Goal: Communication & Community: Answer question/provide support

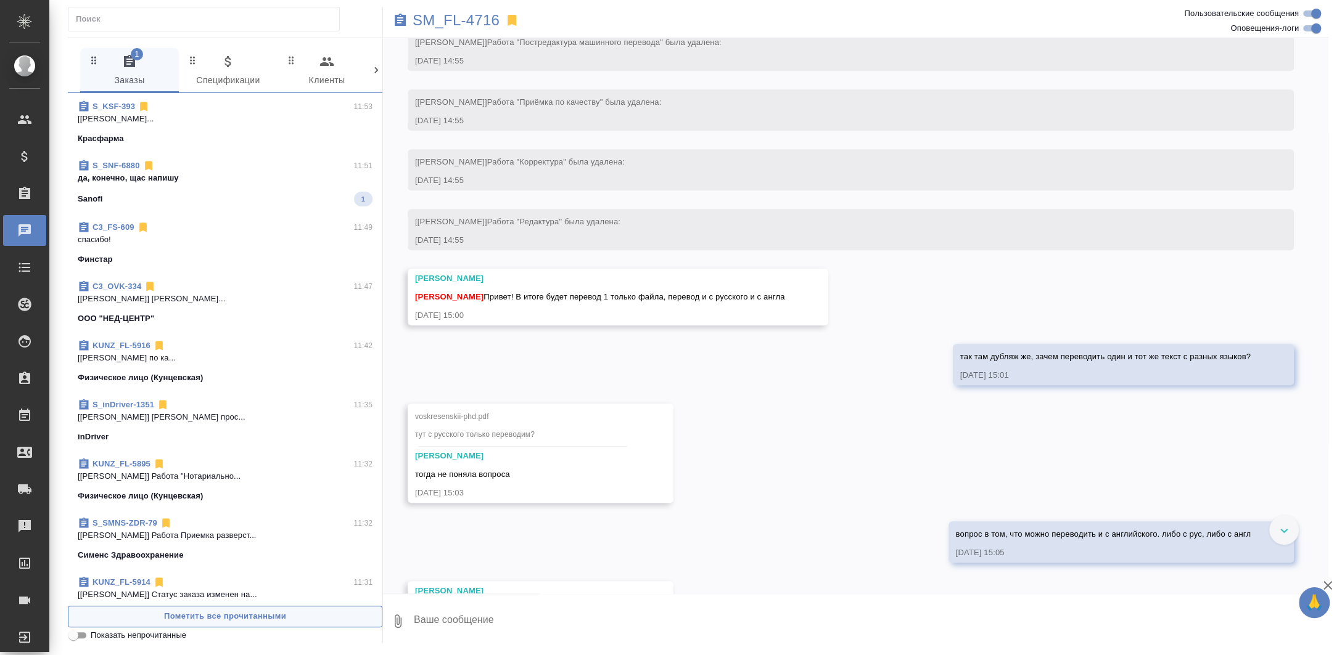
scroll to position [700, 0]
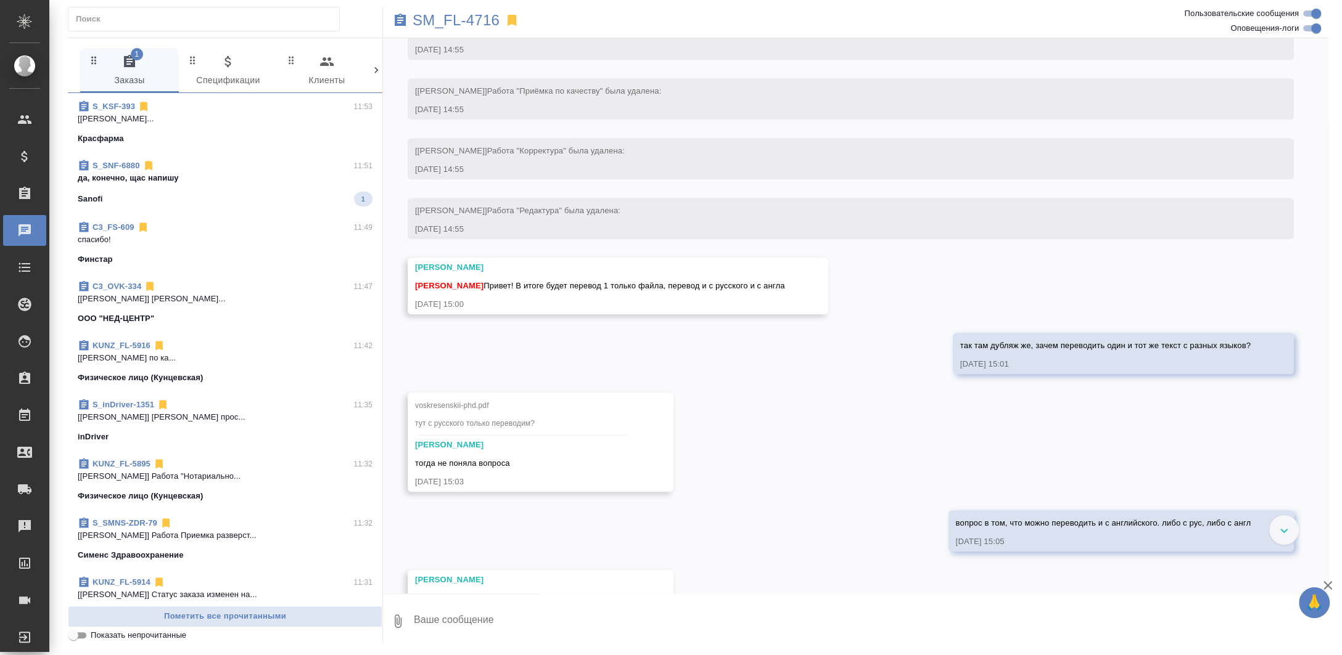
click at [225, 185] on span "S_SNF-6880 11:51 да, конечно, щас напишу Sanofi 1" at bounding box center [225, 183] width 295 height 47
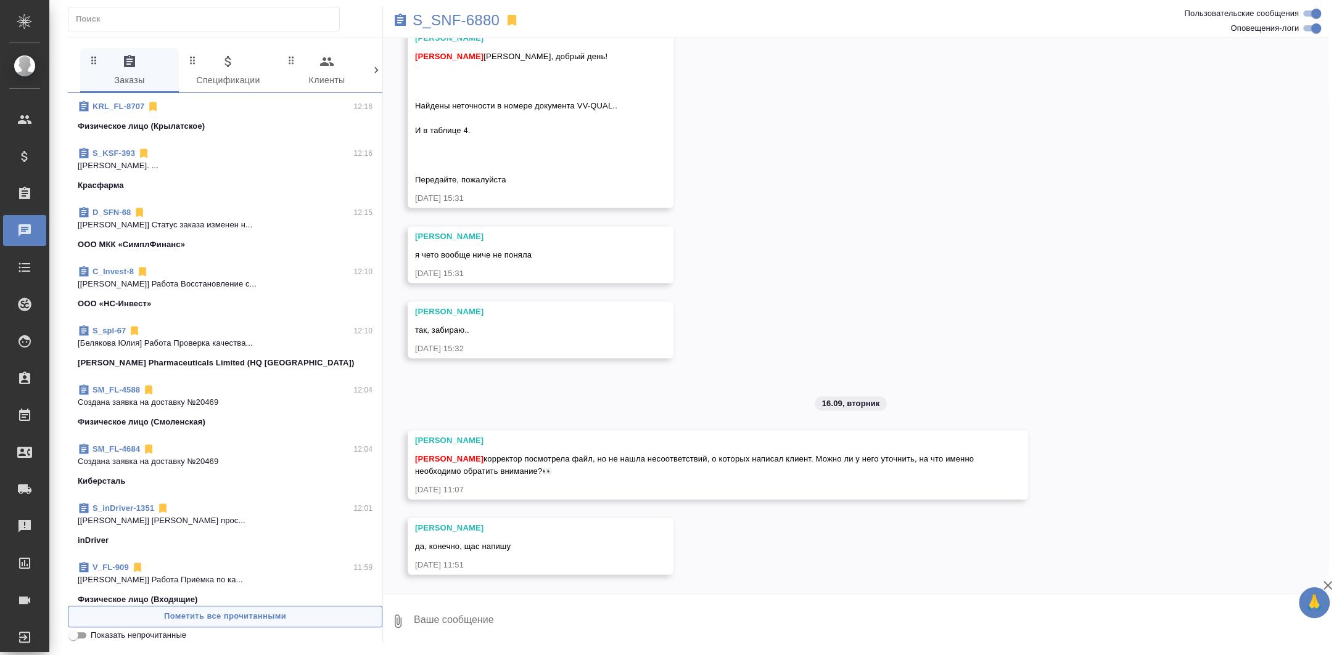
scroll to position [0, 0]
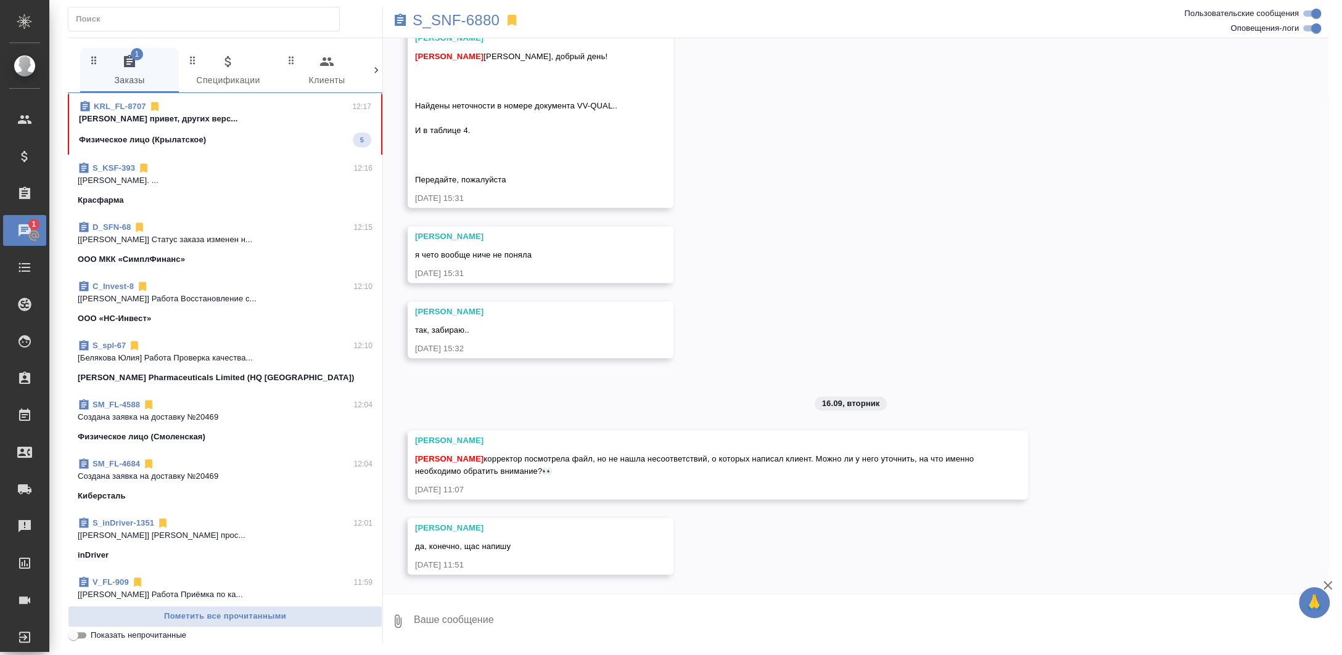
click at [192, 121] on p "Заборова Александра привет, других верс..." at bounding box center [225, 119] width 292 height 12
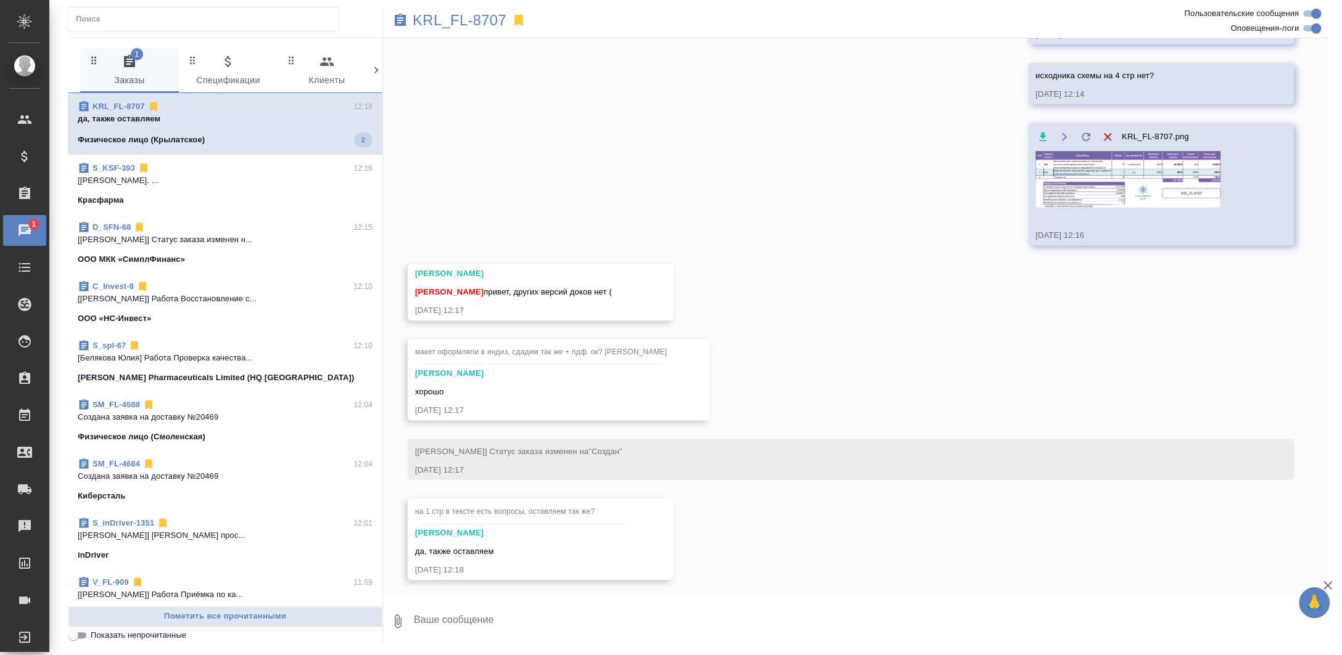
scroll to position [569, 0]
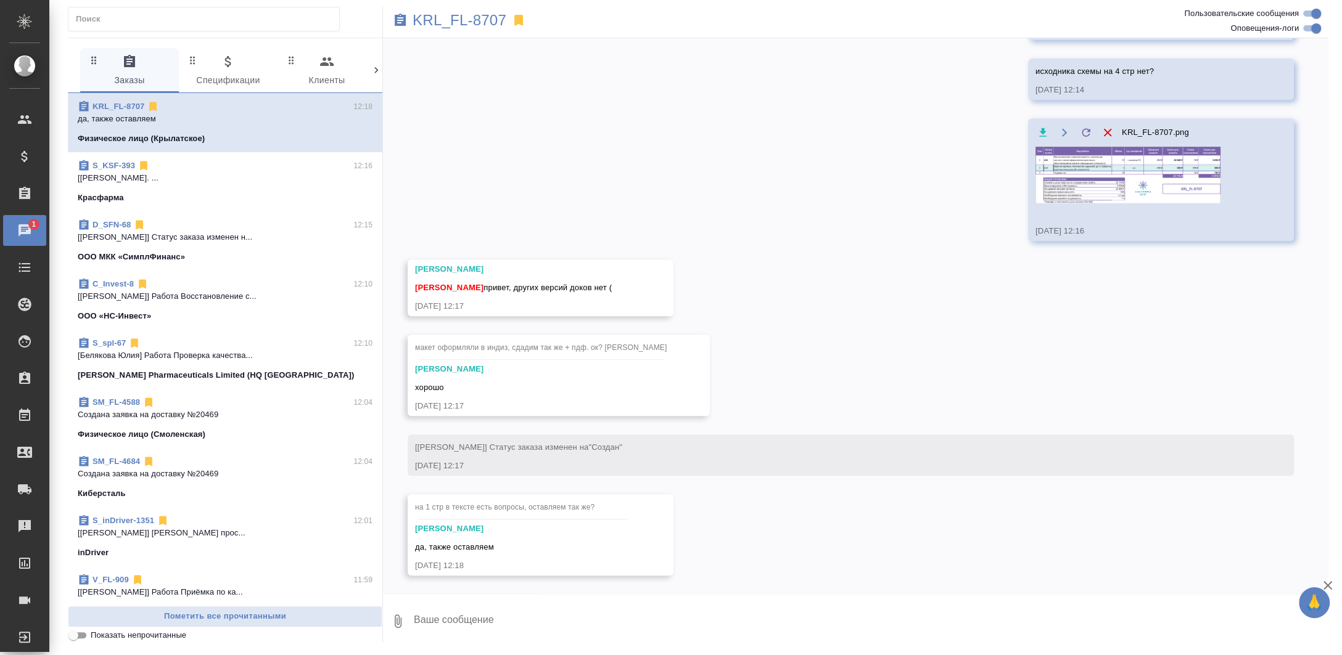
click at [1144, 168] on img at bounding box center [1127, 175] width 185 height 57
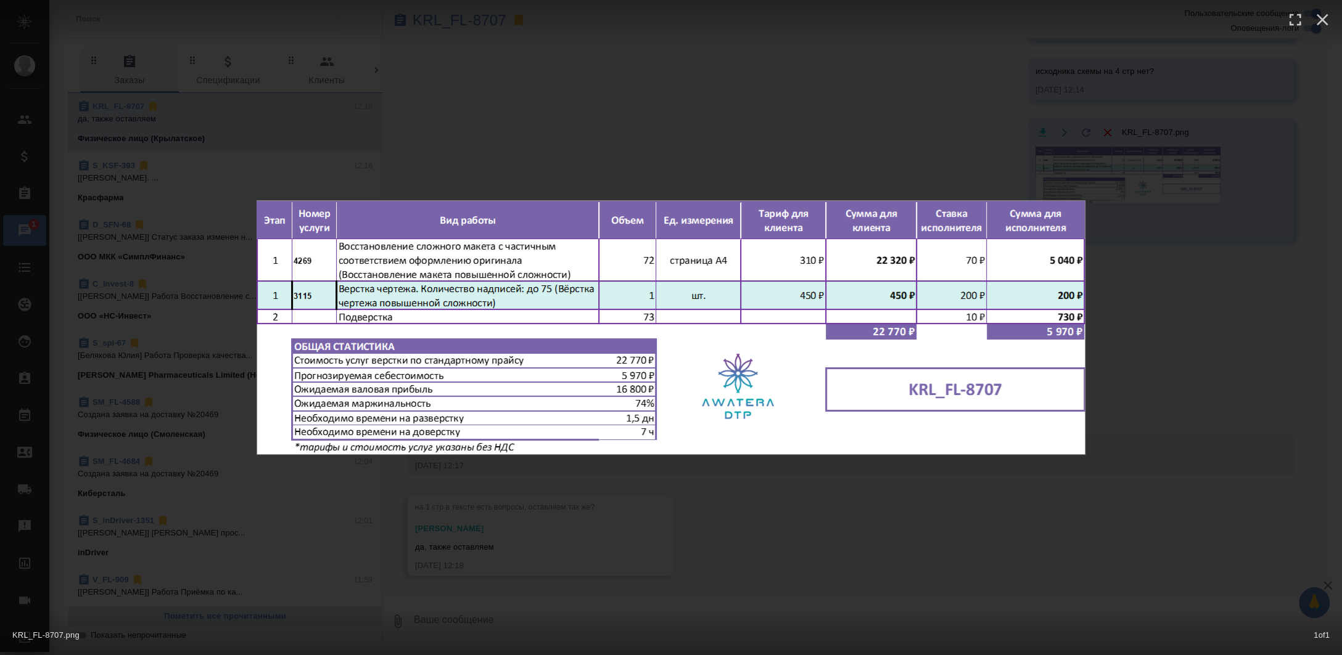
click at [990, 527] on div "KRL_FL-8707.png 1 of 1" at bounding box center [671, 327] width 1342 height 655
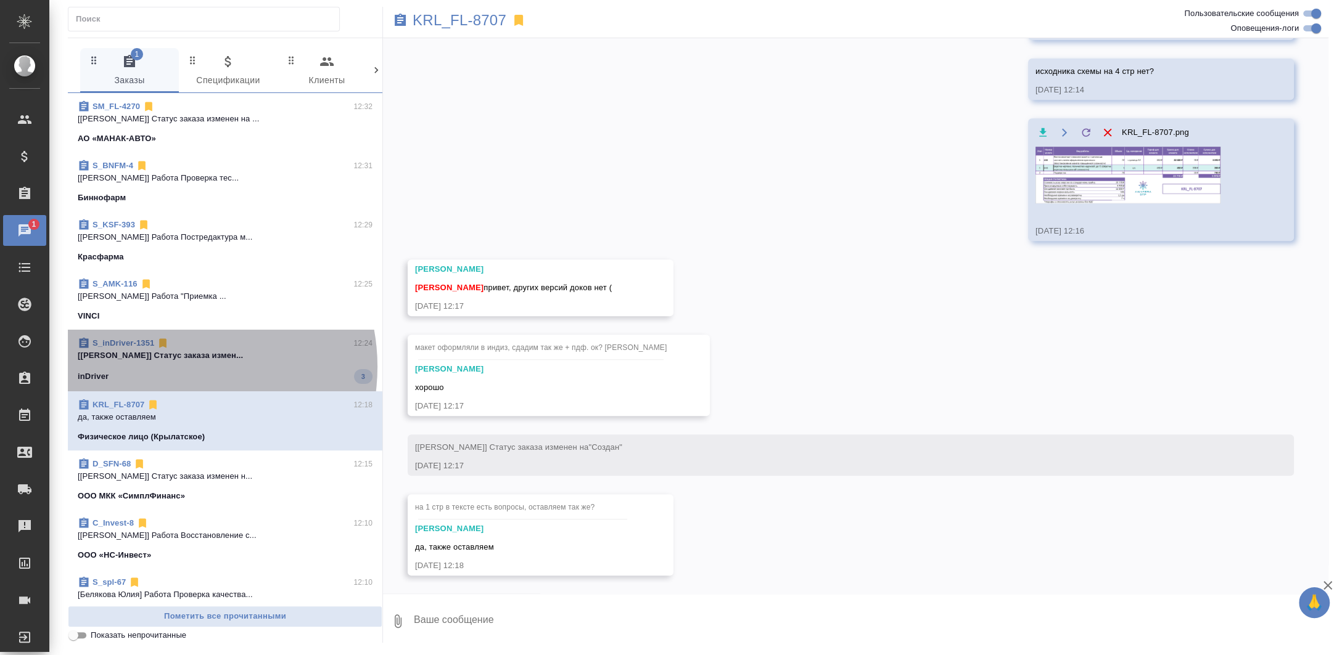
click at [175, 367] on span "S_inDriver-1351 12:24 [Matveeva Anastasia] Статус заказа измен... inDriver 3" at bounding box center [225, 360] width 295 height 47
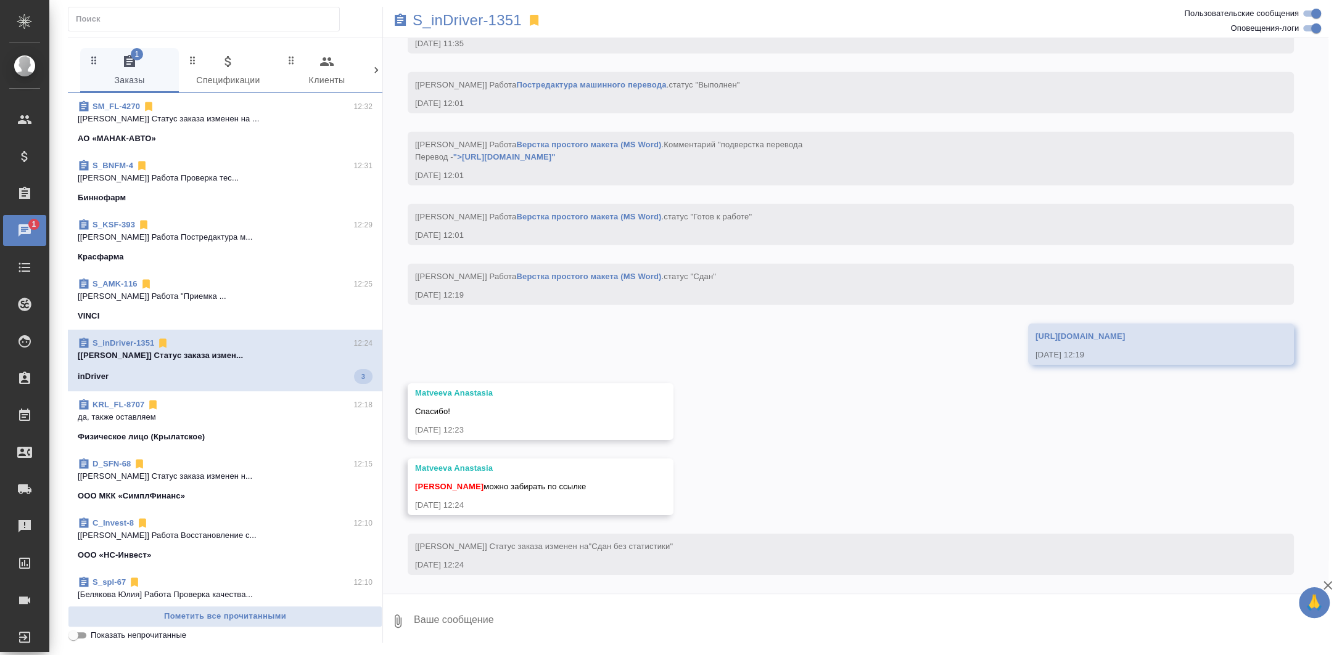
scroll to position [3923, 0]
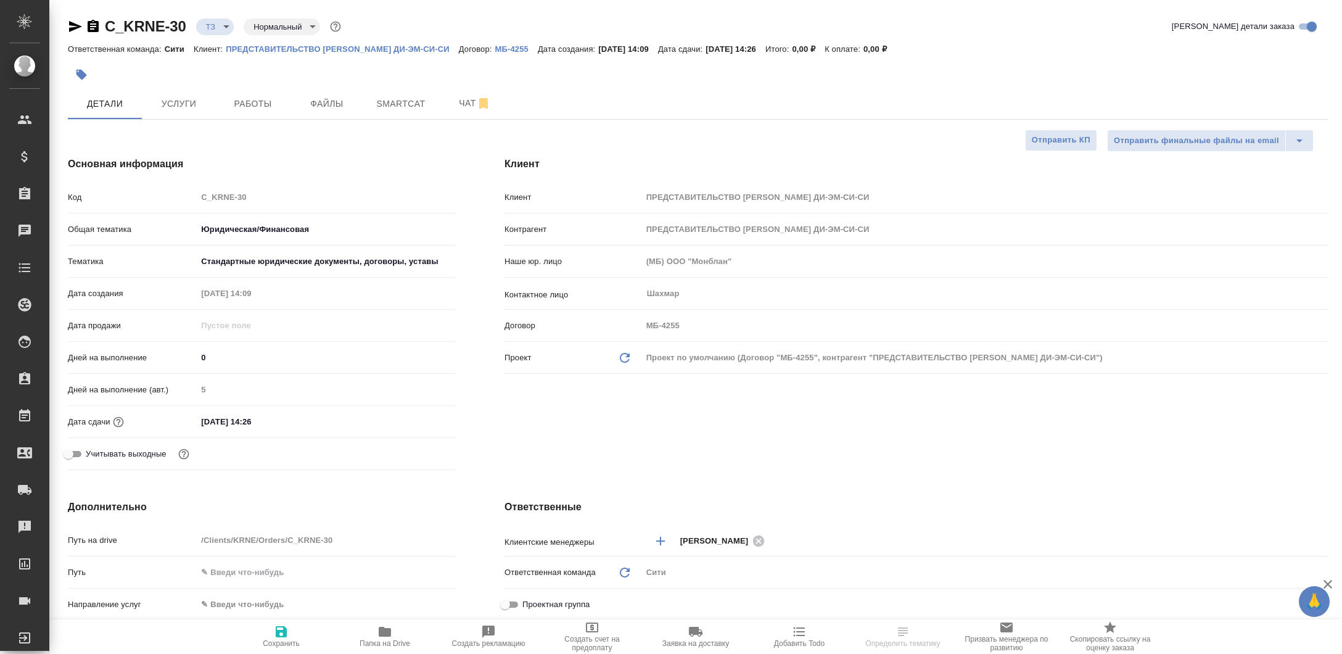
select select "RU"
type textarea "x"
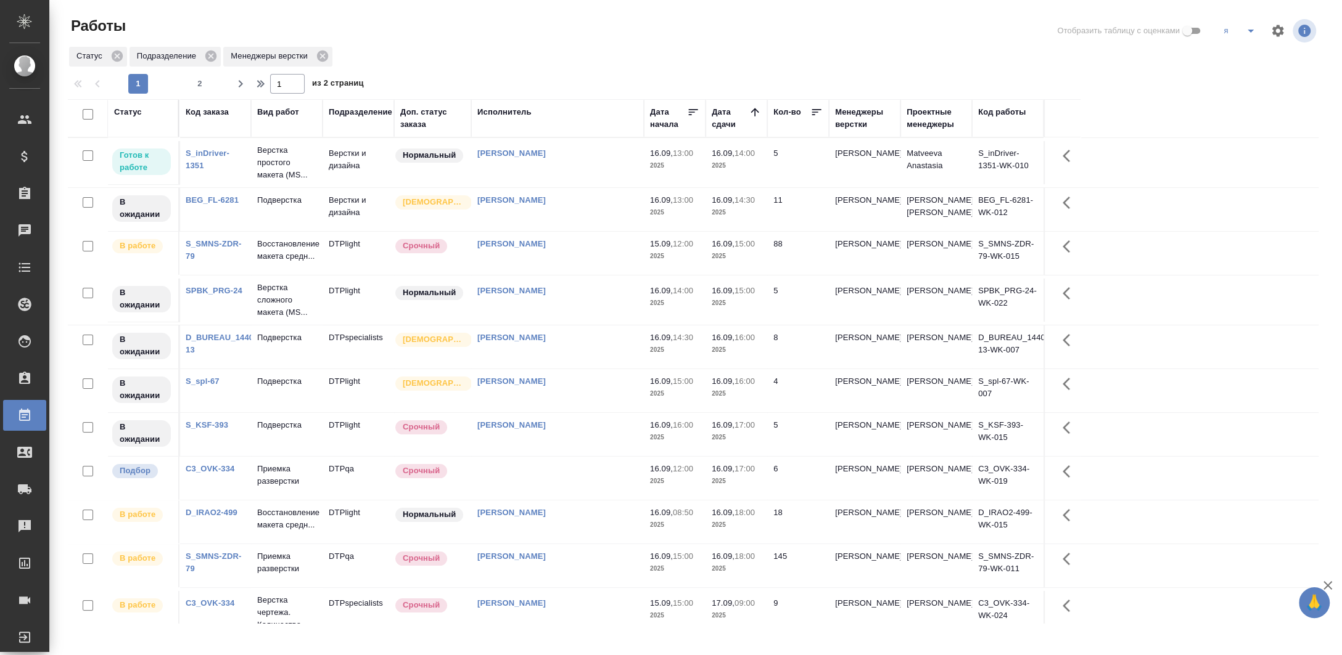
click at [561, 277] on tr "В ожидании SPBK_PRG-24 Верстка сложного макета (MS... DTPlight Нормальный Васил…" at bounding box center [693, 301] width 1250 height 50
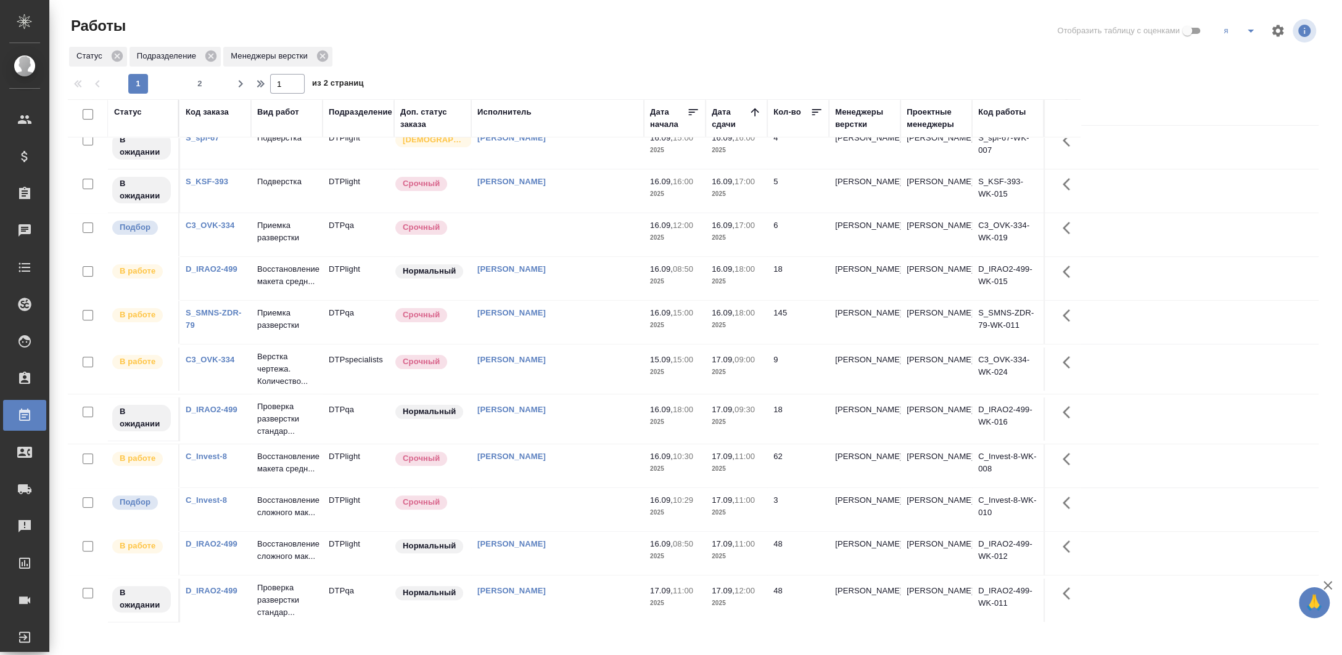
scroll to position [329, 0]
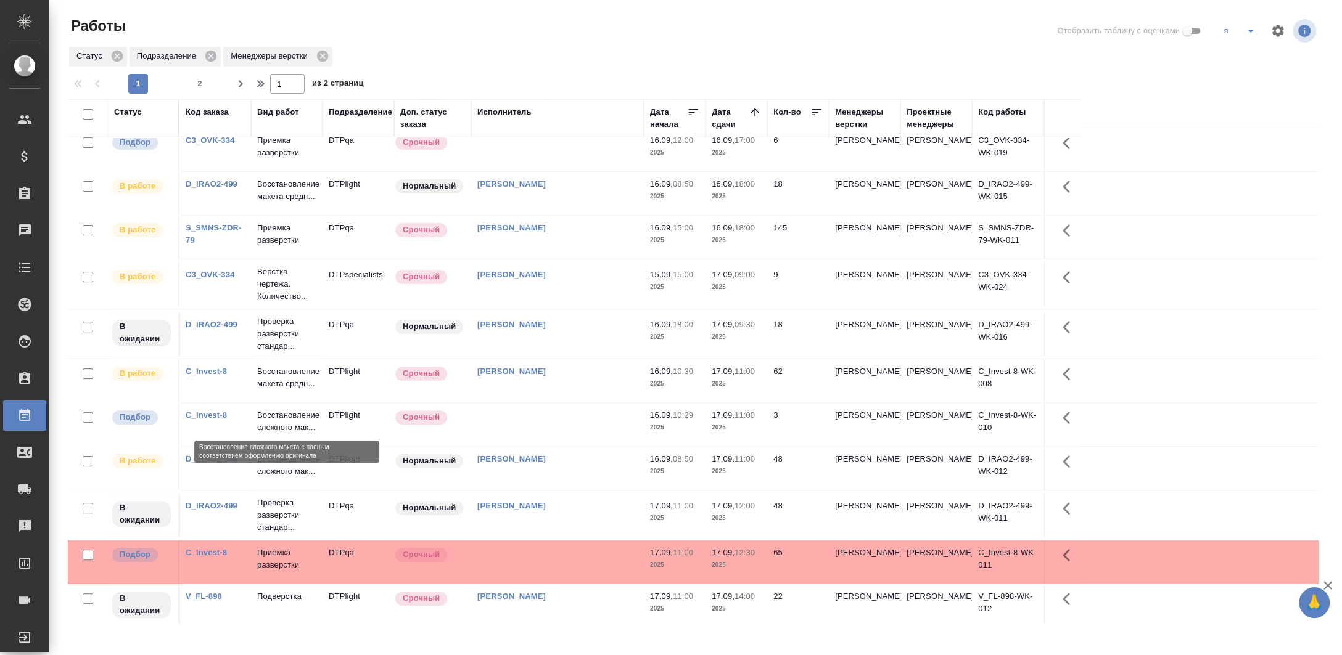
click at [290, 412] on p "Восстановление сложного мак..." at bounding box center [286, 421] width 59 height 25
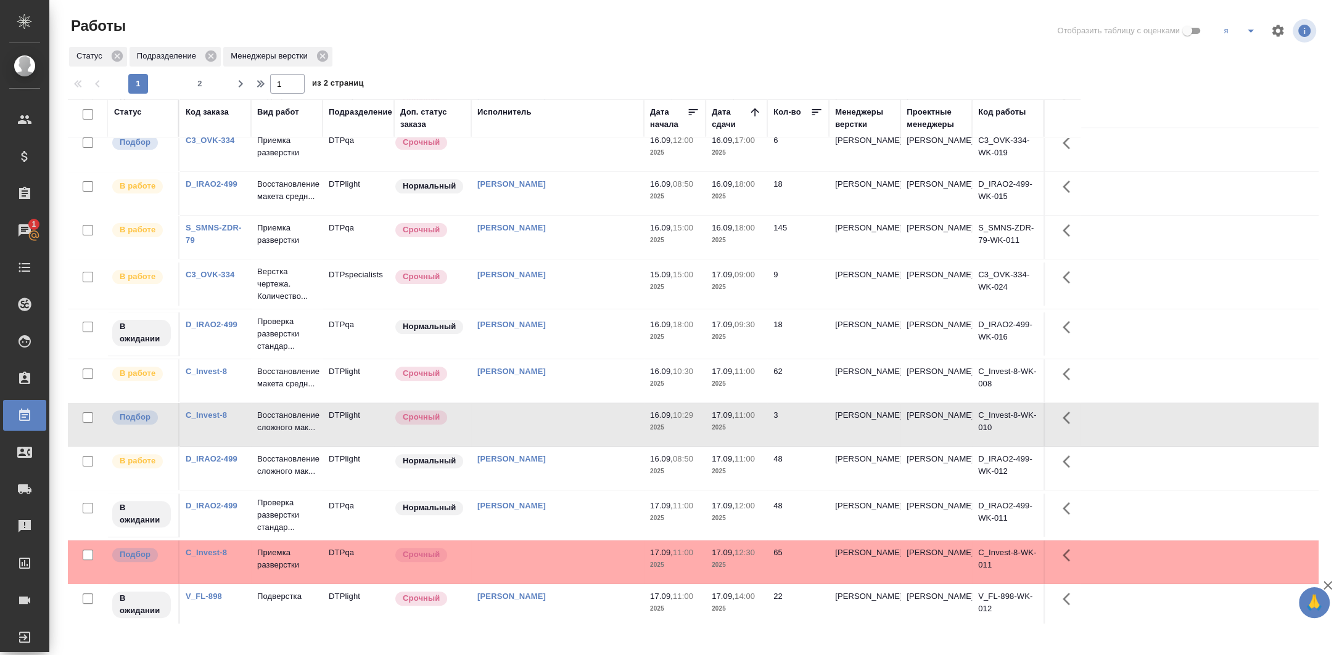
scroll to position [0, 0]
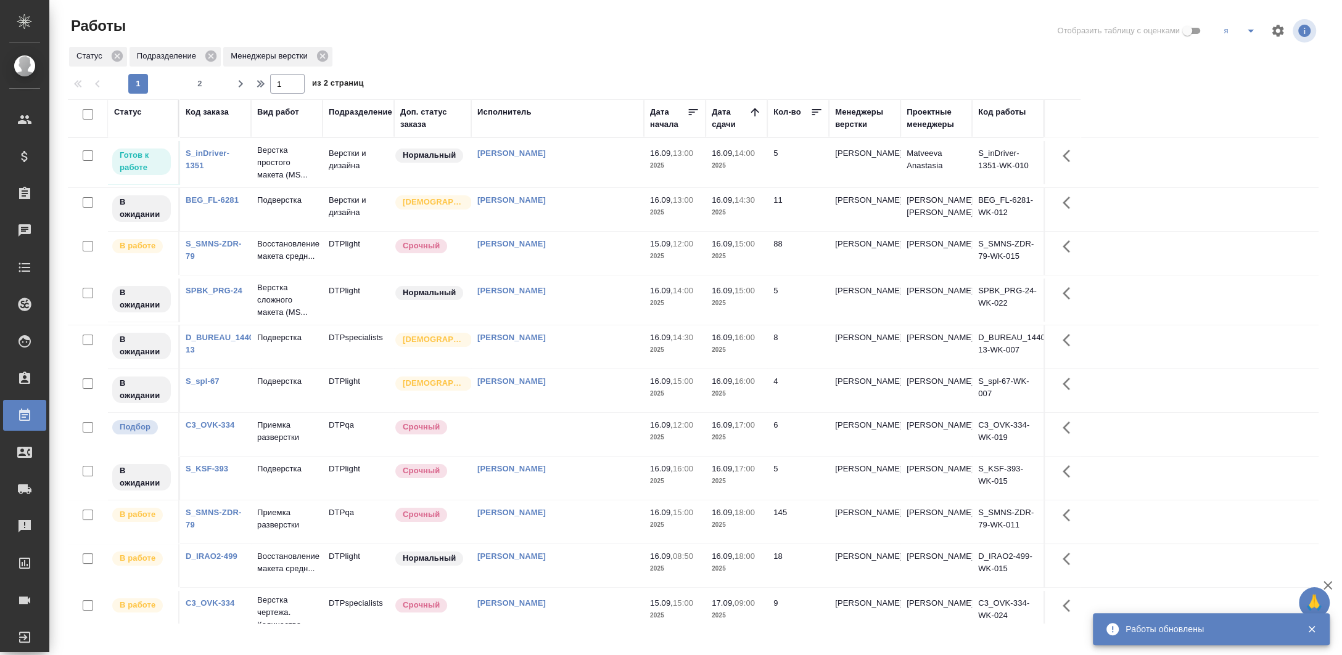
click at [289, 148] on p "Верстка простого макета (MS..." at bounding box center [286, 162] width 59 height 37
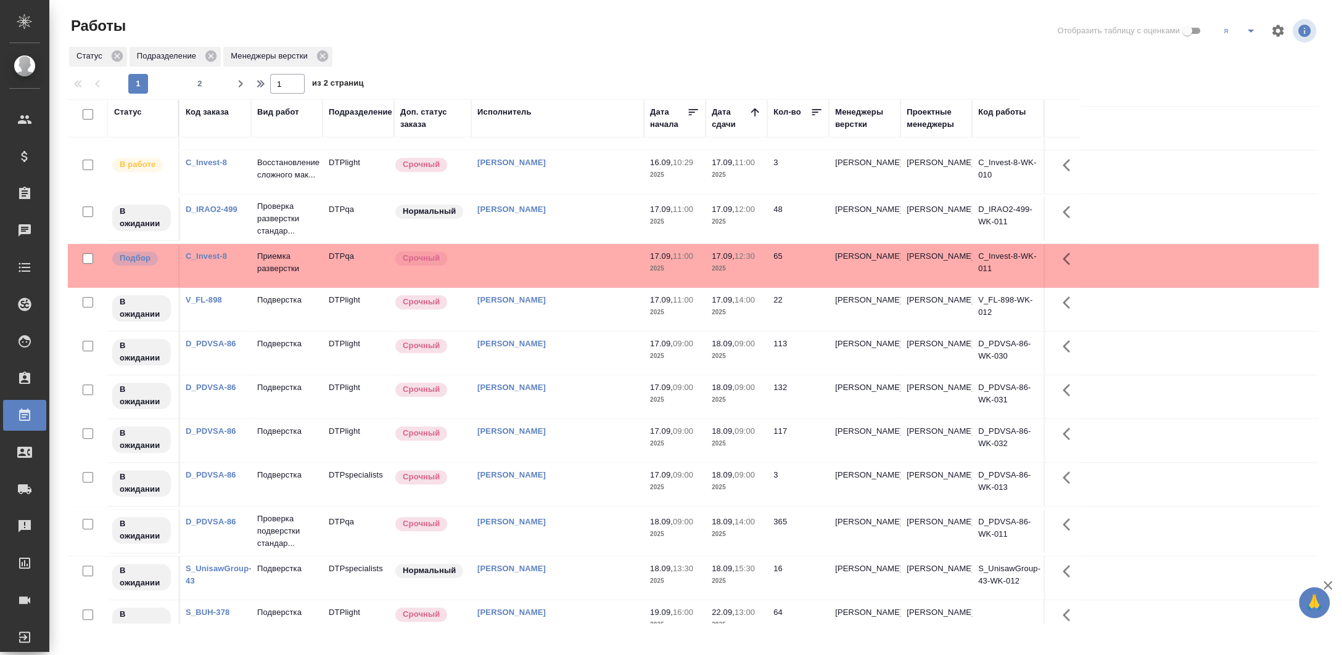
scroll to position [82, 0]
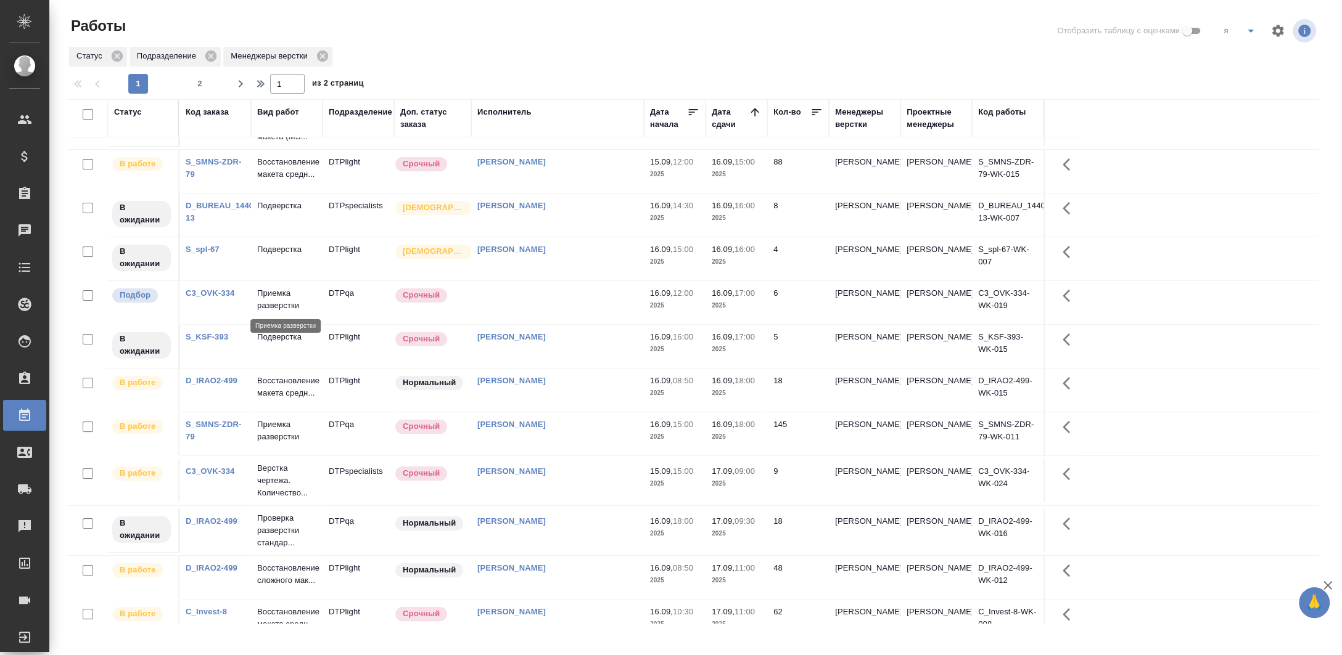
click at [268, 299] on p "Приемка разверстки" at bounding box center [286, 299] width 59 height 25
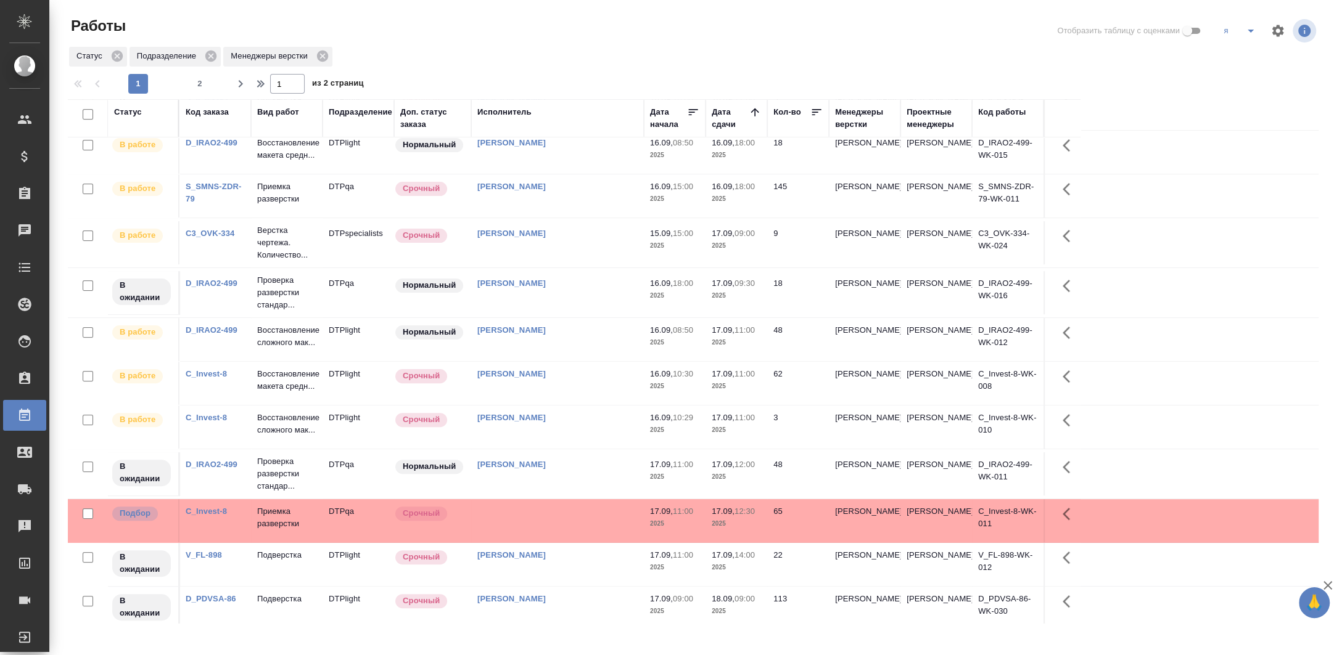
scroll to position [0, 0]
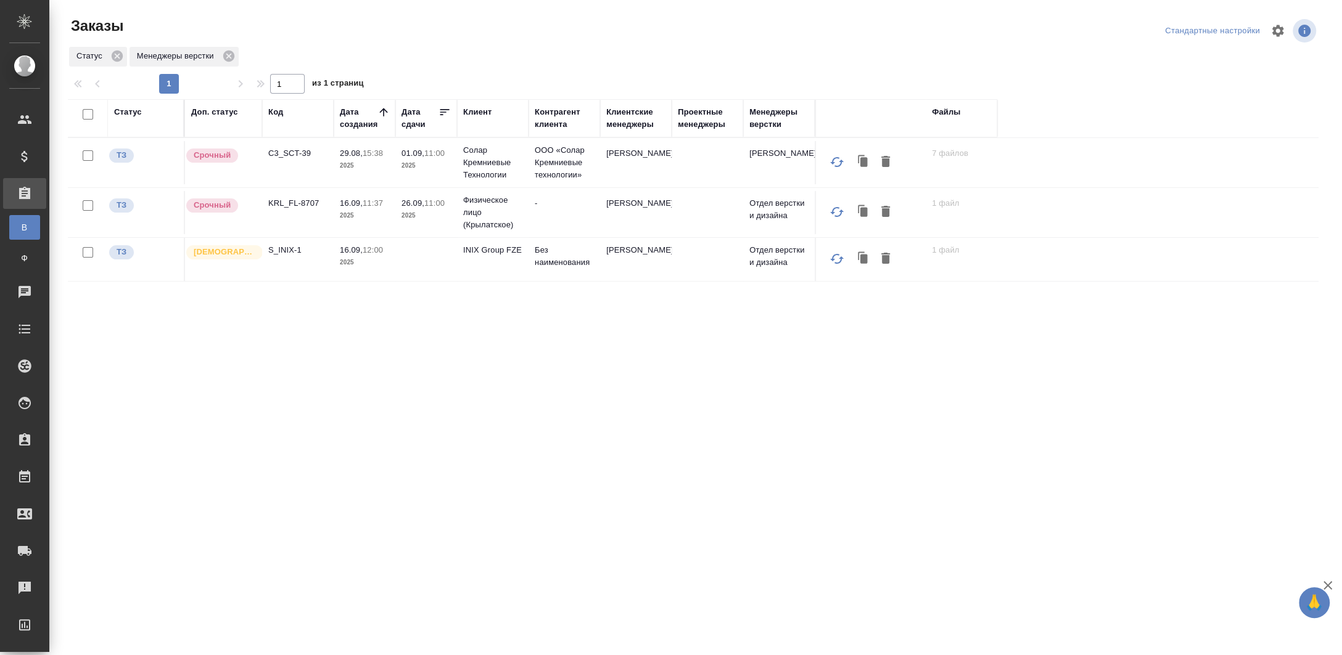
click at [298, 209] on td "KRL_FL-8707" at bounding box center [298, 212] width 72 height 43
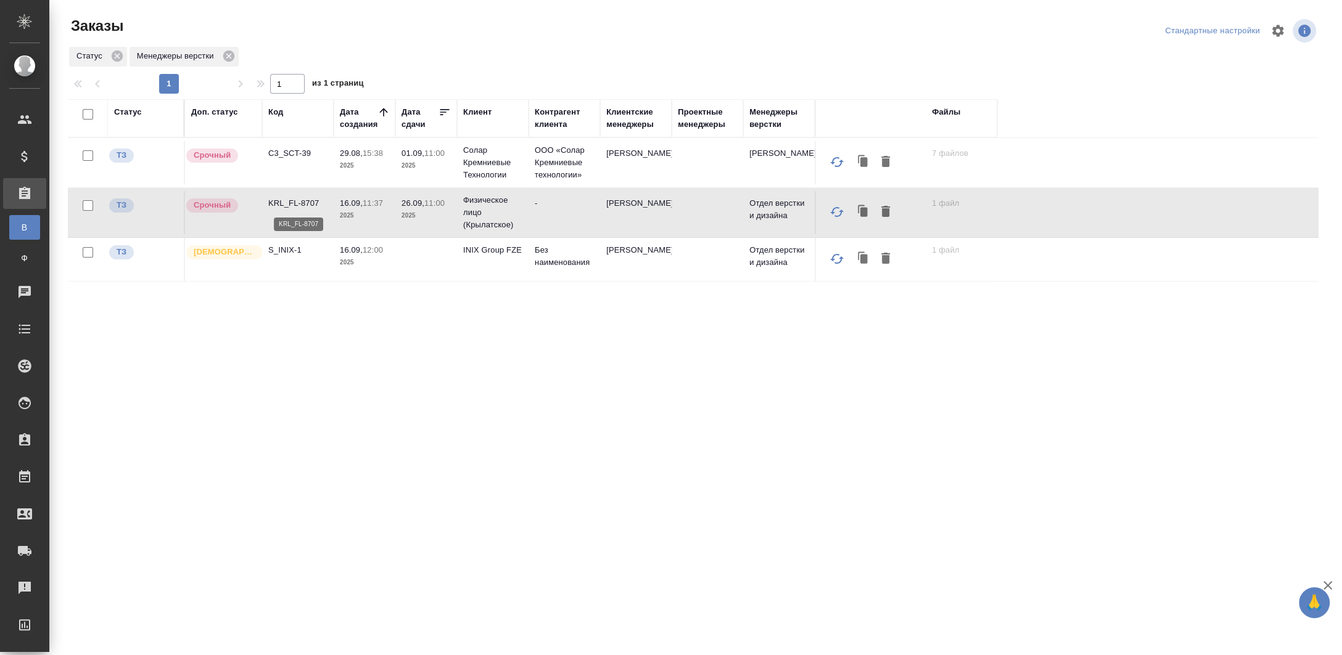
click at [298, 203] on p "KRL_FL-8707" at bounding box center [297, 203] width 59 height 12
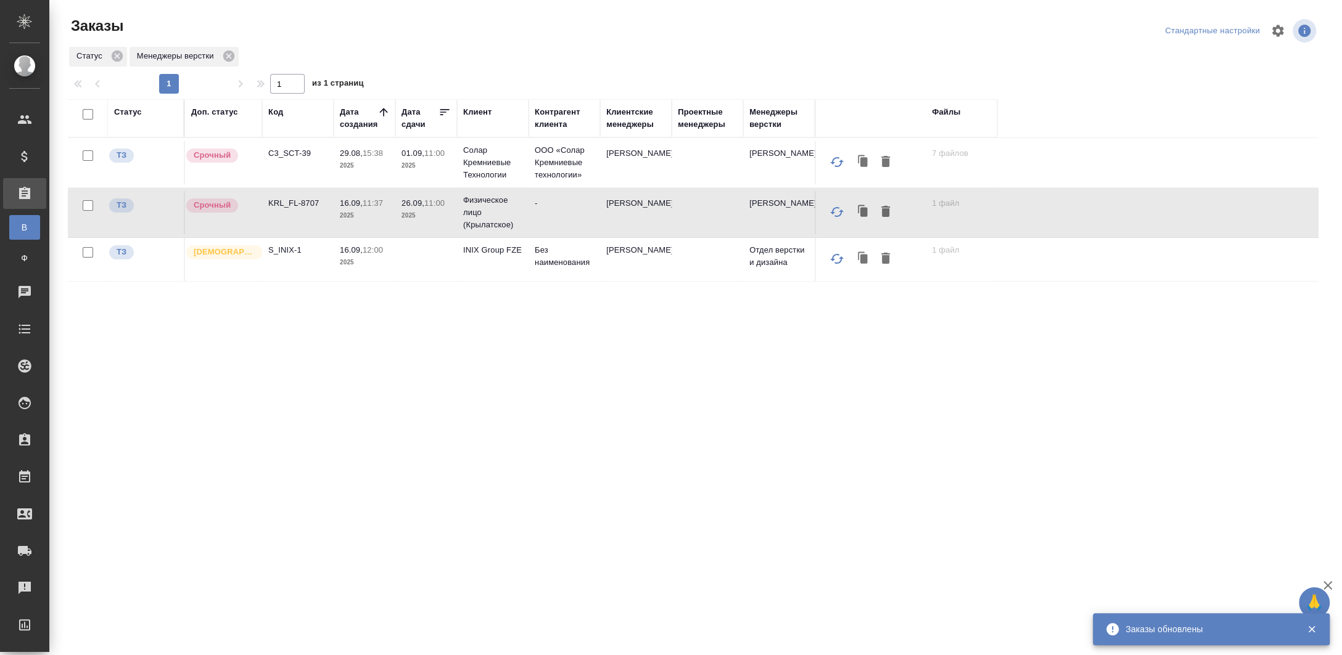
click at [289, 197] on td "KRL_FL-8707" at bounding box center [298, 212] width 72 height 43
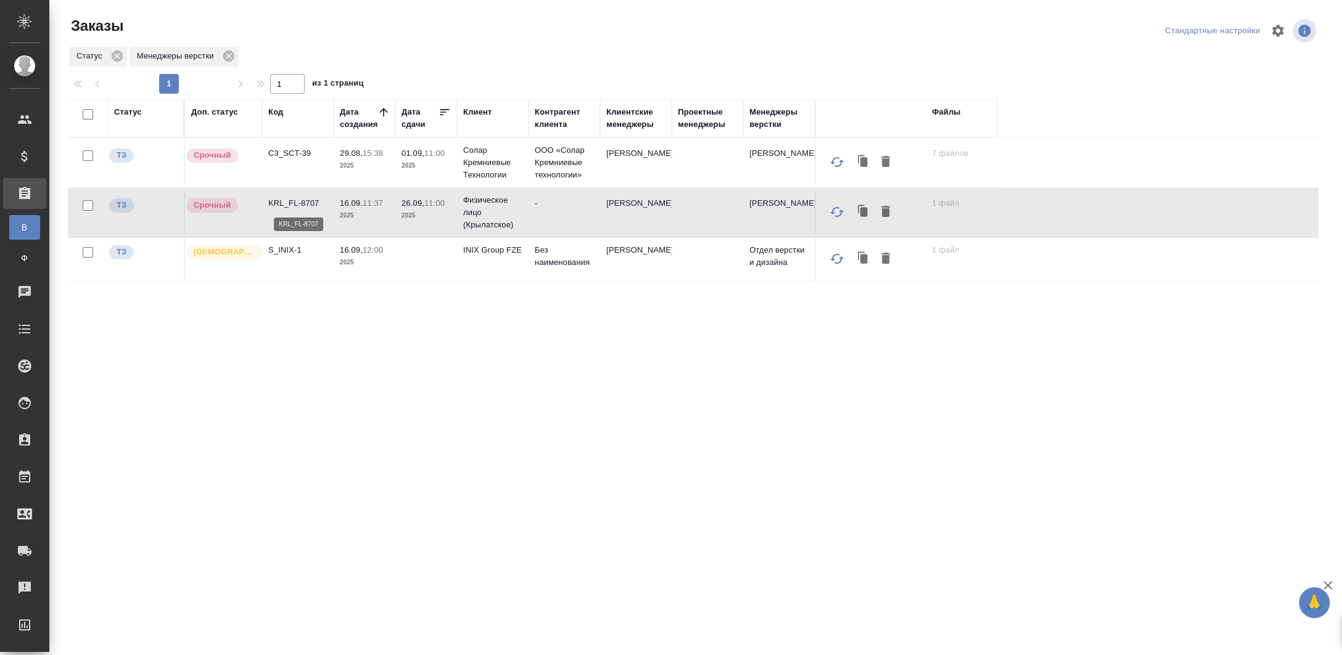
click at [291, 203] on p "KRL_FL-8707" at bounding box center [297, 203] width 59 height 12
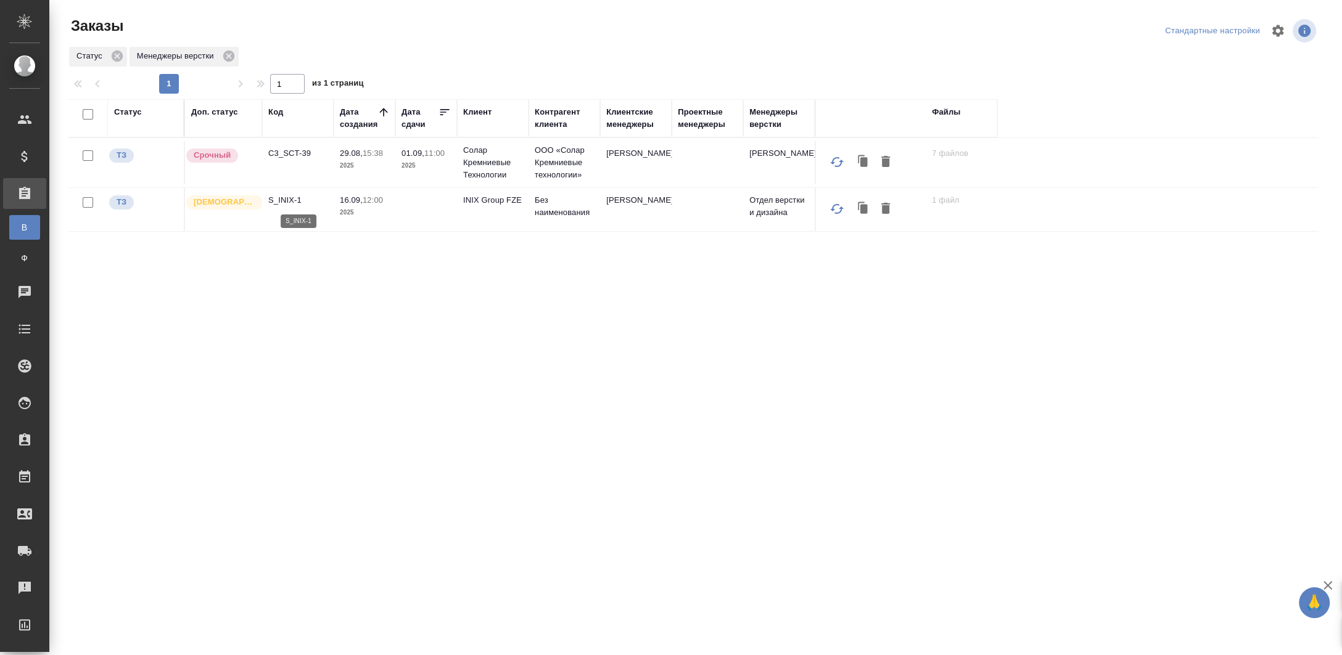
click at [289, 197] on p "S_INIX-1" at bounding box center [297, 200] width 59 height 12
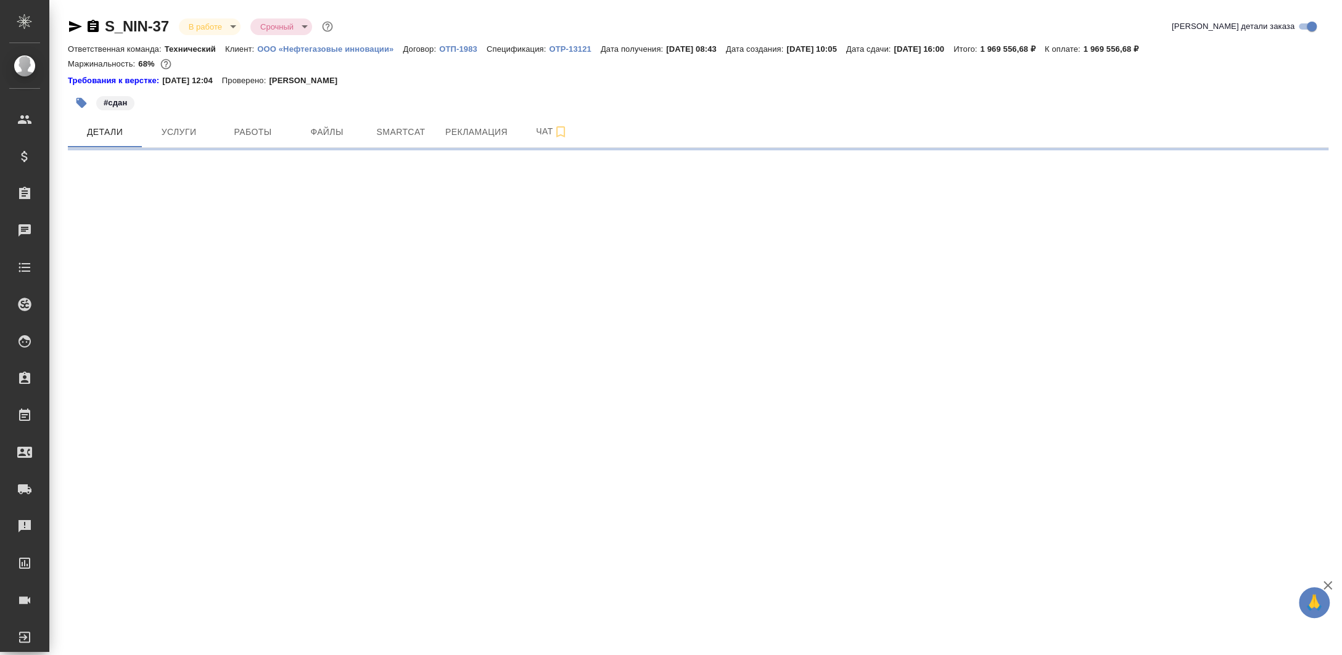
select select "RU"
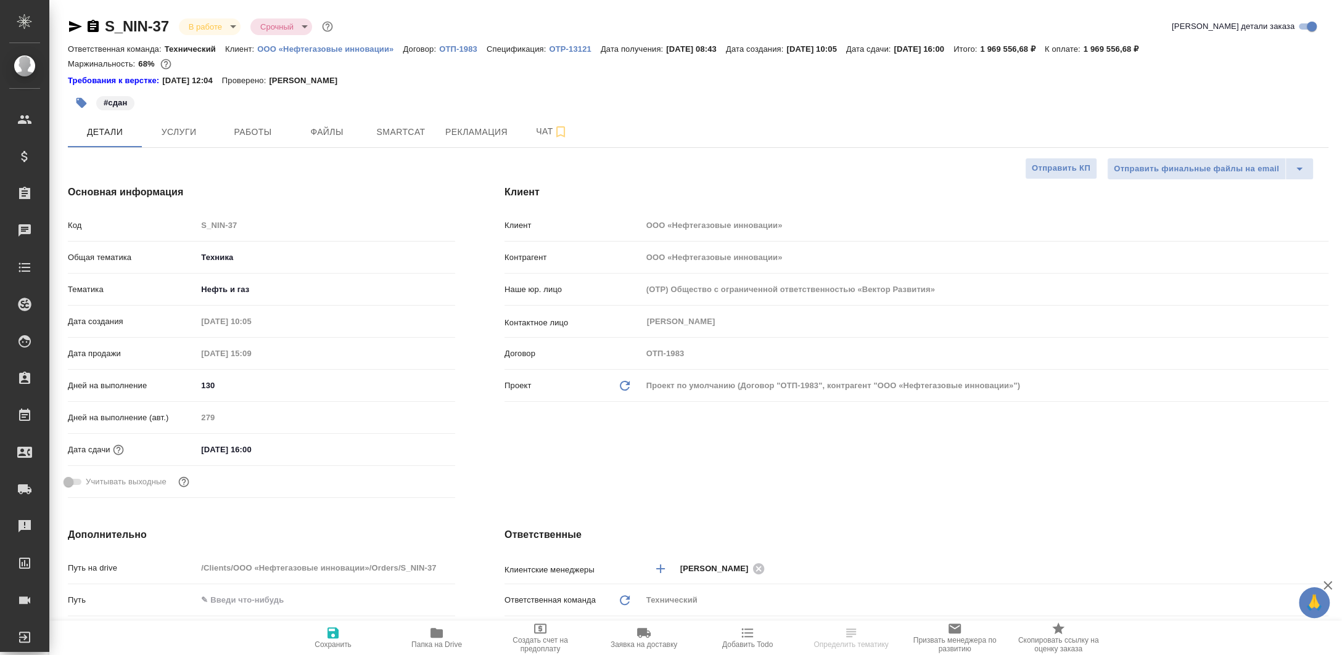
type textarea "x"
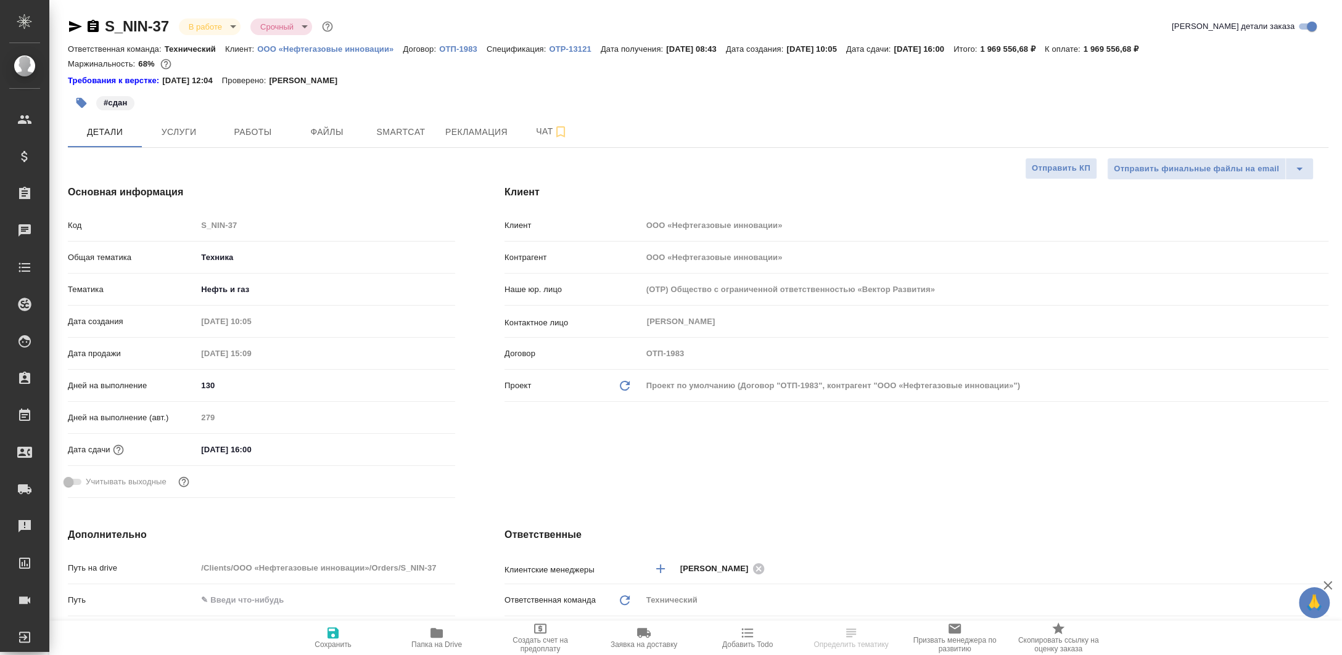
type textarea "x"
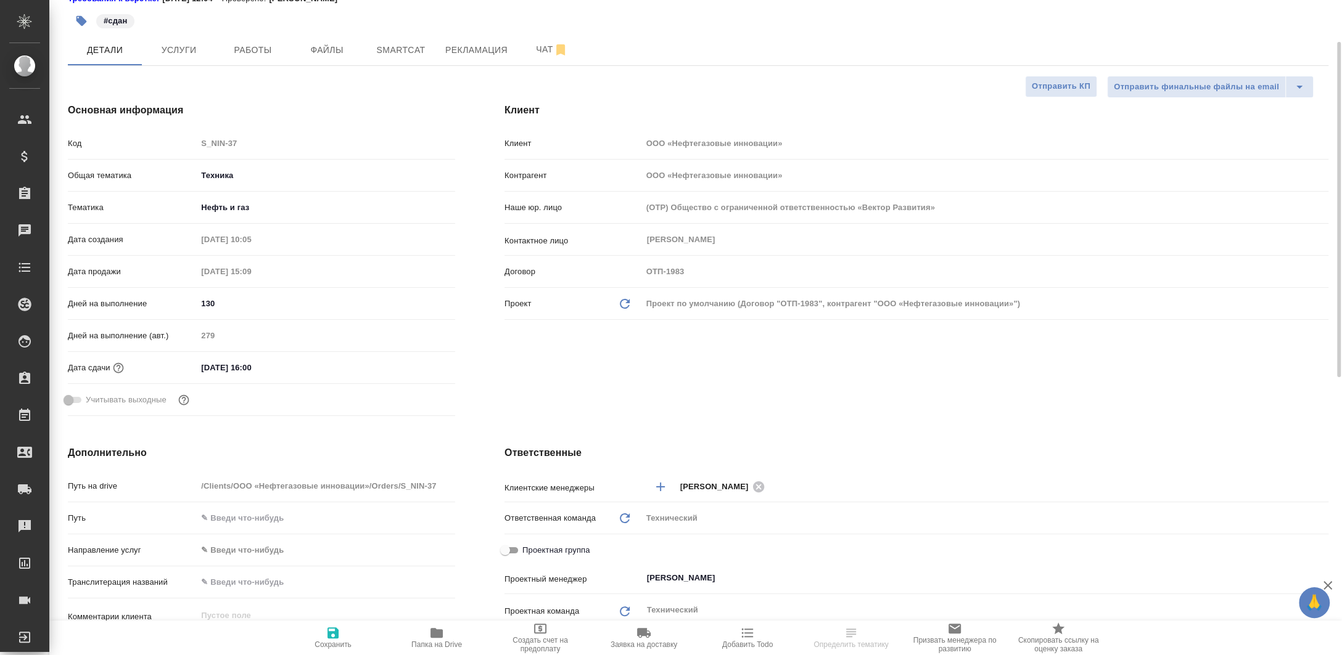
click at [417, 629] on span "Папка на Drive" at bounding box center [436, 637] width 89 height 23
type textarea "x"
select select "RU"
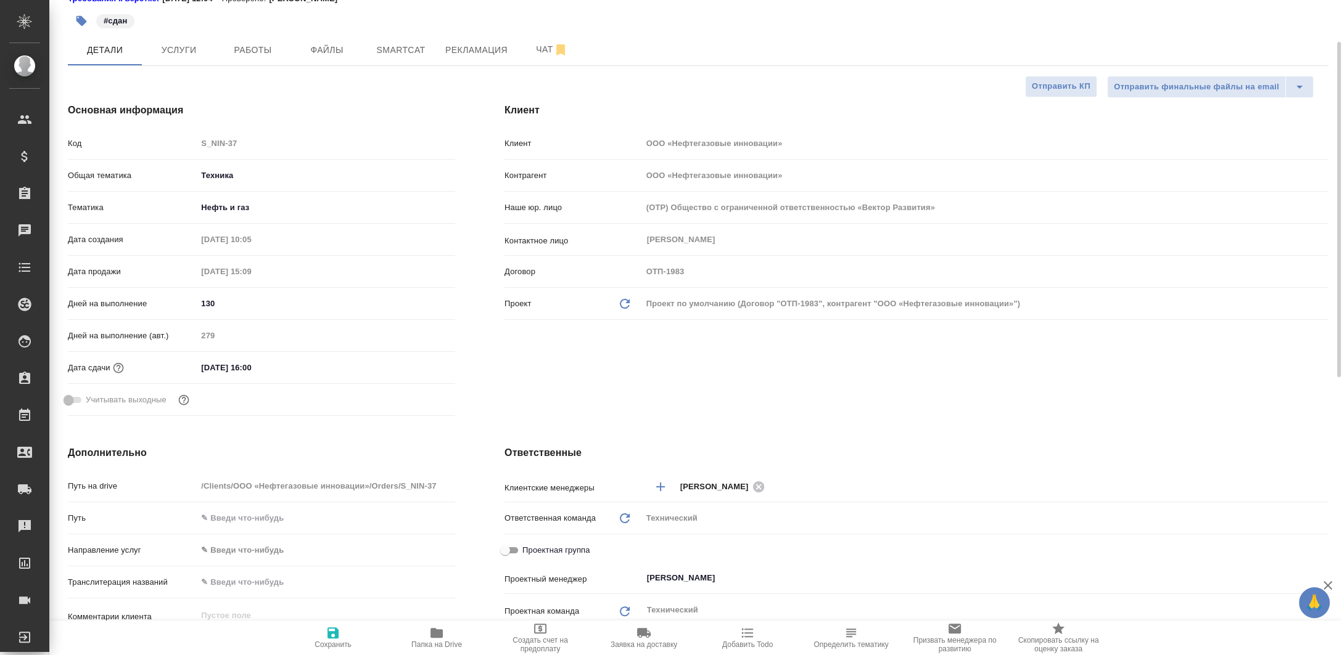
type textarea "x"
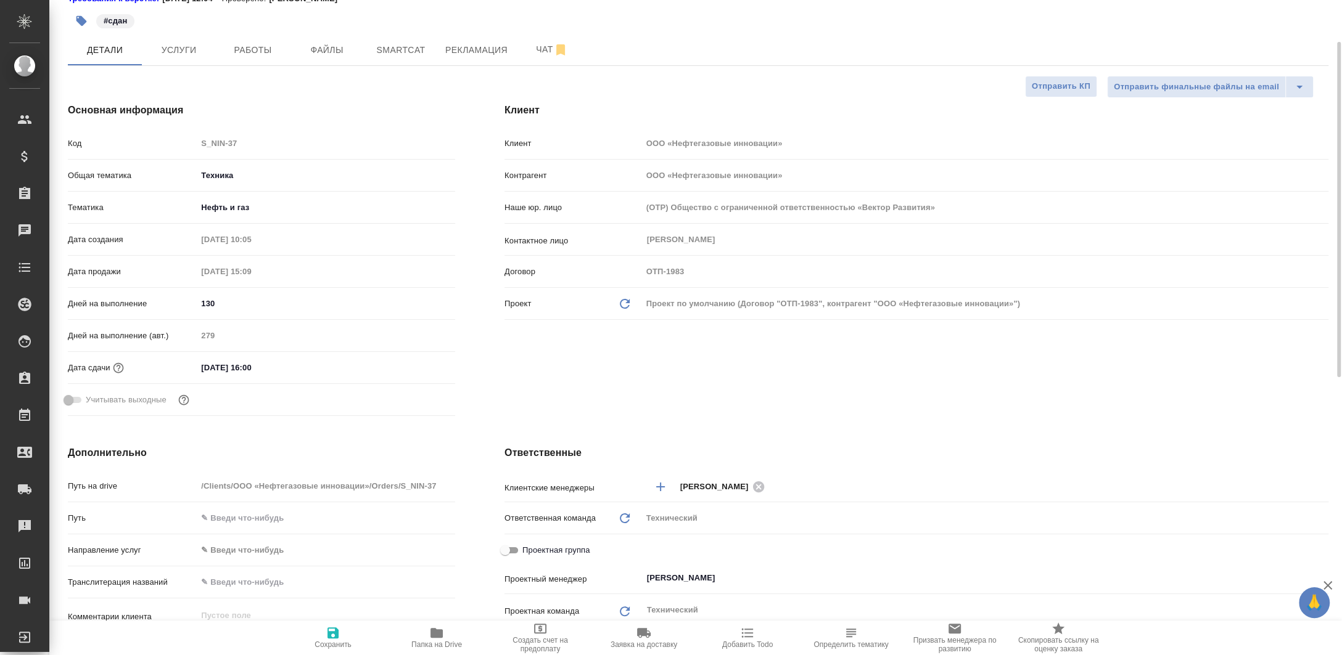
type textarea "x"
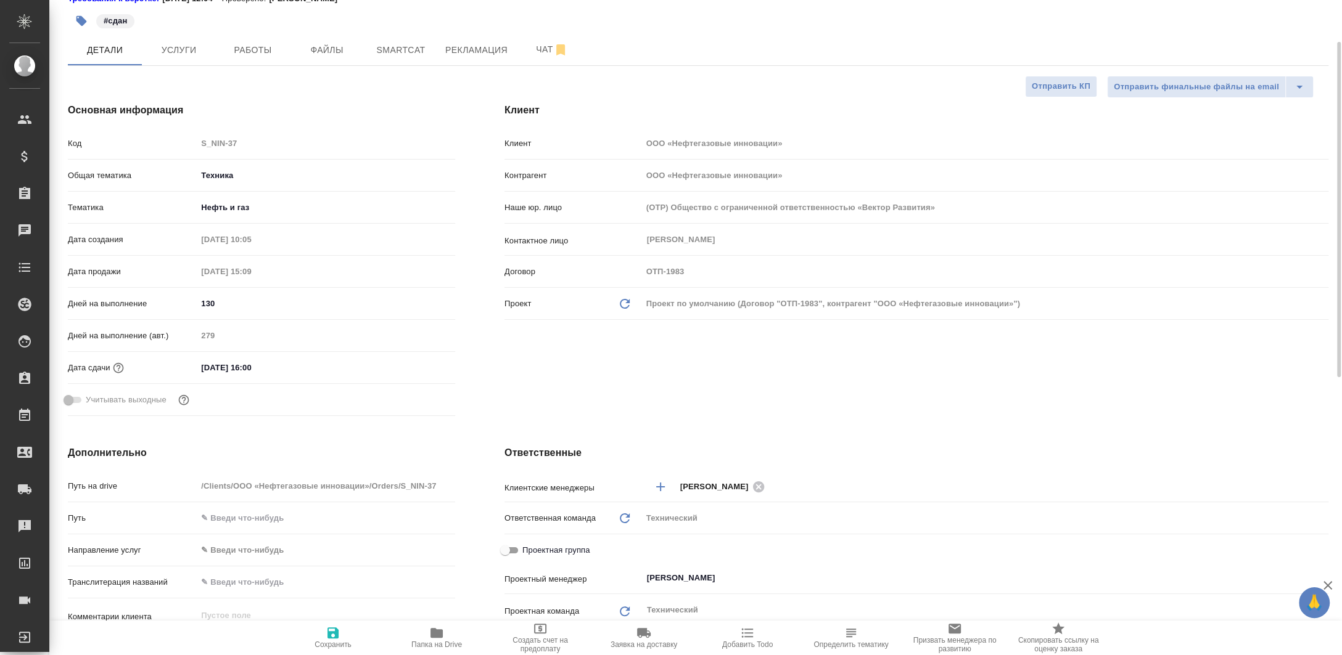
type textarea "x"
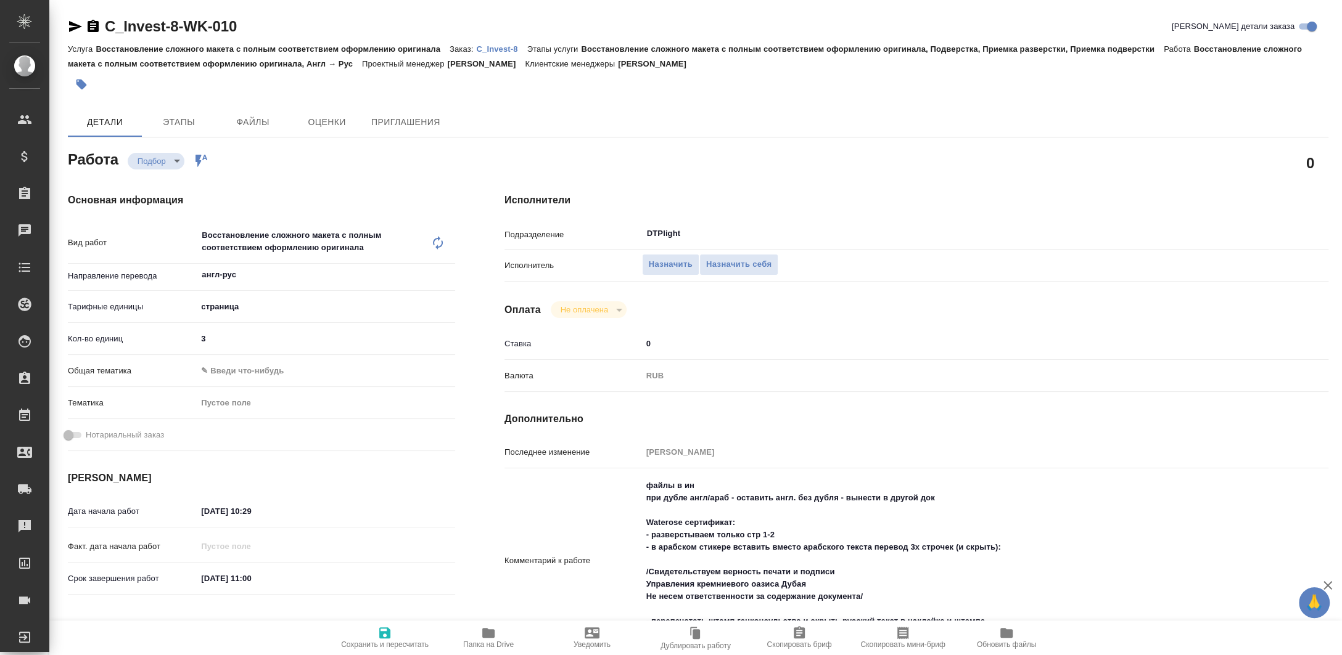
type textarea "x"
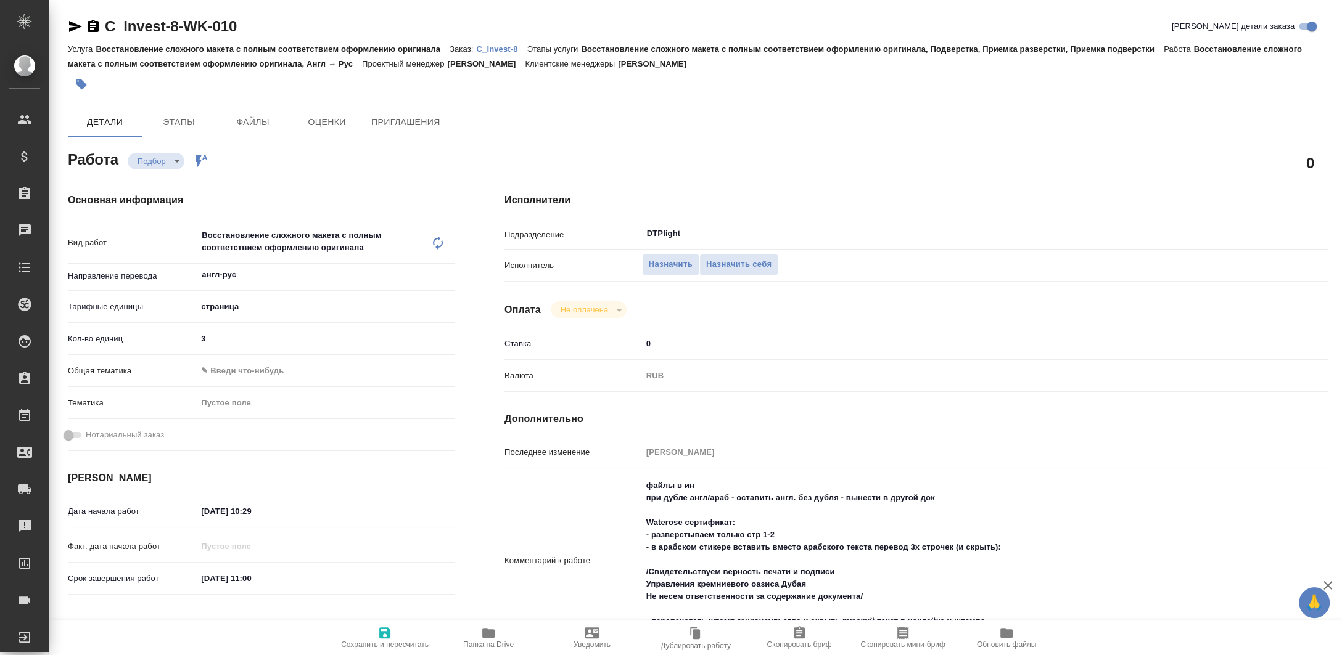
type textarea "x"
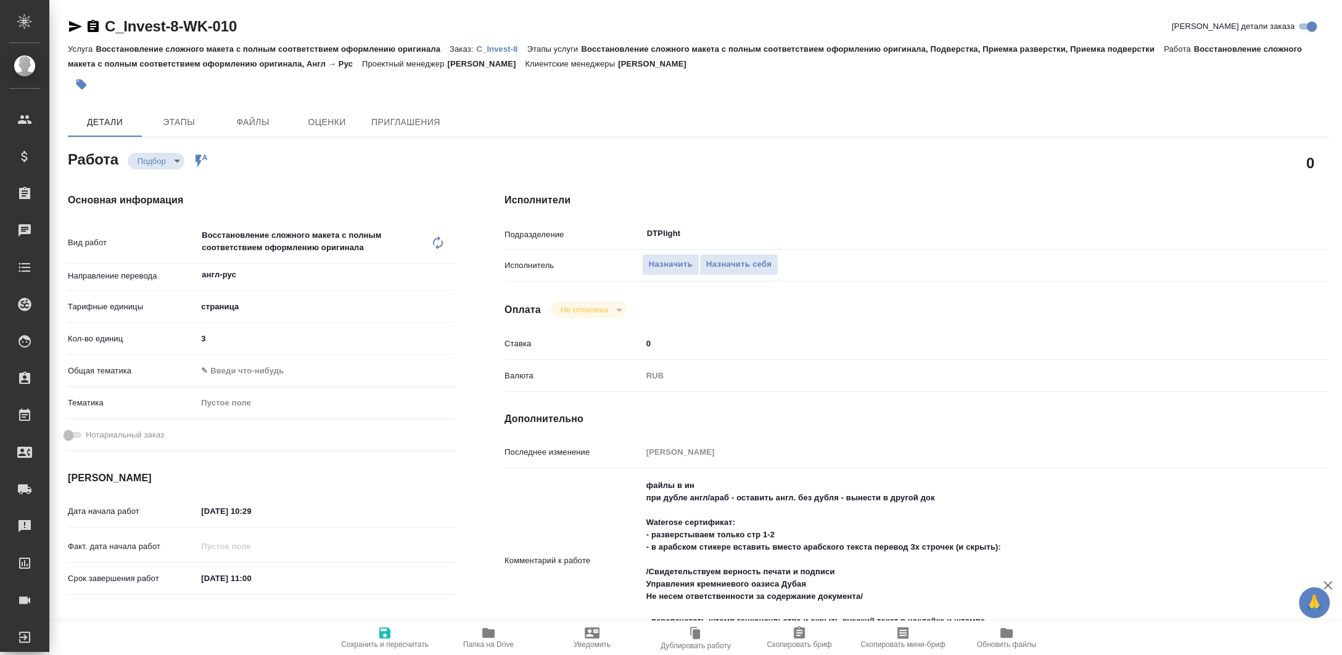
type textarea "x"
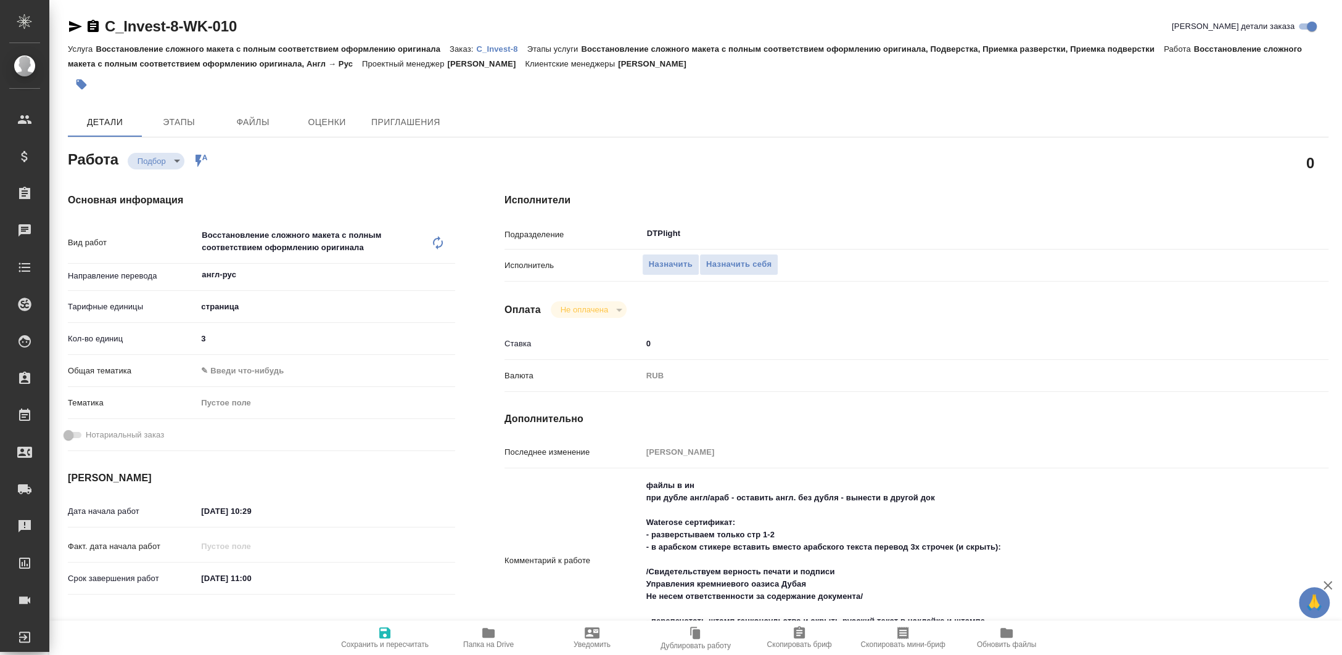
type textarea "x"
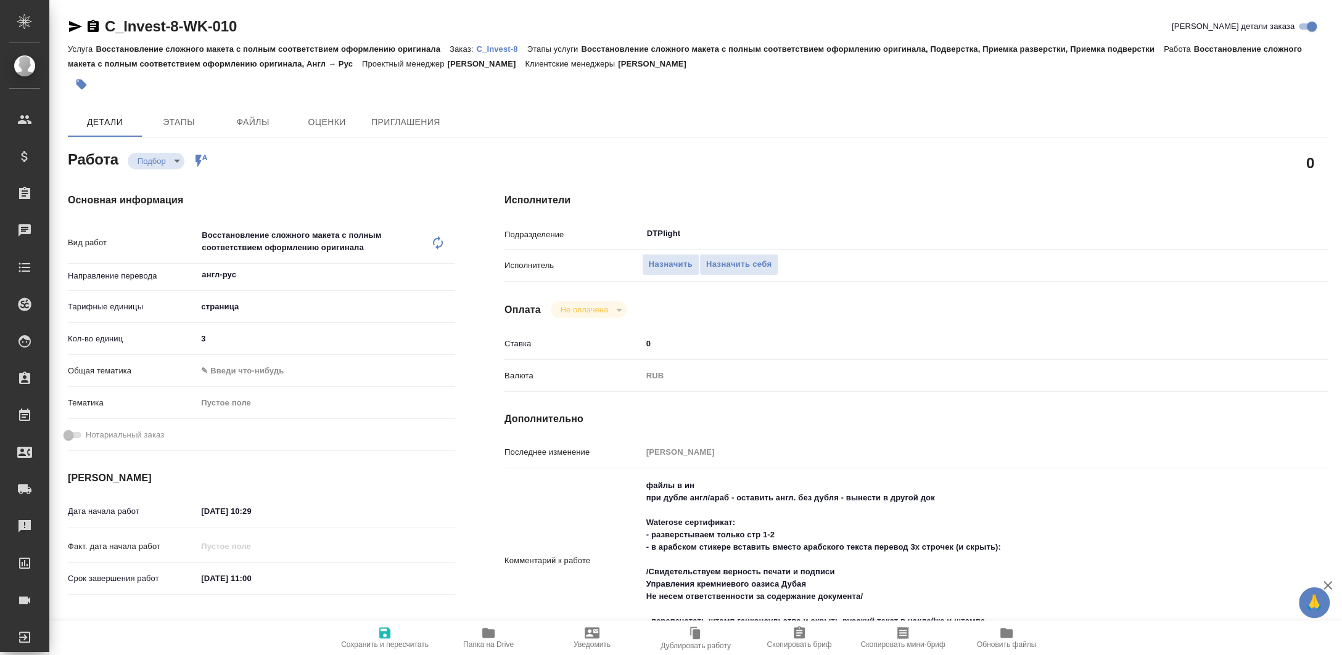
click at [437, 241] on icon at bounding box center [437, 243] width 15 height 15
type textarea "x"
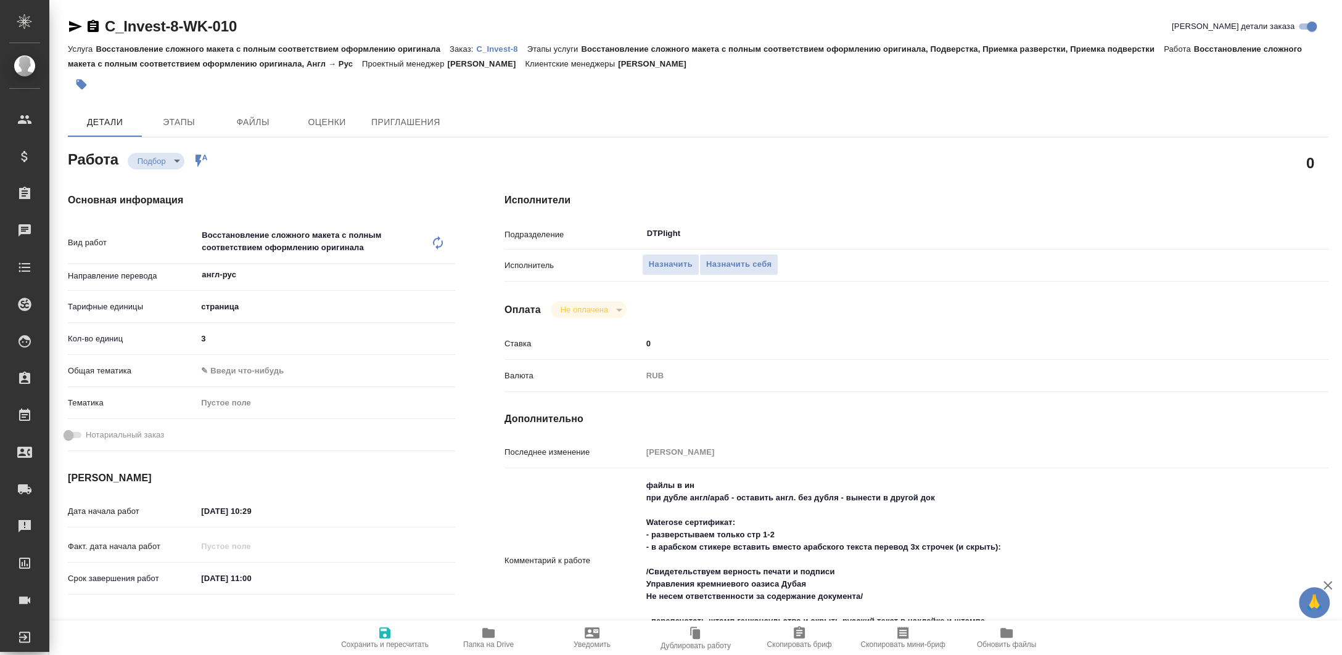
type textarea "x"
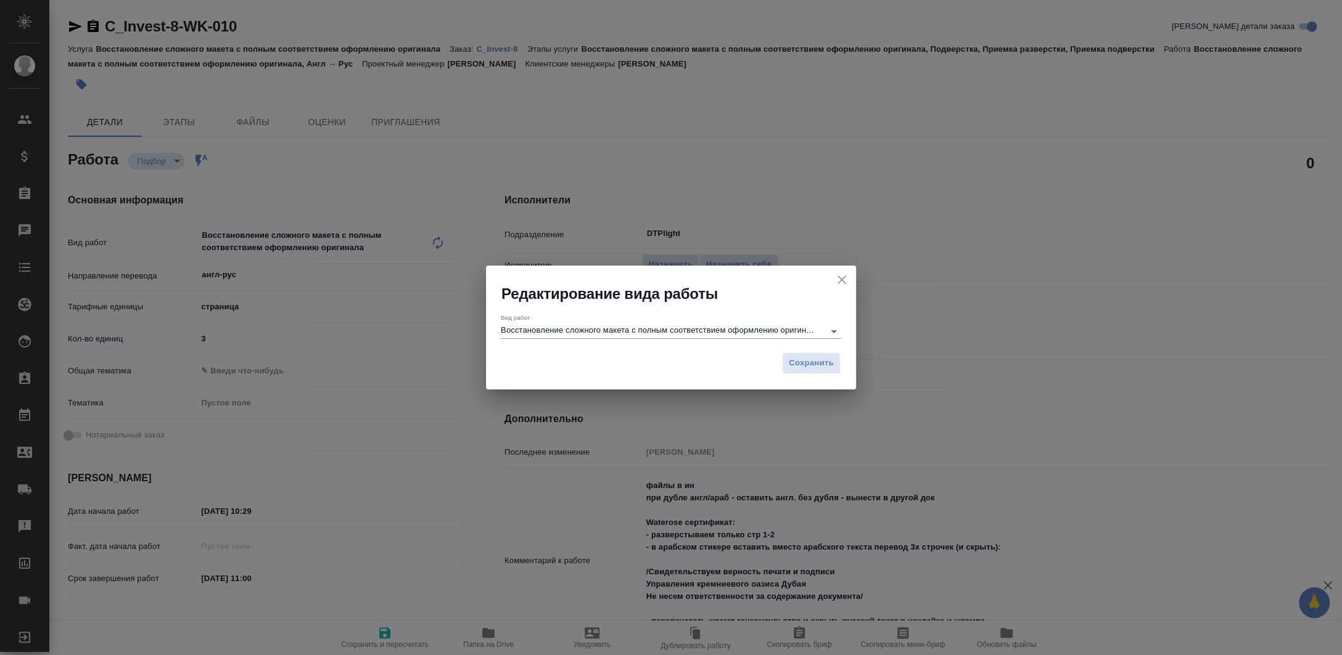
type textarea "x"
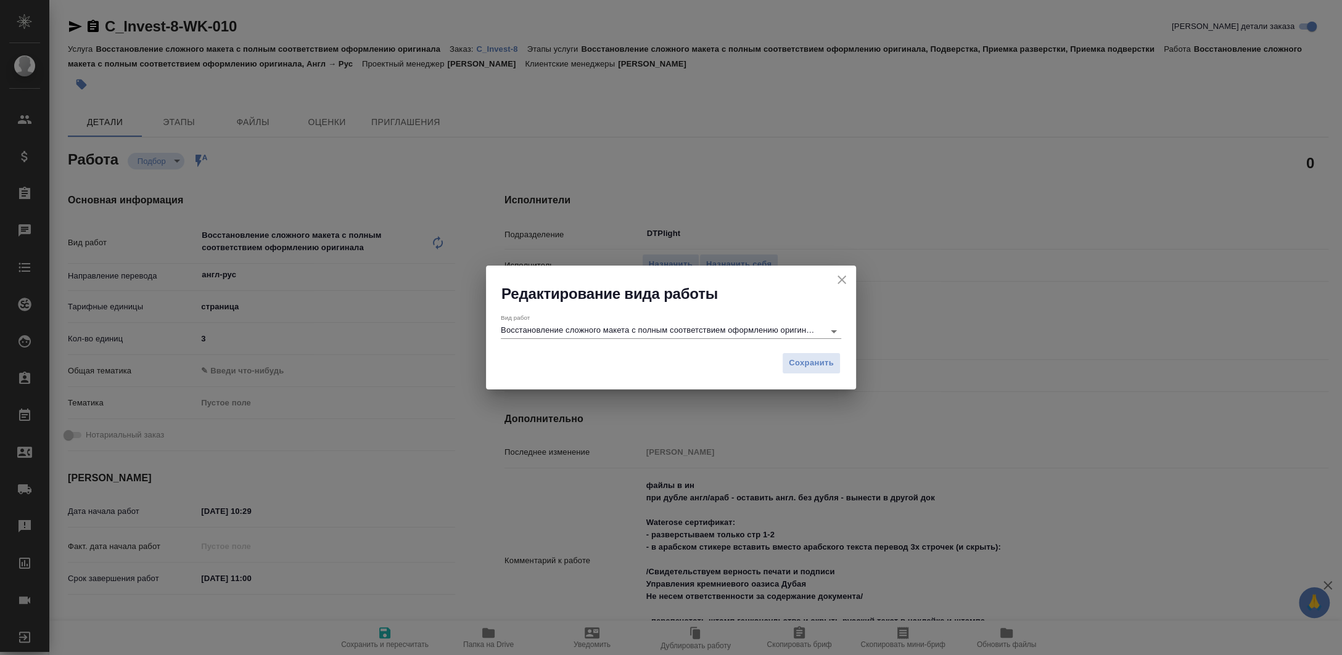
click at [640, 332] on input "Восстановление сложного макета с полным соответствием оформлению оригинала" at bounding box center [659, 331] width 317 height 15
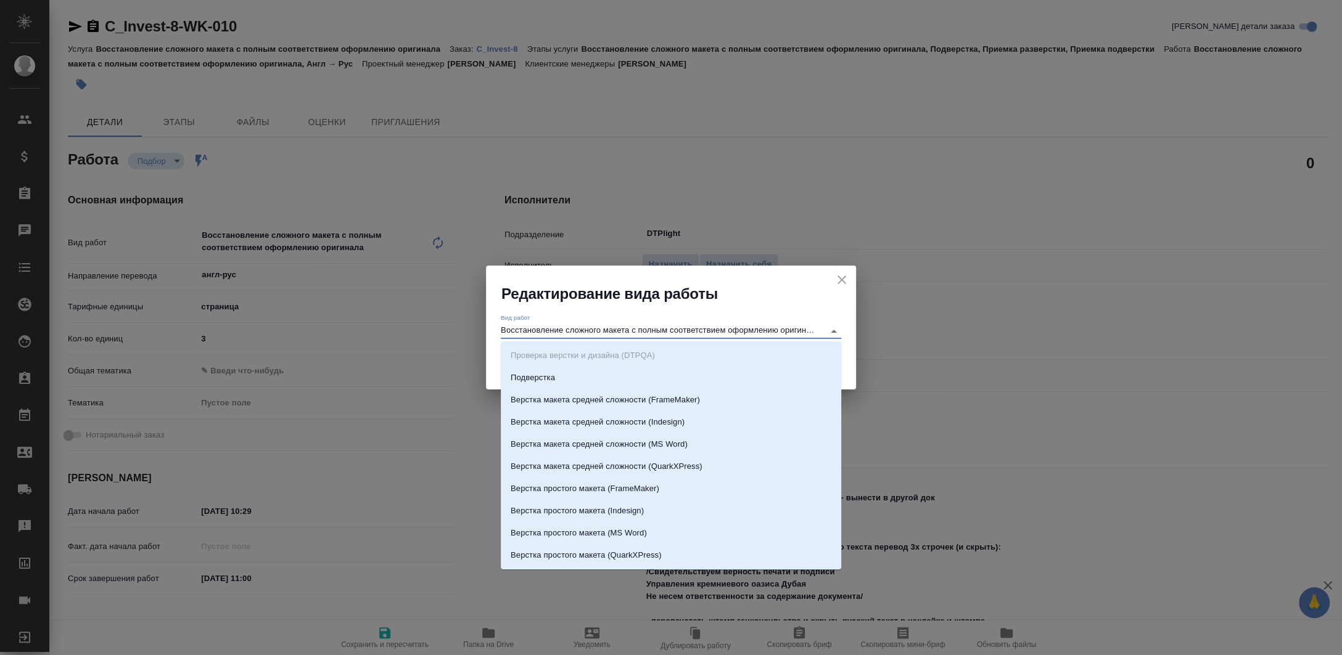
click at [640, 332] on input "Восстановление сложного макета с полным соответствием оформлению оригинала" at bounding box center [659, 331] width 317 height 15
click at [643, 327] on input "Восстановление сложного макета с полным соответствием оформлению оригинала" at bounding box center [659, 331] width 317 height 15
type textarea "x"
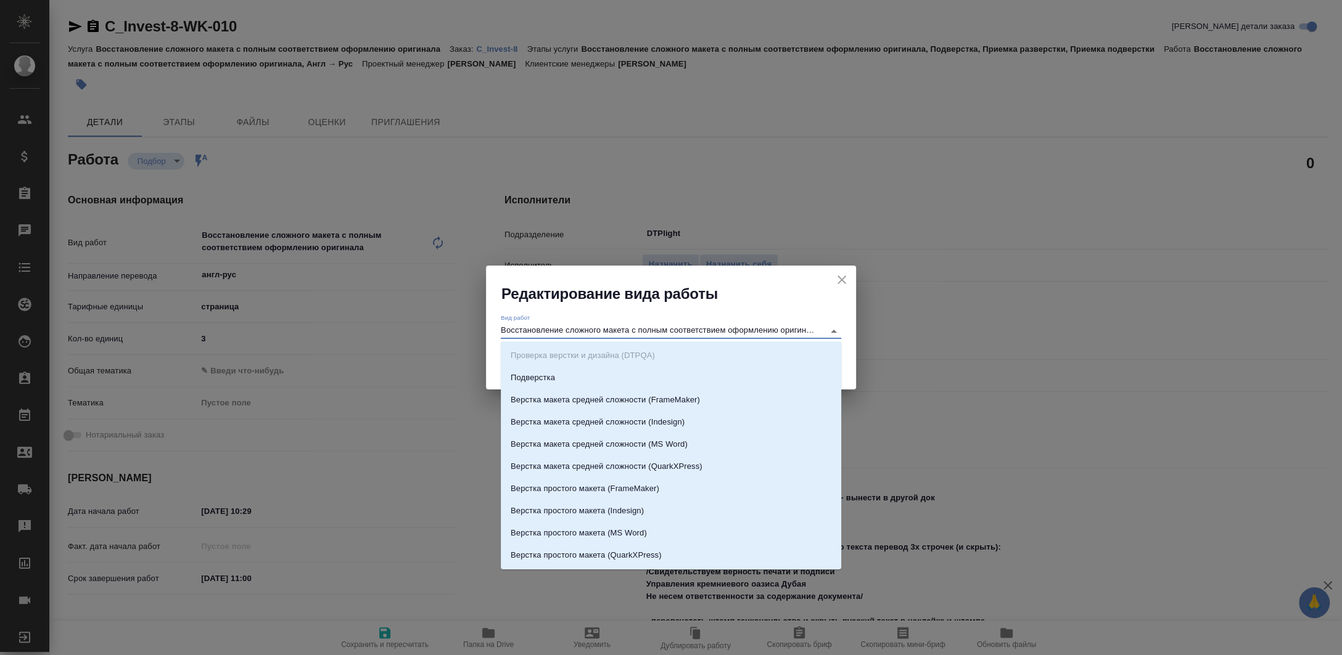
type textarea "x"
click at [643, 327] on input "Восстановление сложного макета с полным соответствием оформлению оригинала" at bounding box center [659, 331] width 317 height 15
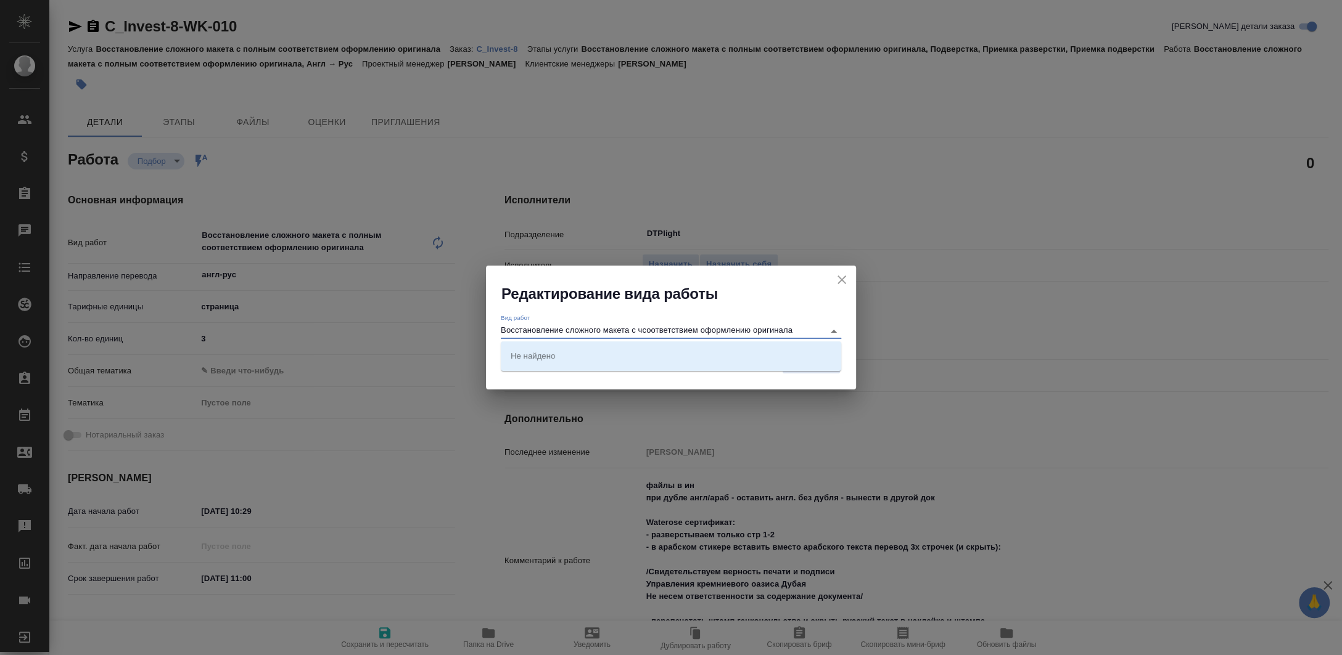
drag, startPoint x: 637, startPoint y: 328, endPoint x: 885, endPoint y: 332, distance: 248.5
click at [885, 332] on div "Редактирование вида работы Вид работ Восстановление сложного макета с чсоответс…" at bounding box center [671, 327] width 1342 height 655
click at [698, 355] on p "Восстановление сложного макета с частичным соответствием оформлению оригинала" at bounding box center [671, 356] width 321 height 12
type input "Восстановление сложного макета с частичным соответствием оформлению оригинала"
click at [800, 361] on span "Сохранить" at bounding box center [811, 363] width 45 height 14
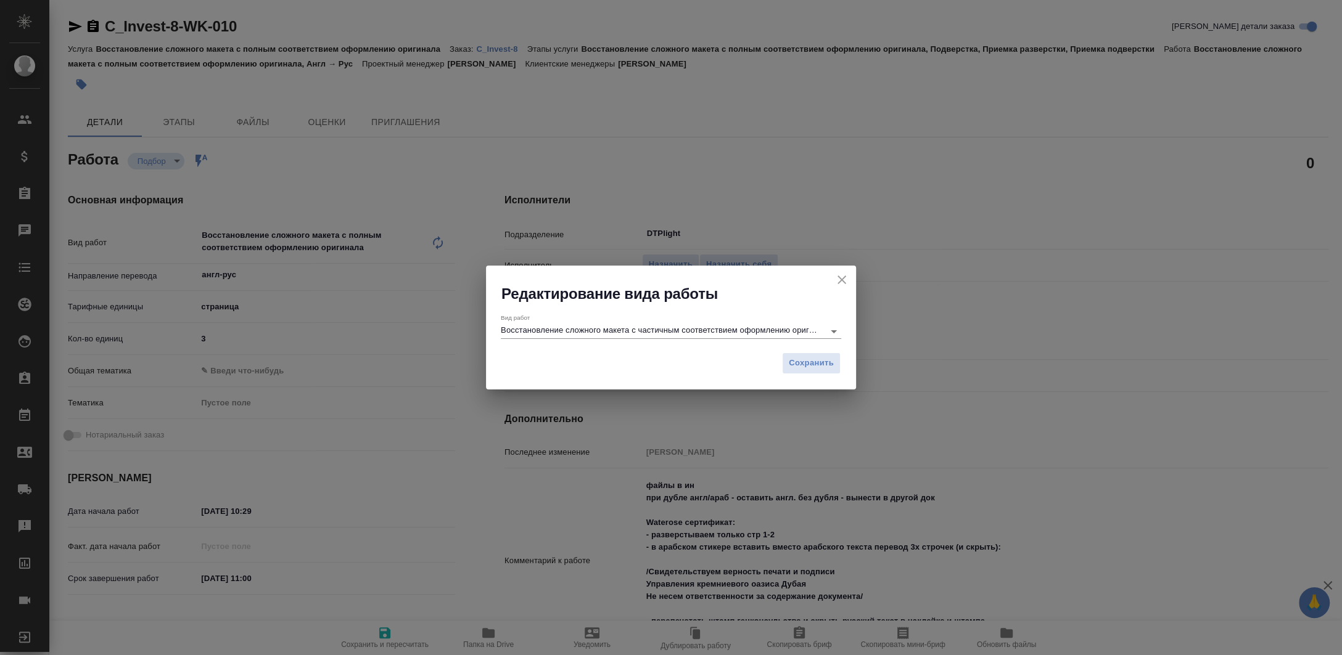
type textarea "x"
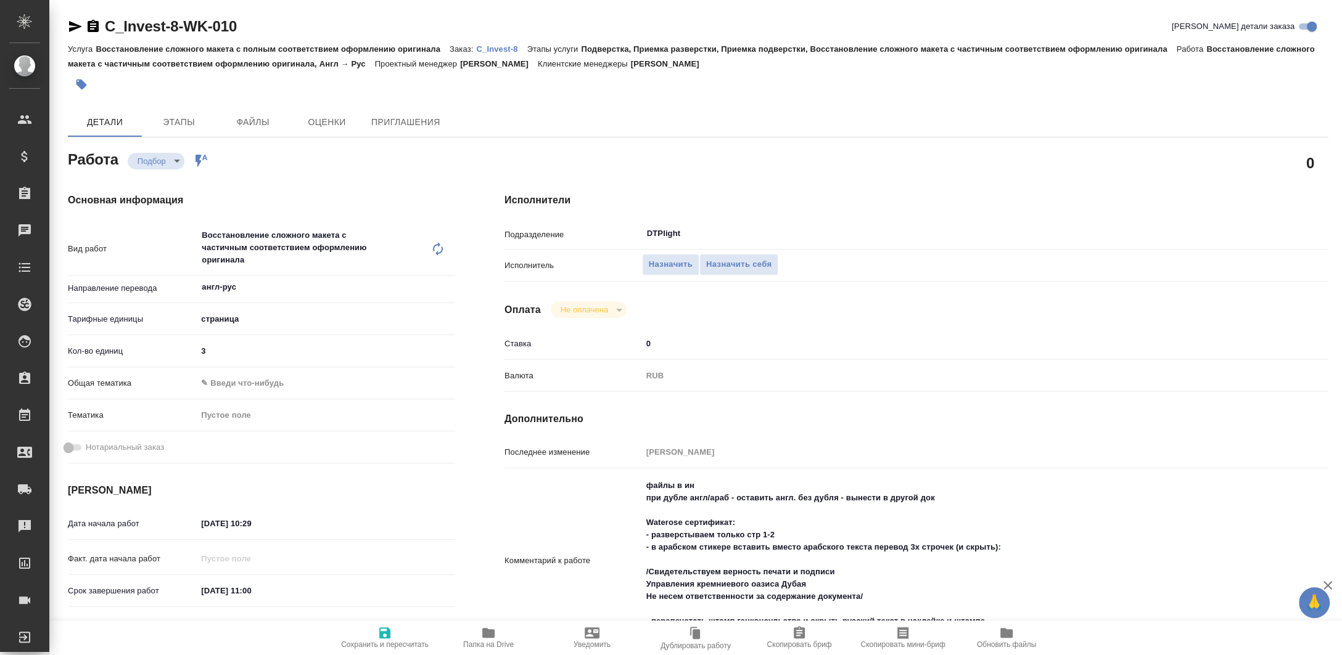
type textarea "x"
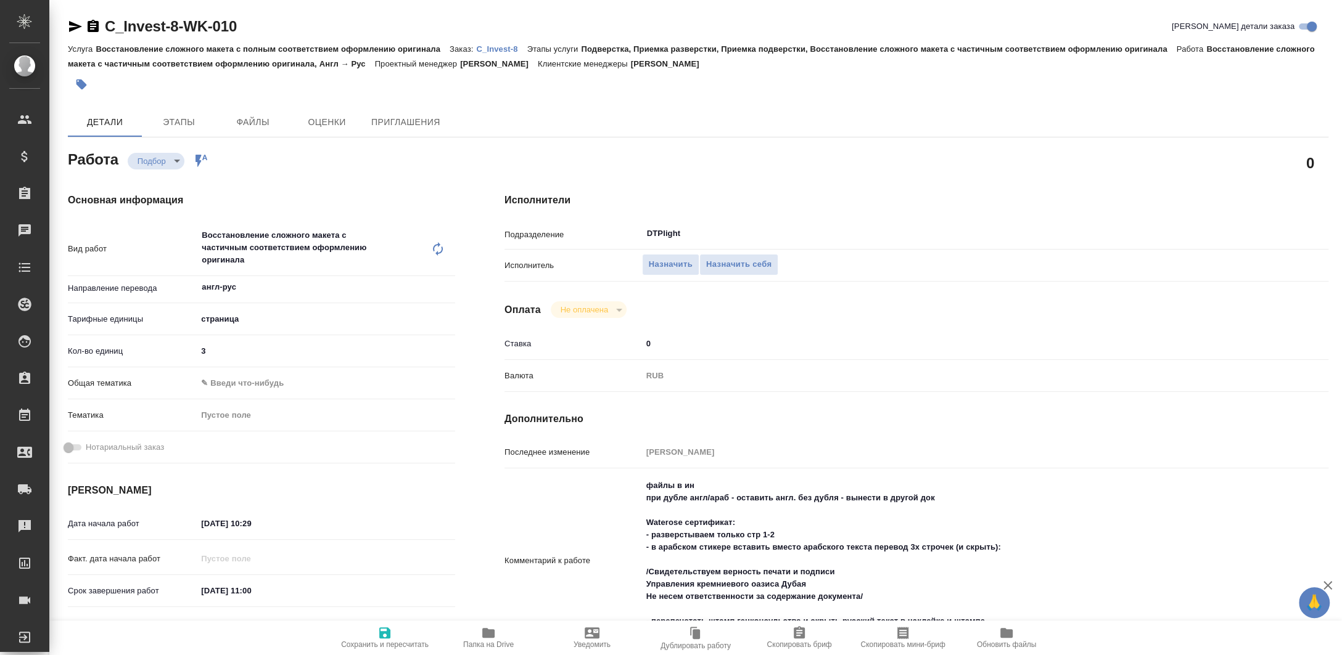
type textarea "x"
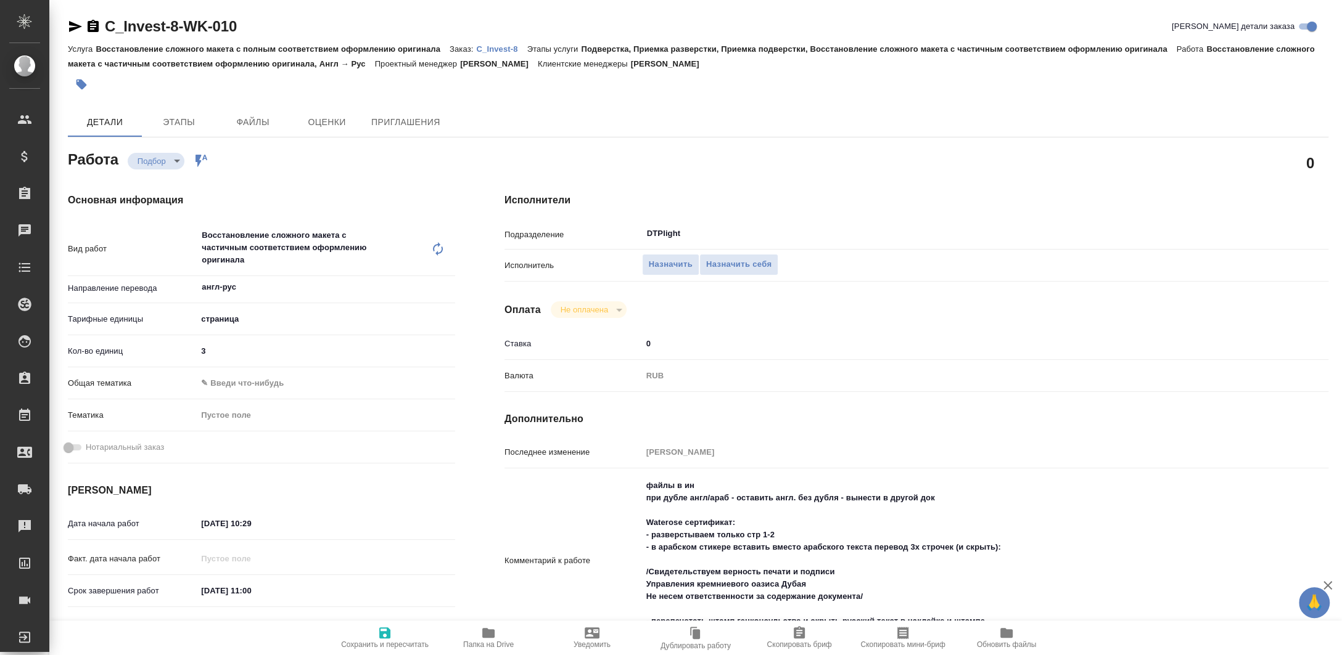
type textarea "x"
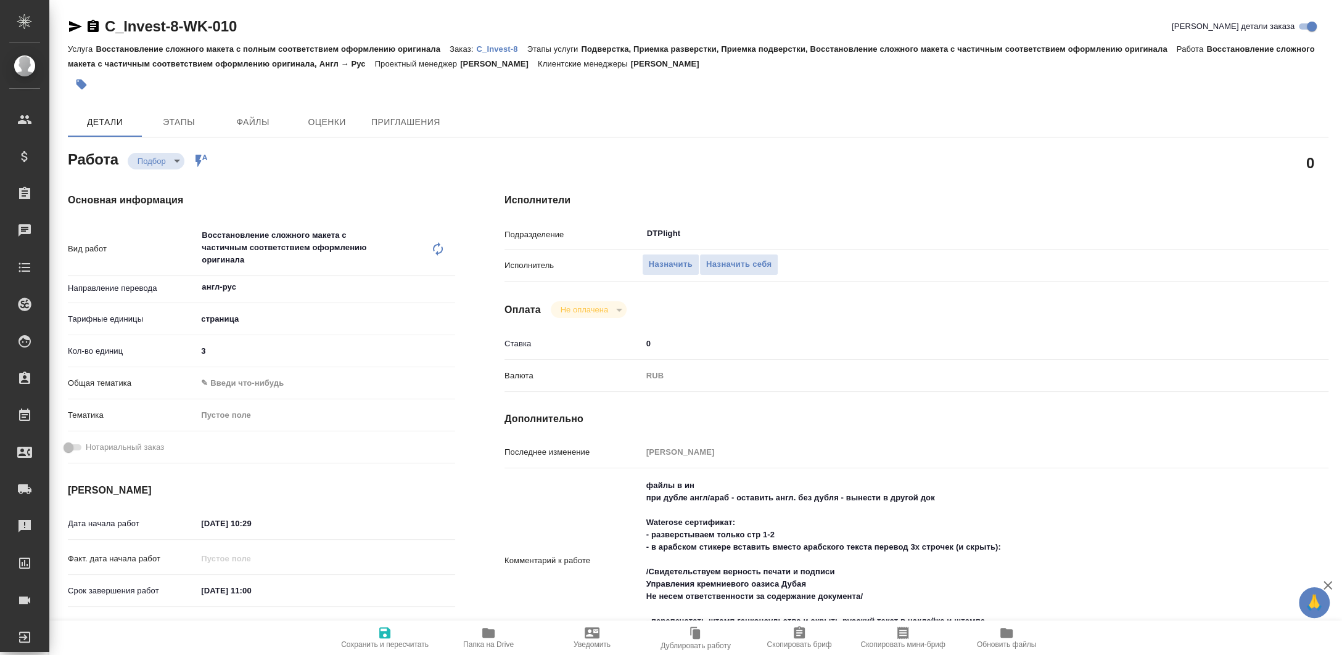
type textarea "x"
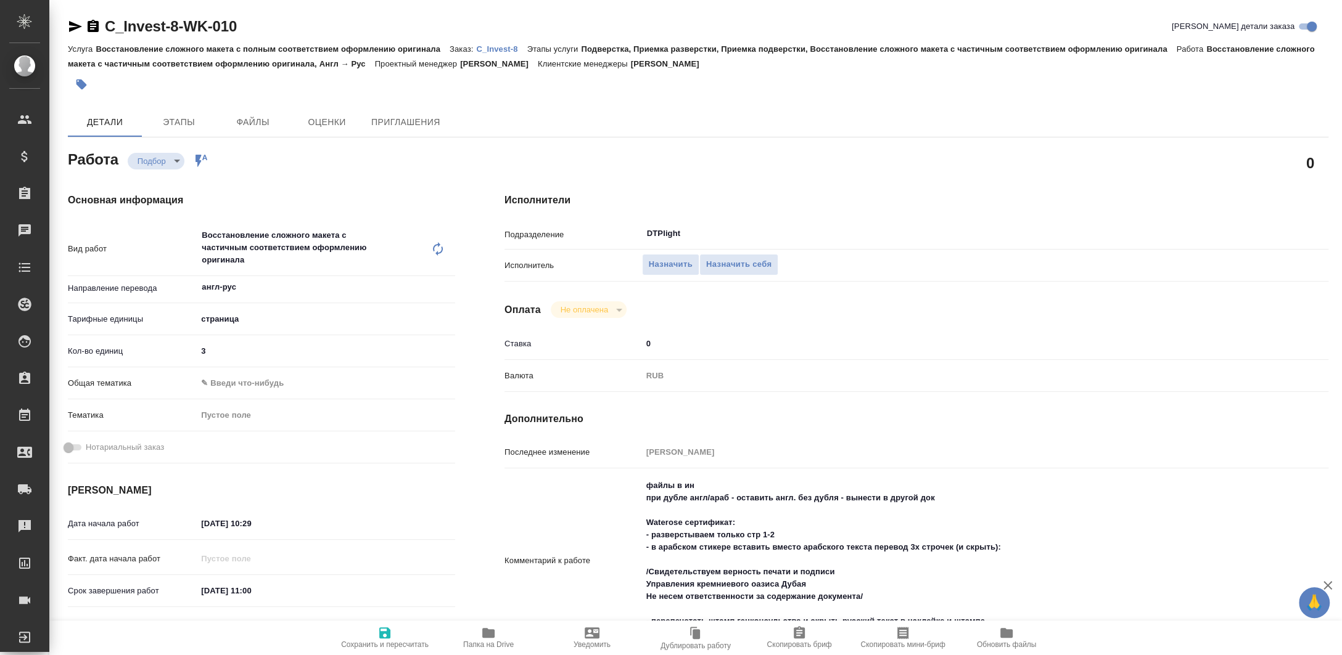
type textarea "x"
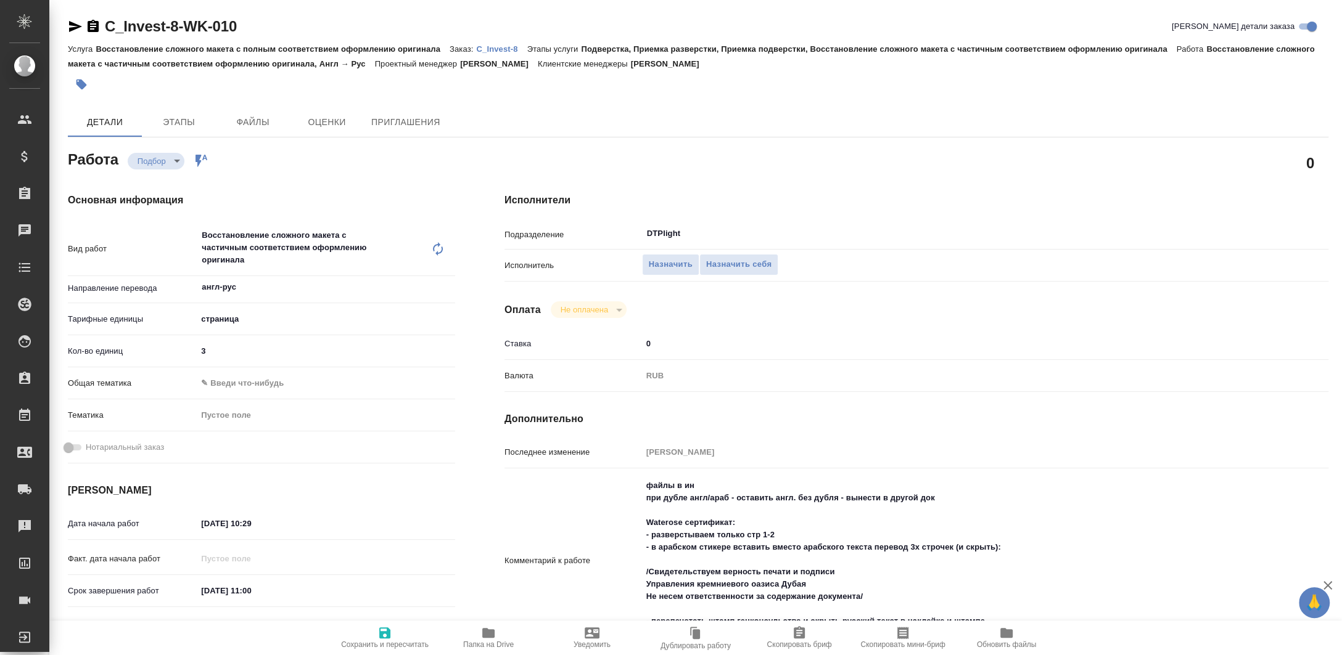
type textarea "x"
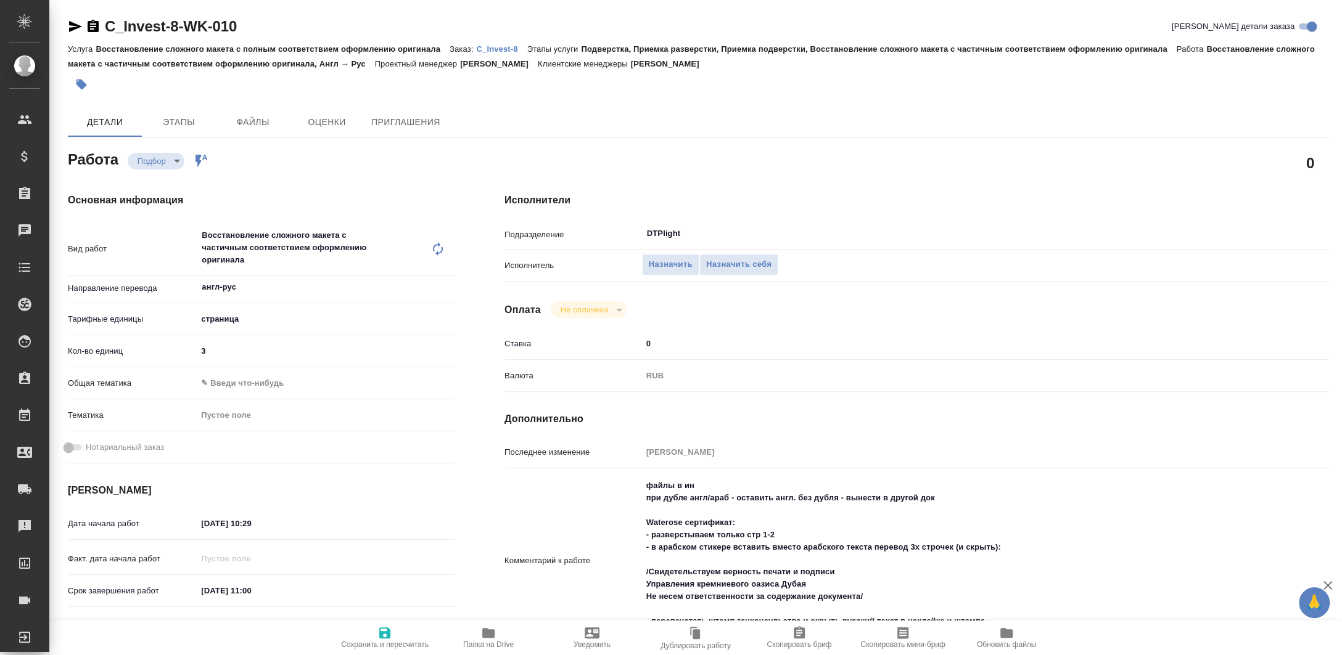
type textarea "x"
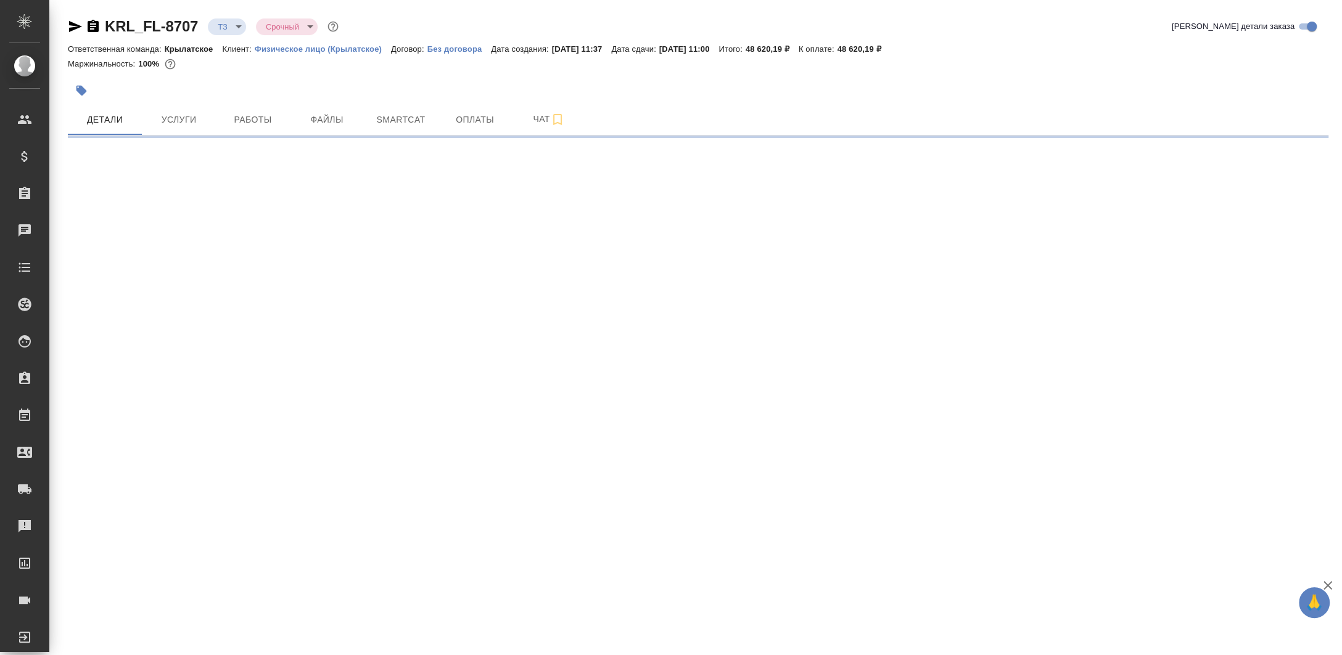
select select "RU"
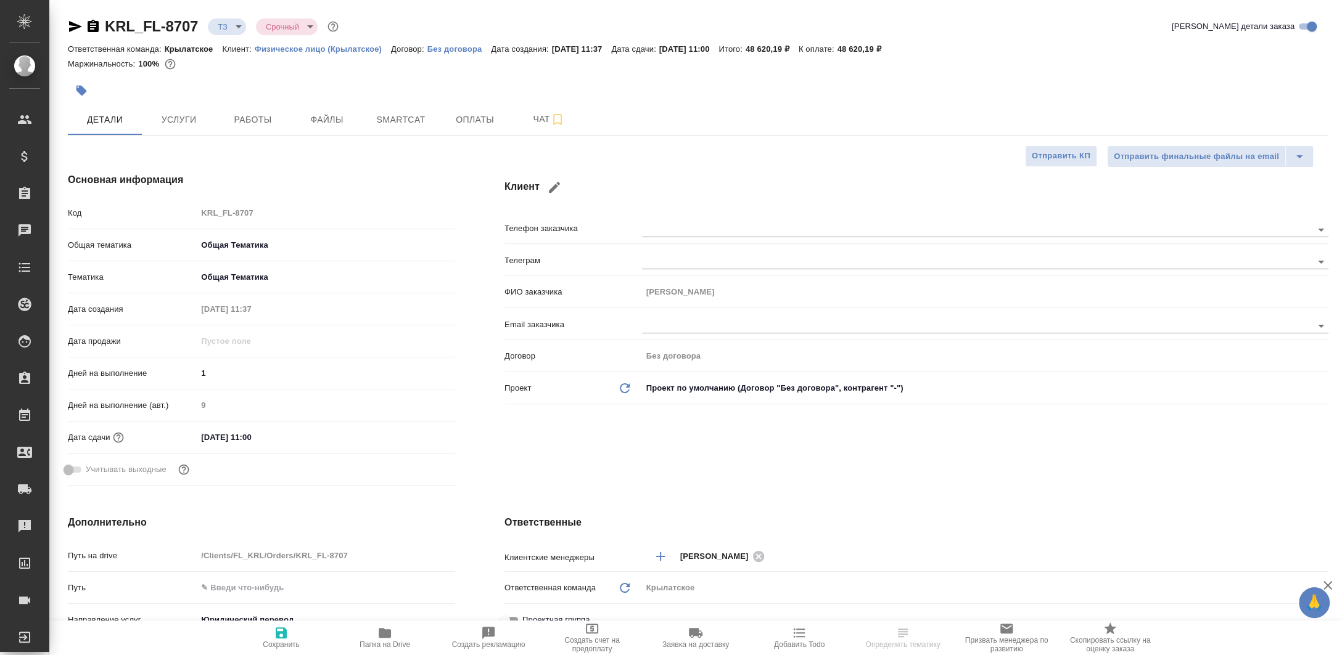
type textarea "x"
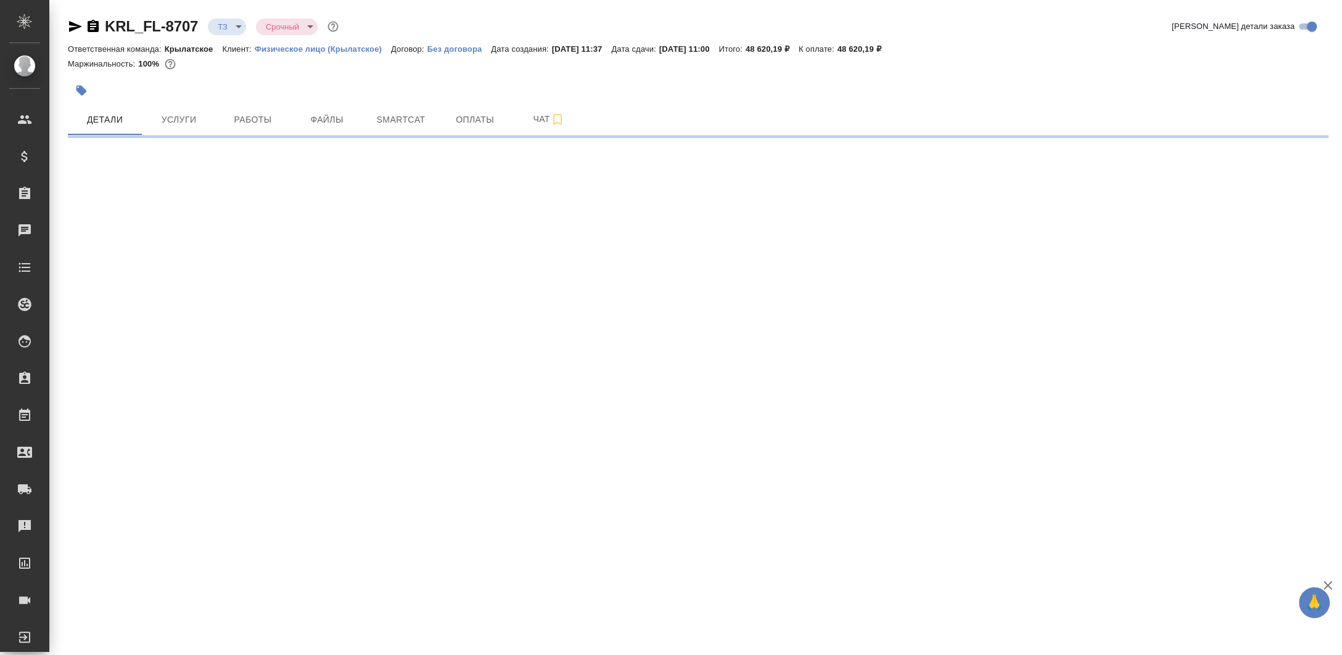
select select "RU"
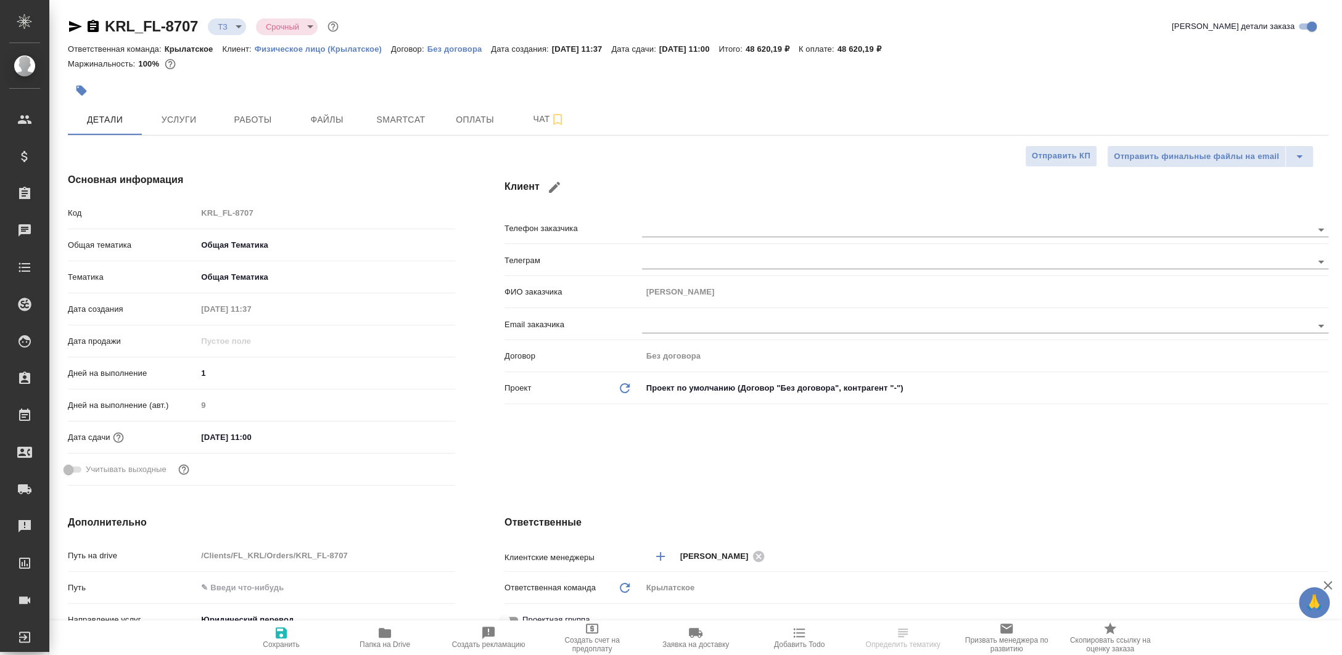
type textarea "x"
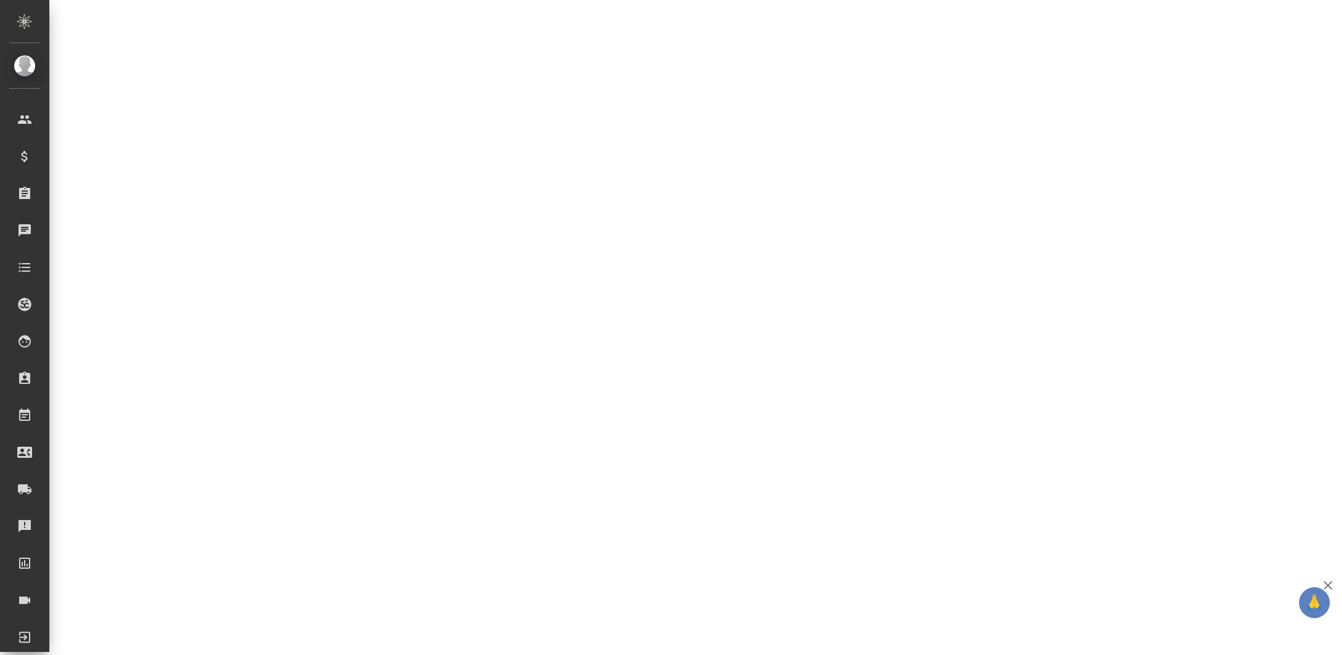
select select "RU"
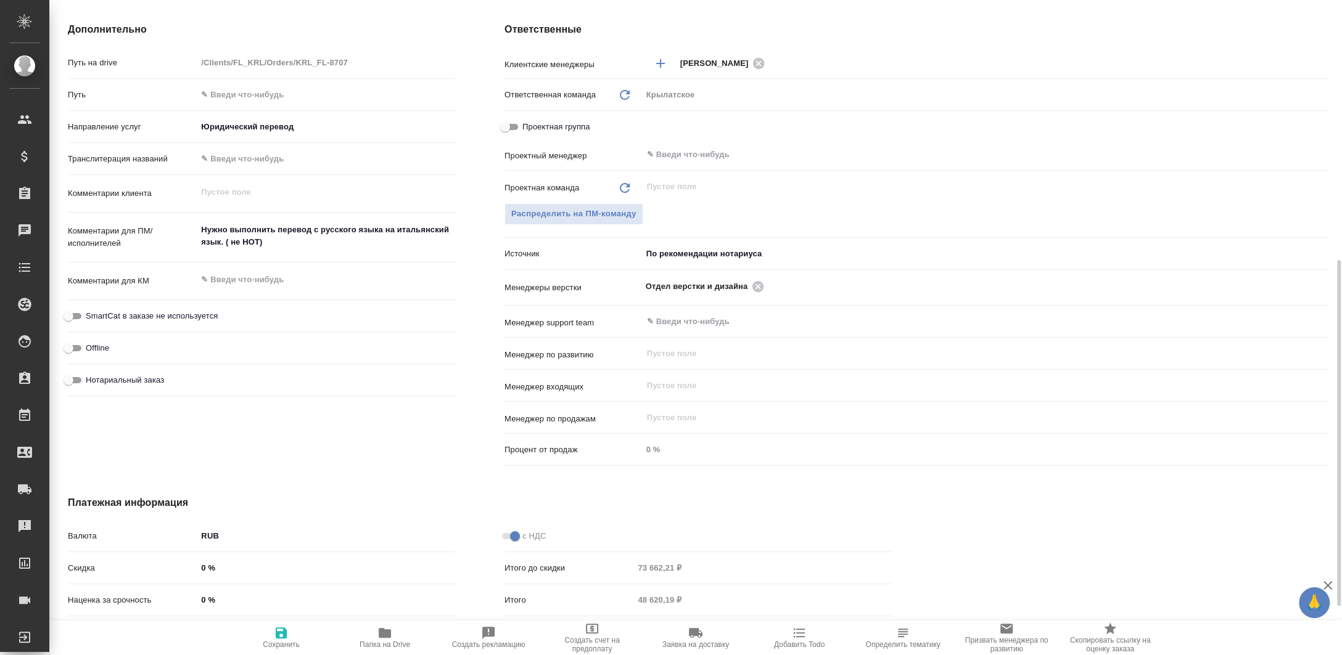
type textarea "x"
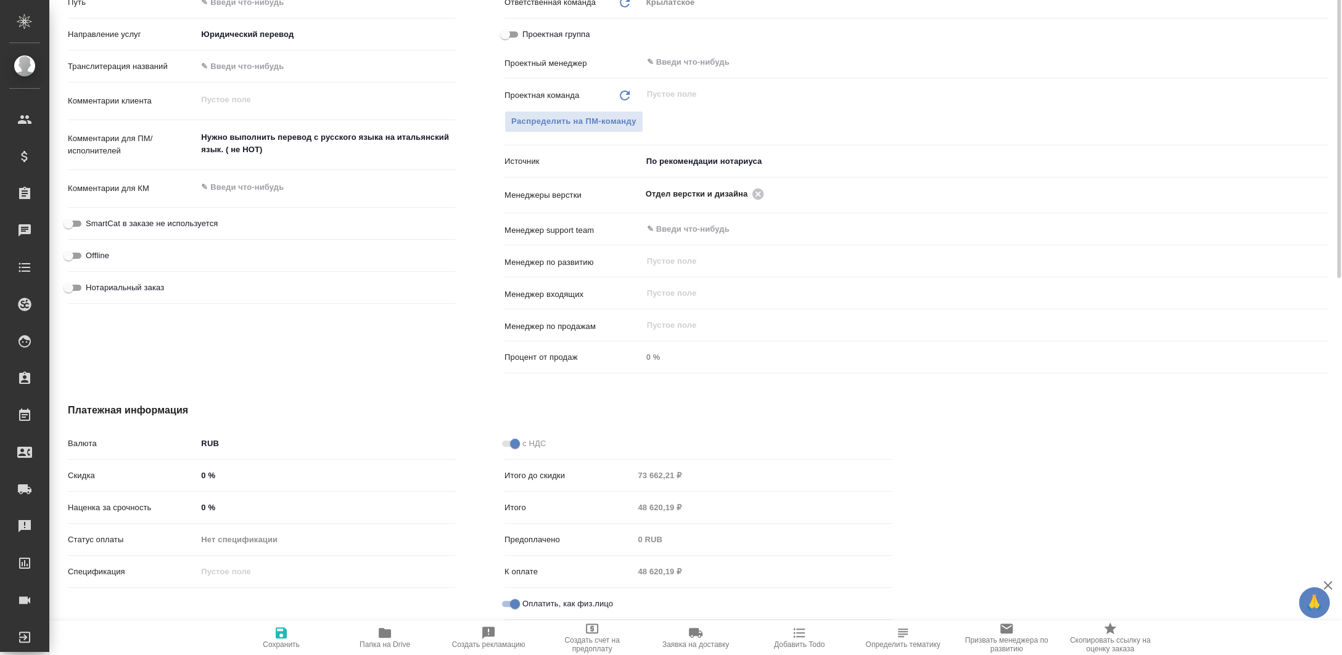
scroll to position [175, 0]
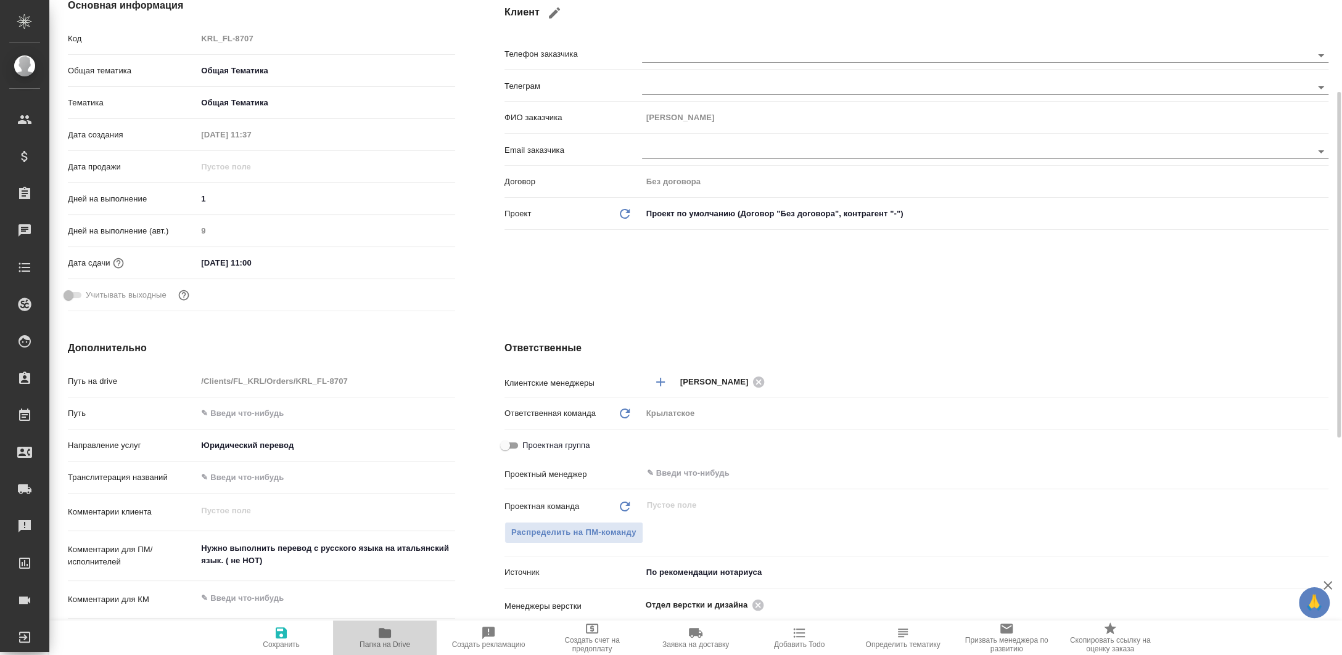
click at [346, 636] on span "Папка на Drive" at bounding box center [384, 637] width 89 height 23
type textarea "x"
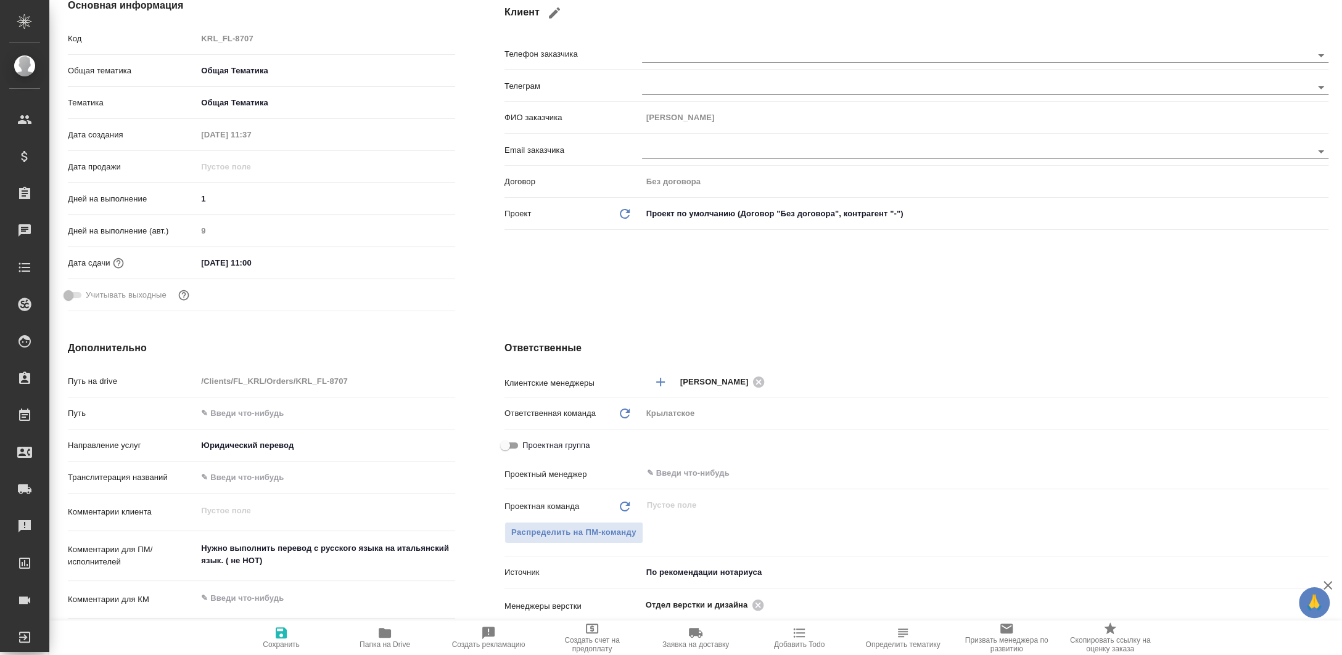
type textarea "x"
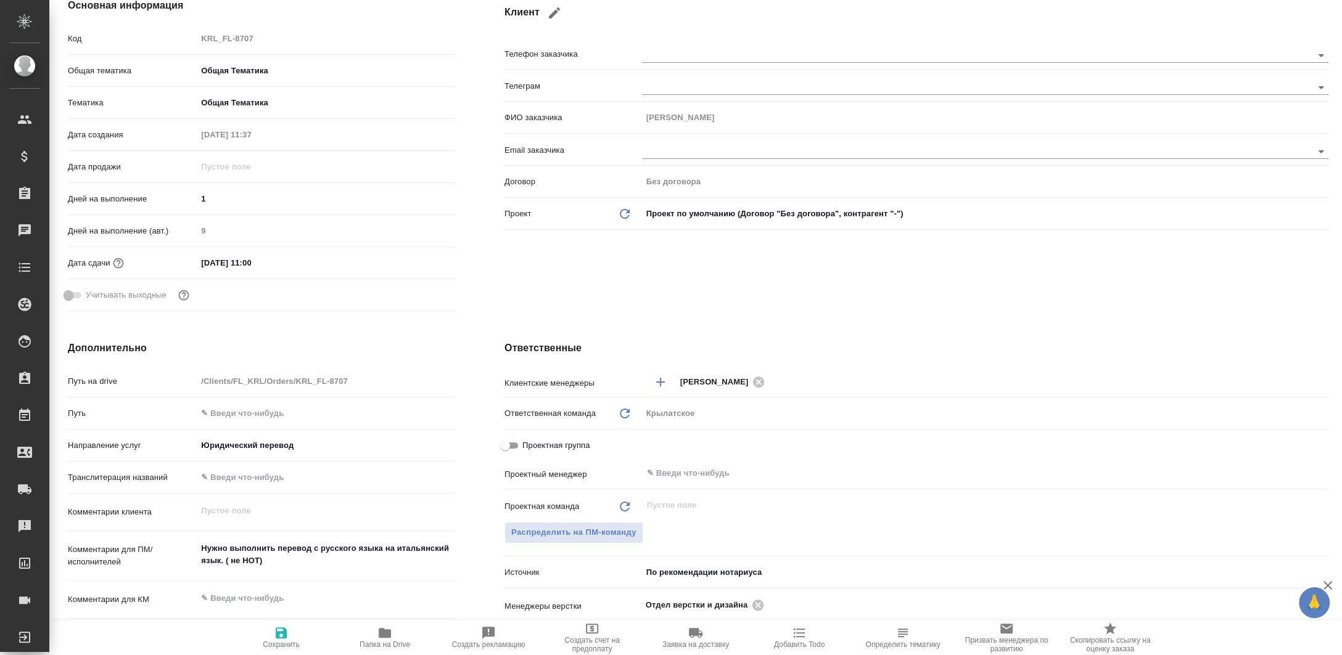
type textarea "x"
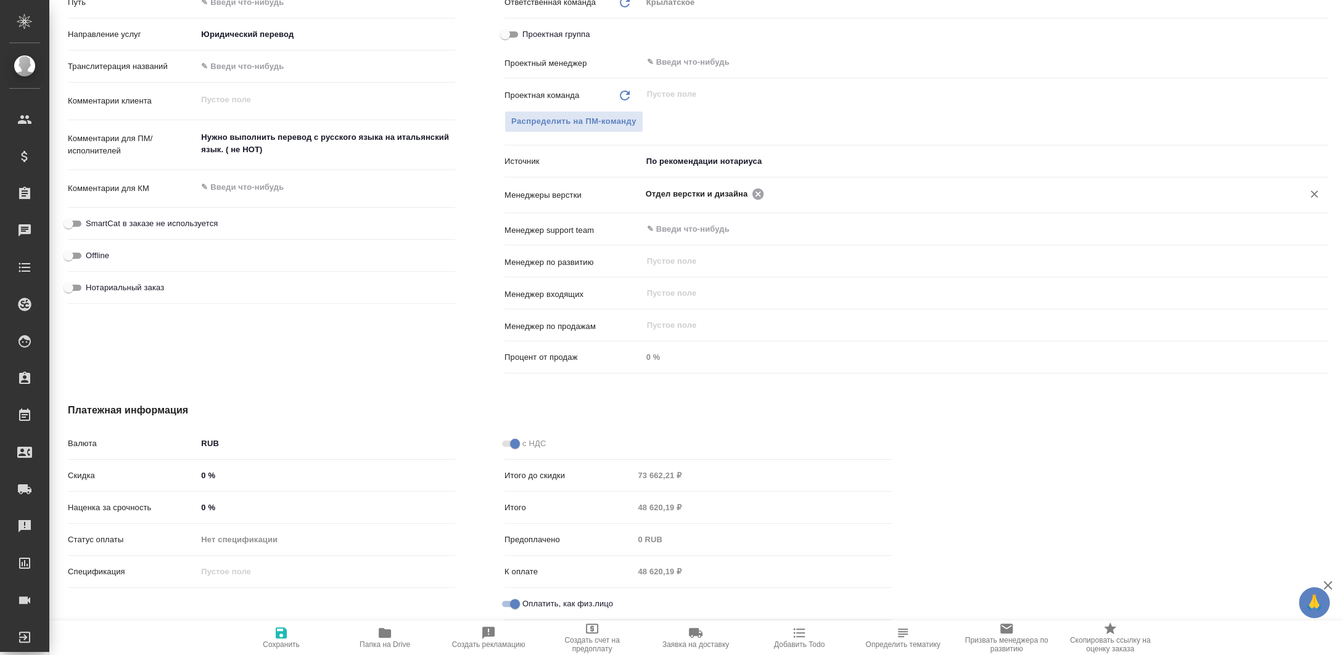
click at [752, 192] on icon at bounding box center [758, 194] width 14 height 14
type textarea "x"
click at [768, 192] on input "text" at bounding box center [1025, 193] width 515 height 15
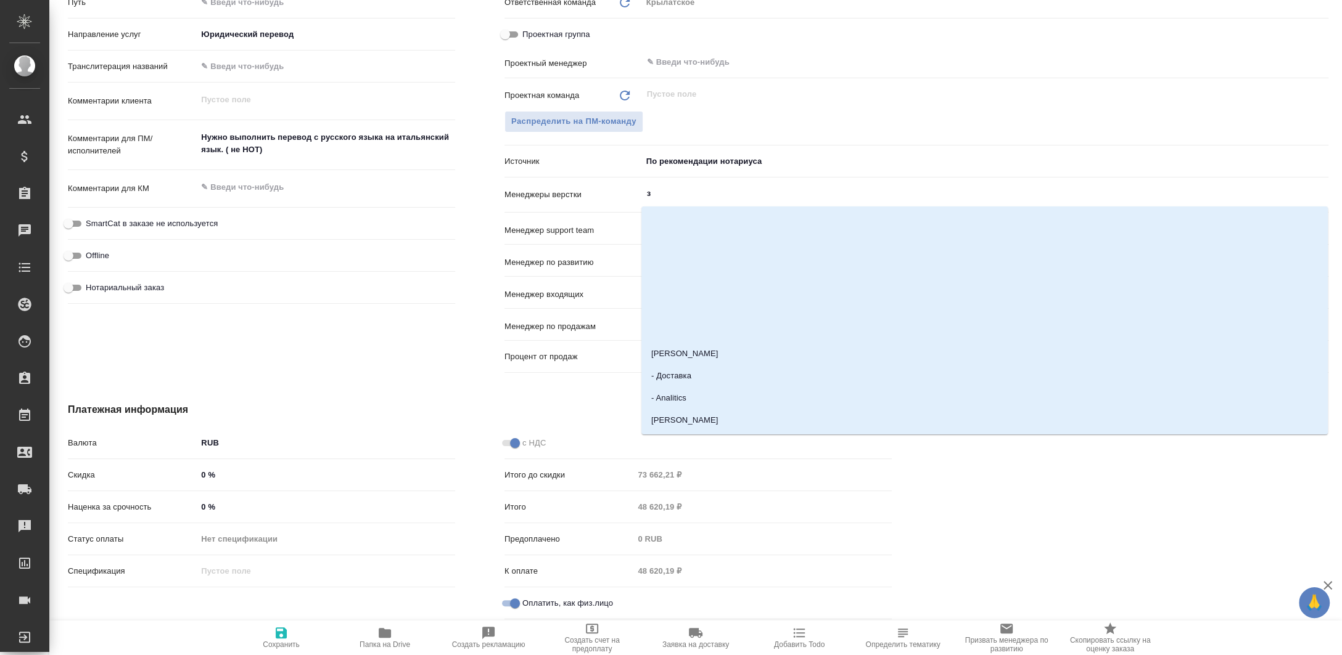
type input "за"
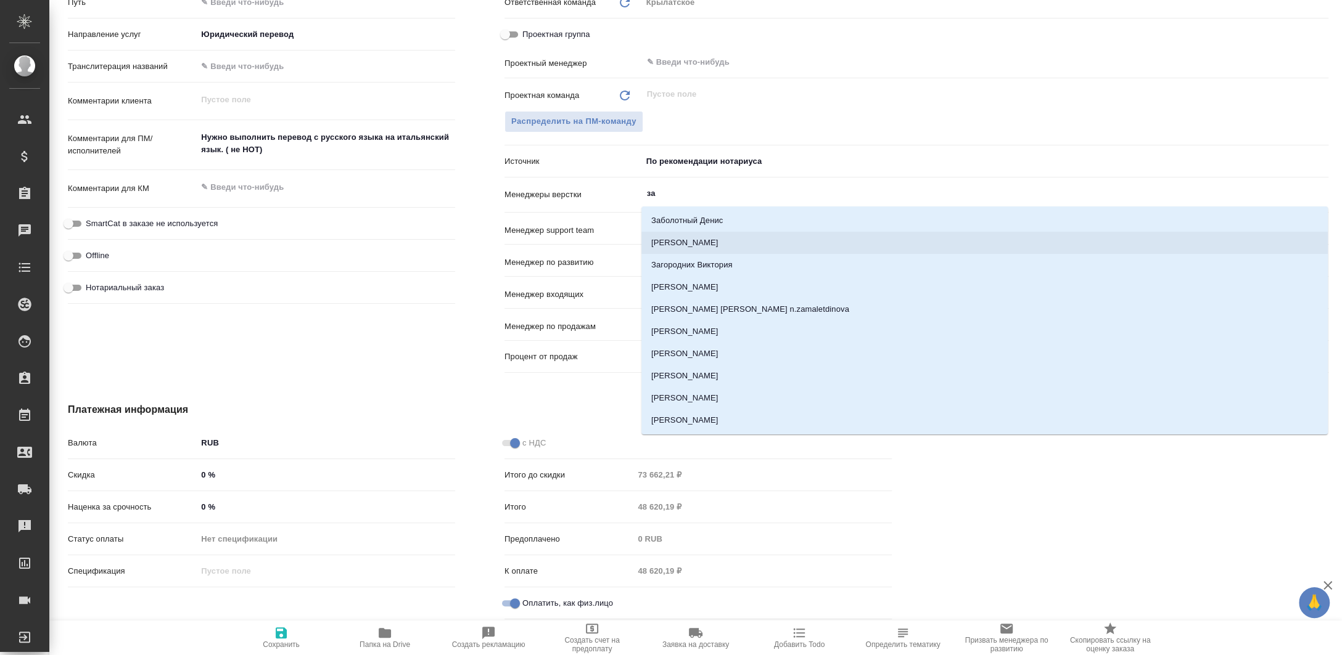
click at [715, 251] on li "[PERSON_NAME]" at bounding box center [984, 243] width 686 height 22
type textarea "x"
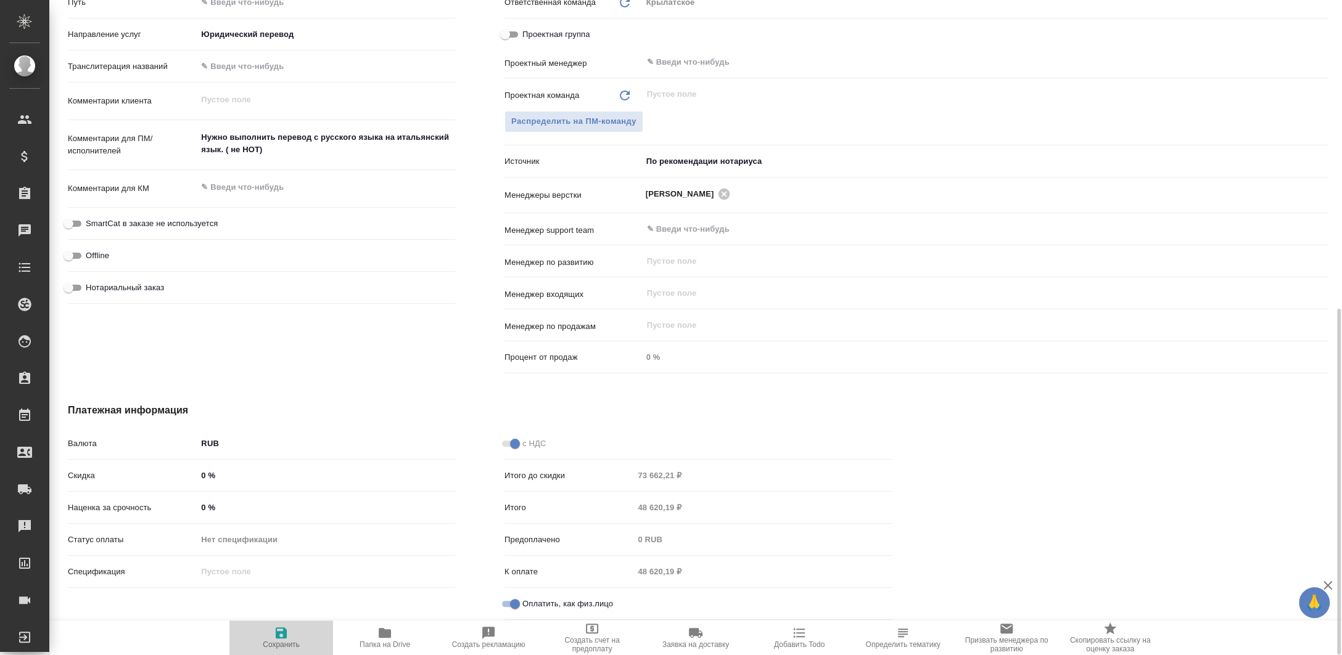
click at [268, 623] on button "Сохранить" at bounding box center [281, 638] width 104 height 35
type textarea "x"
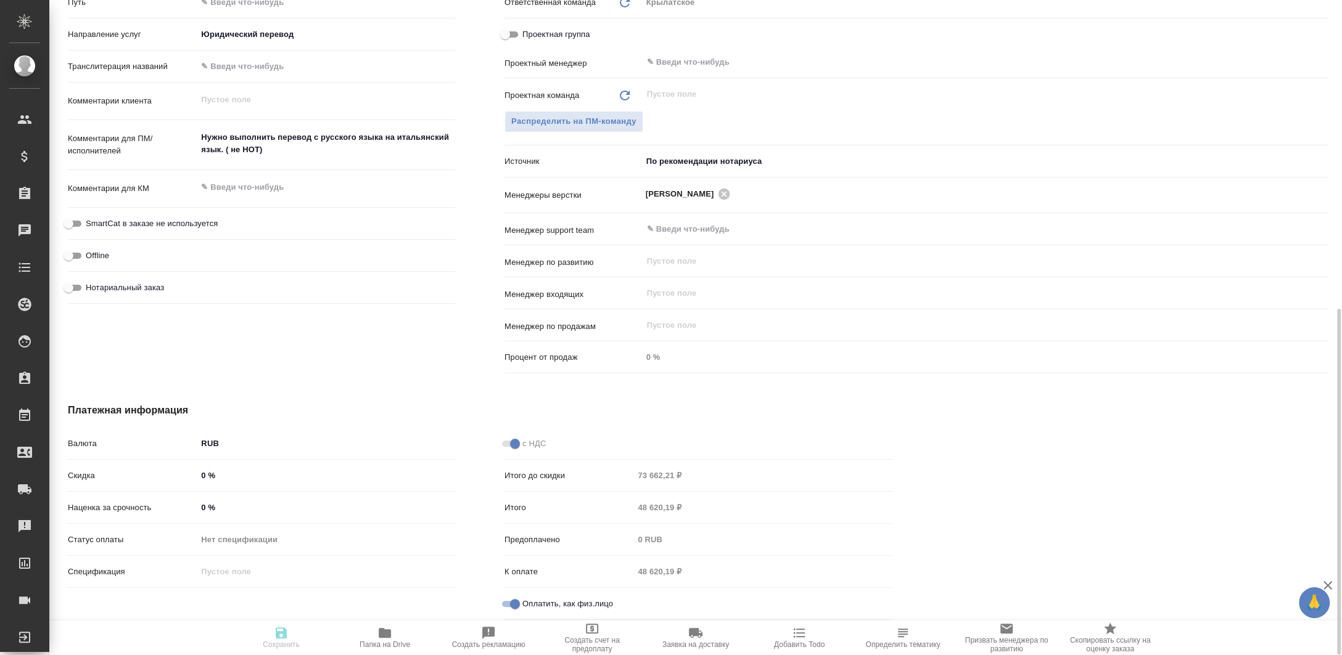
type textarea "x"
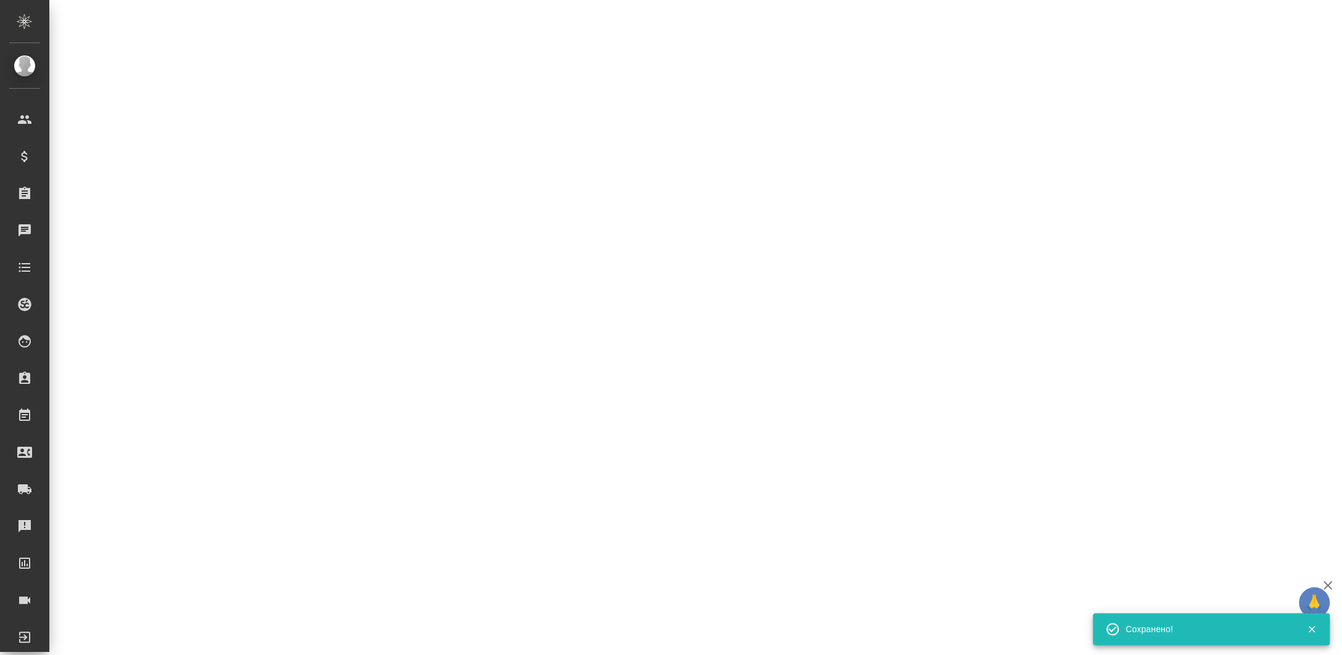
select select "RU"
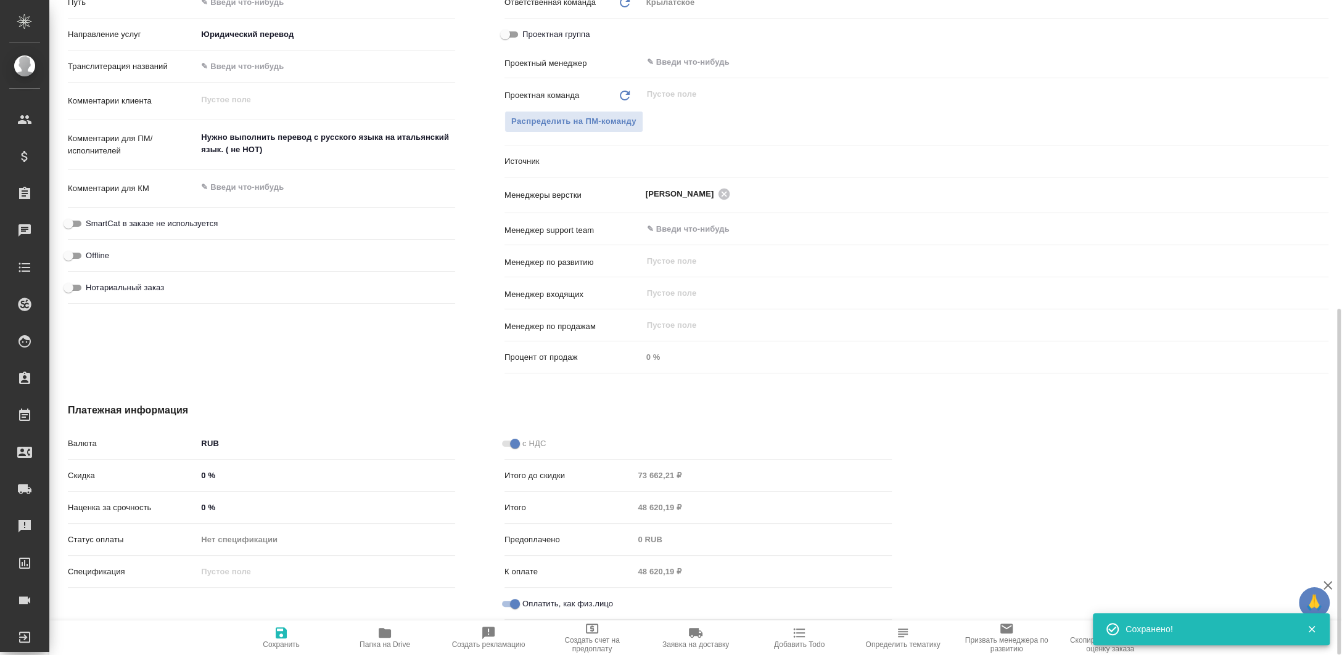
type textarea "x"
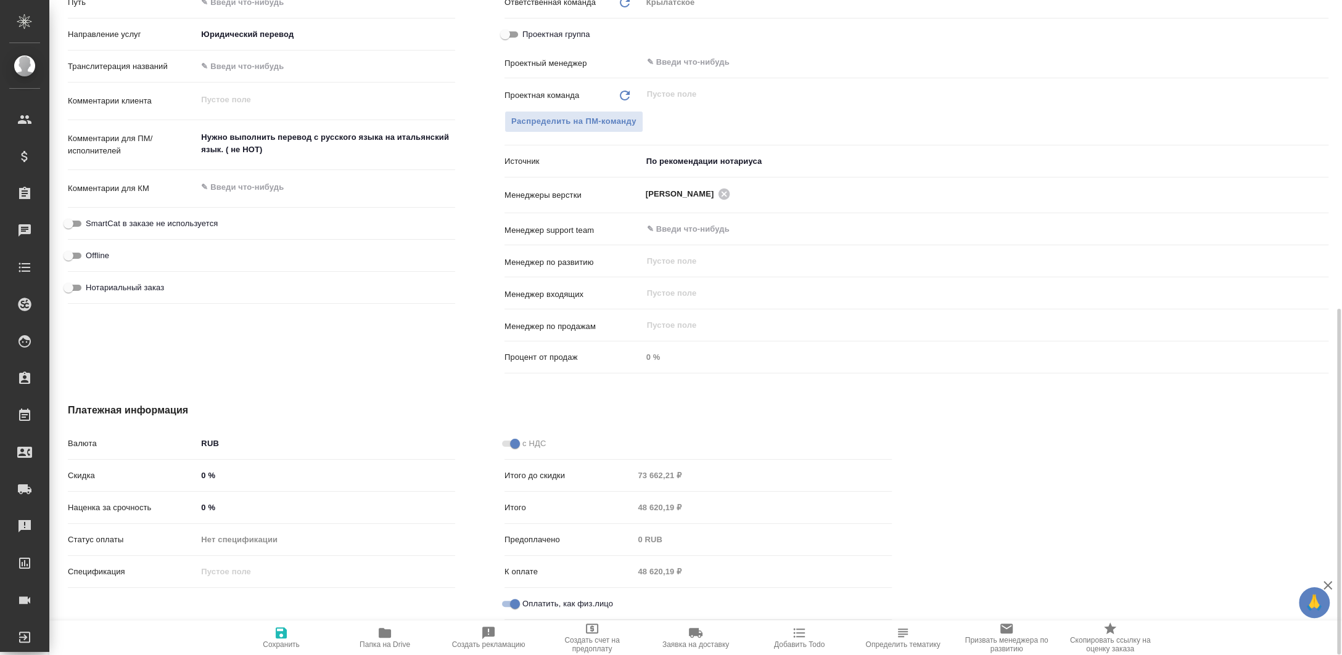
scroll to position [10, 0]
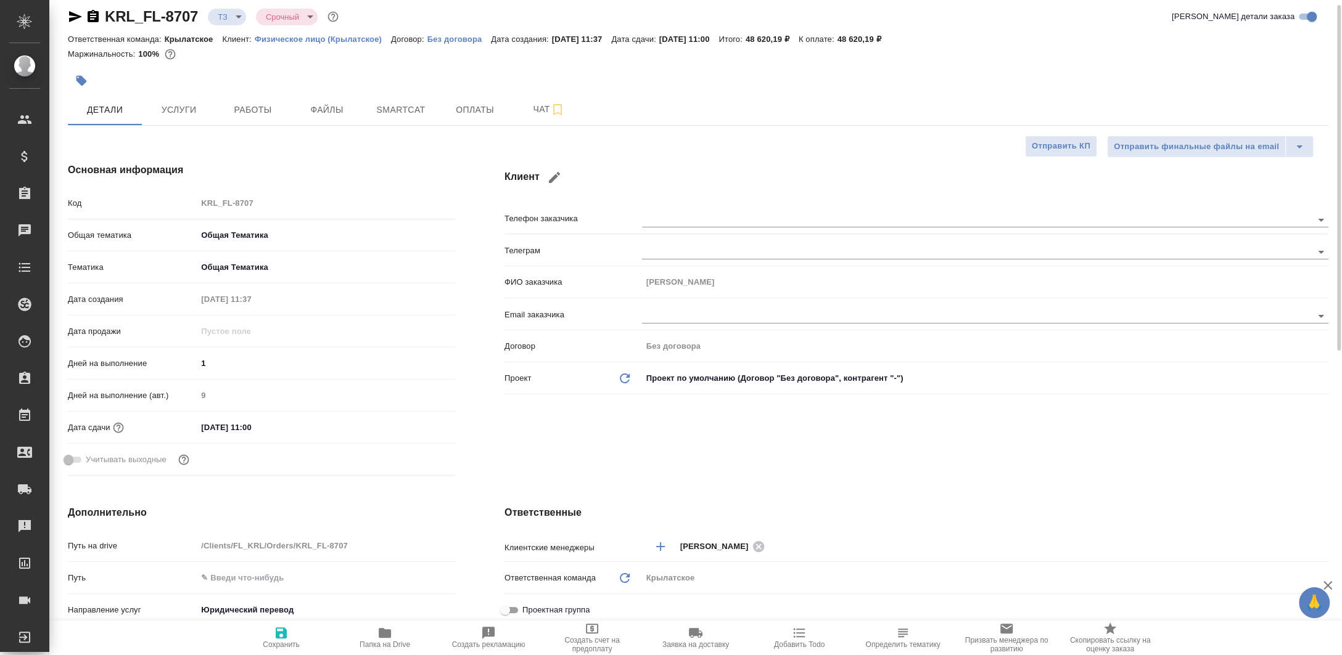
click at [96, 15] on icon "button" at bounding box center [93, 16] width 11 height 12
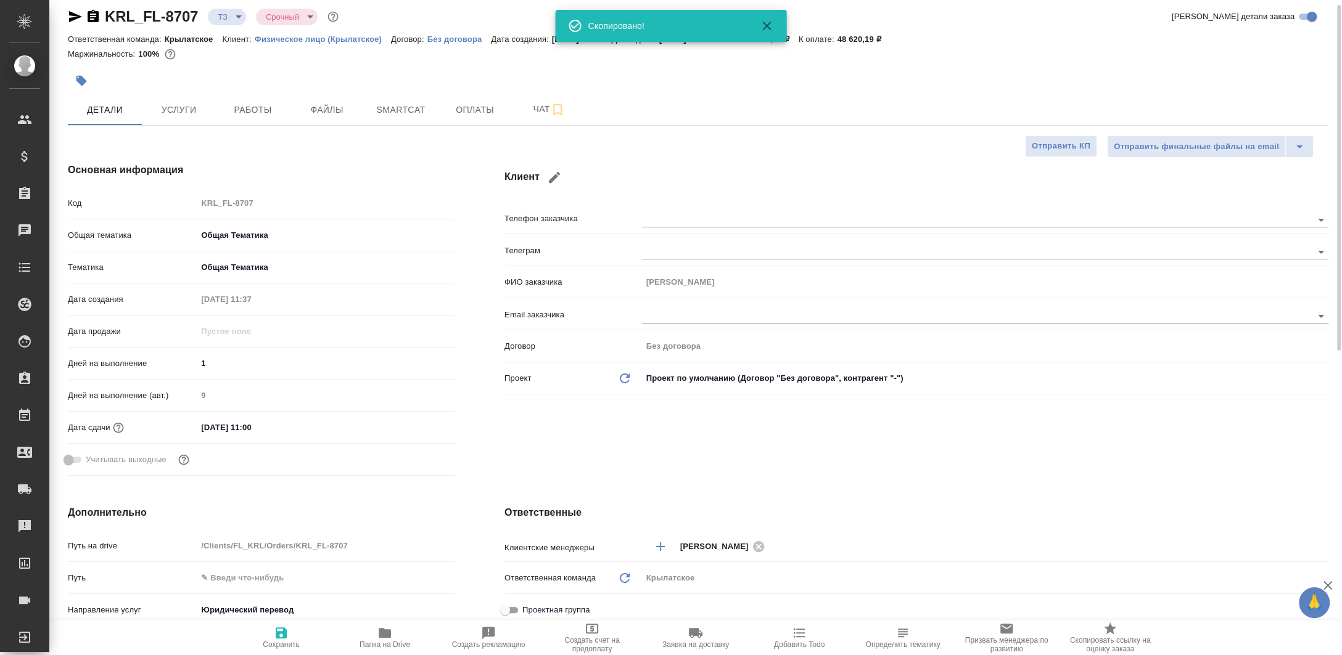
type textarea "x"
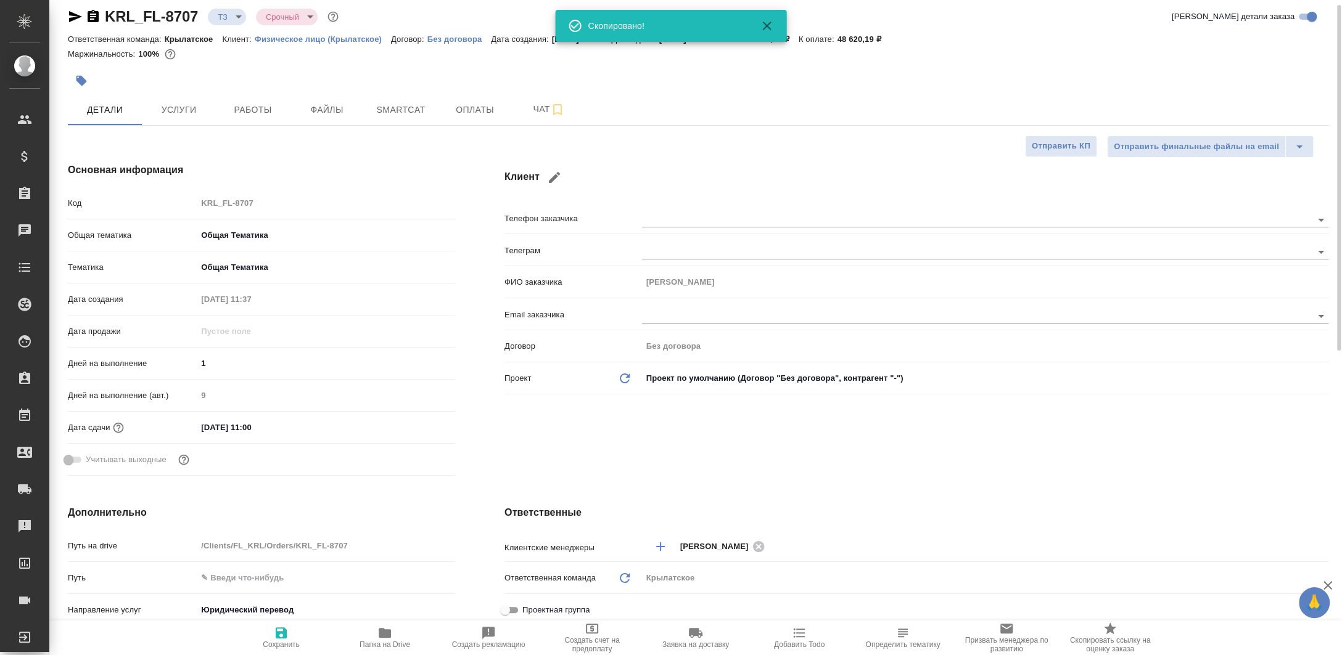
type textarea "x"
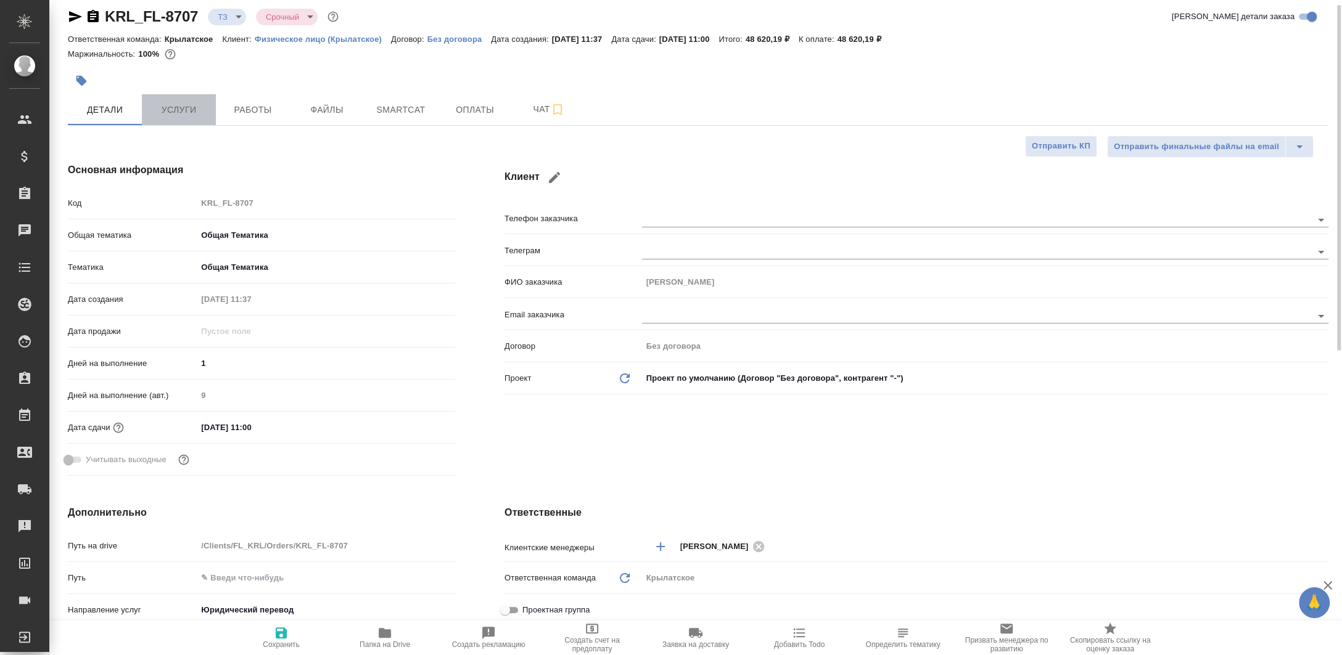
click at [183, 111] on span "Услуги" at bounding box center [178, 109] width 59 height 15
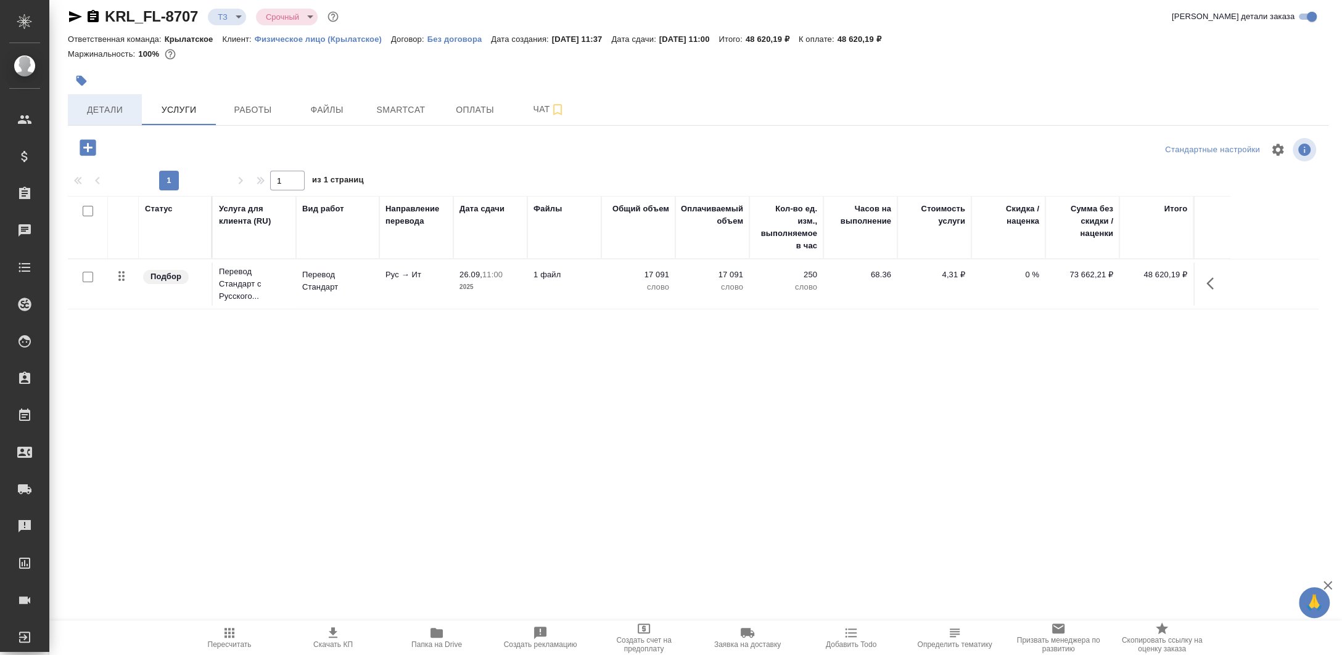
click at [112, 106] on span "Детали" at bounding box center [104, 109] width 59 height 15
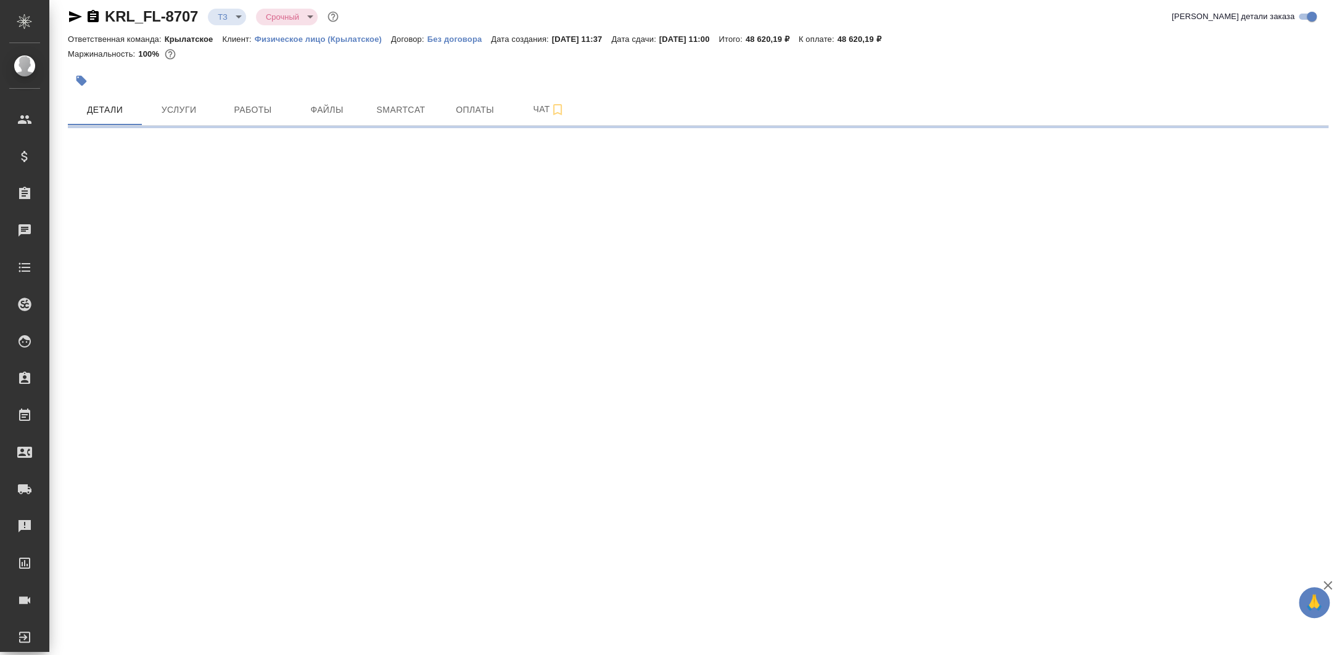
select select "RU"
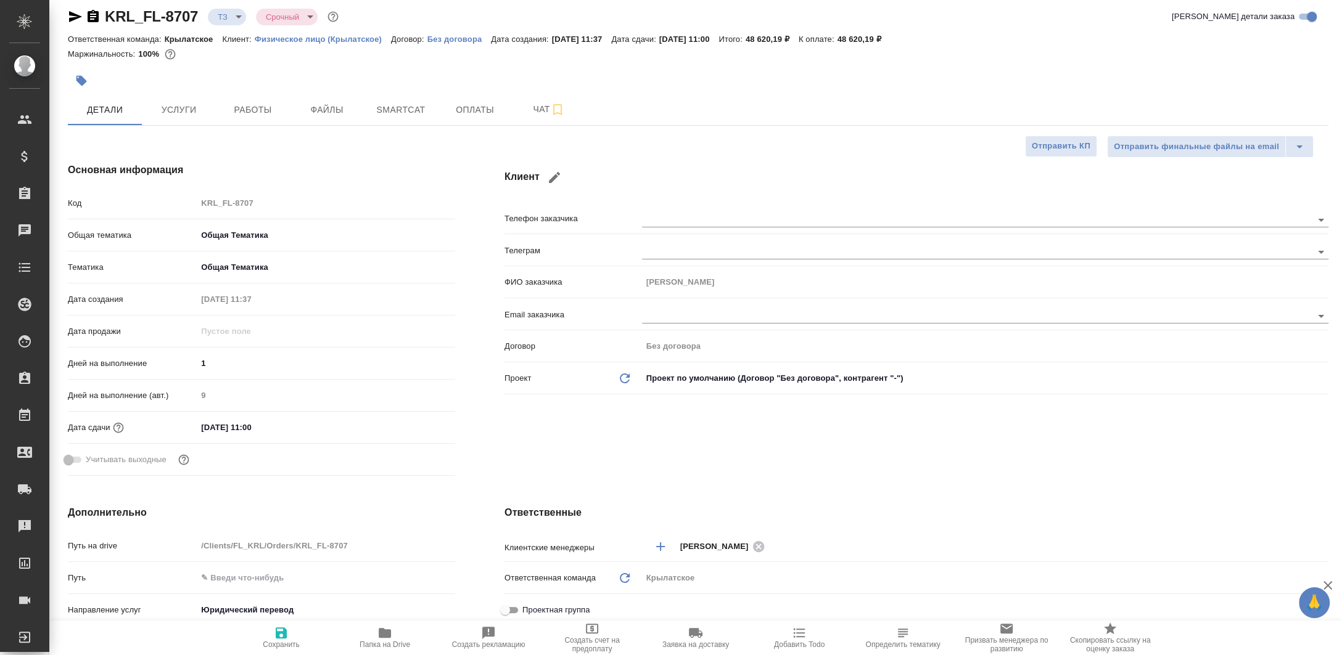
type textarea "x"
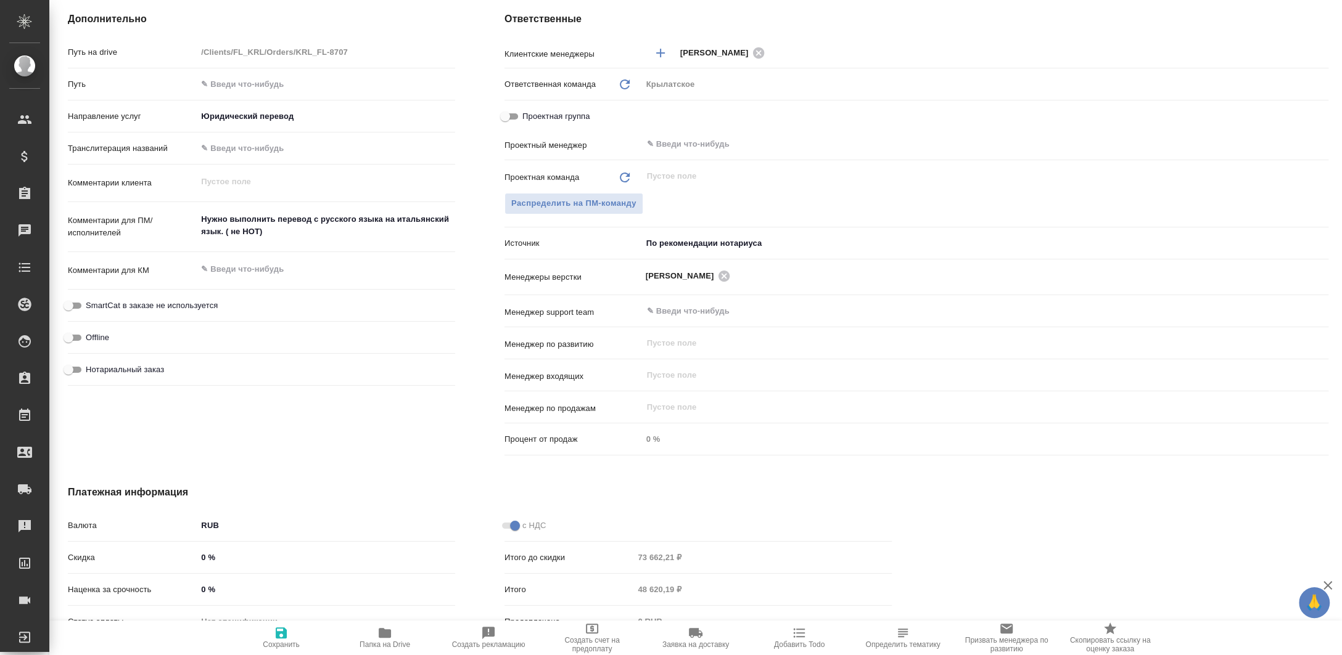
type textarea "x"
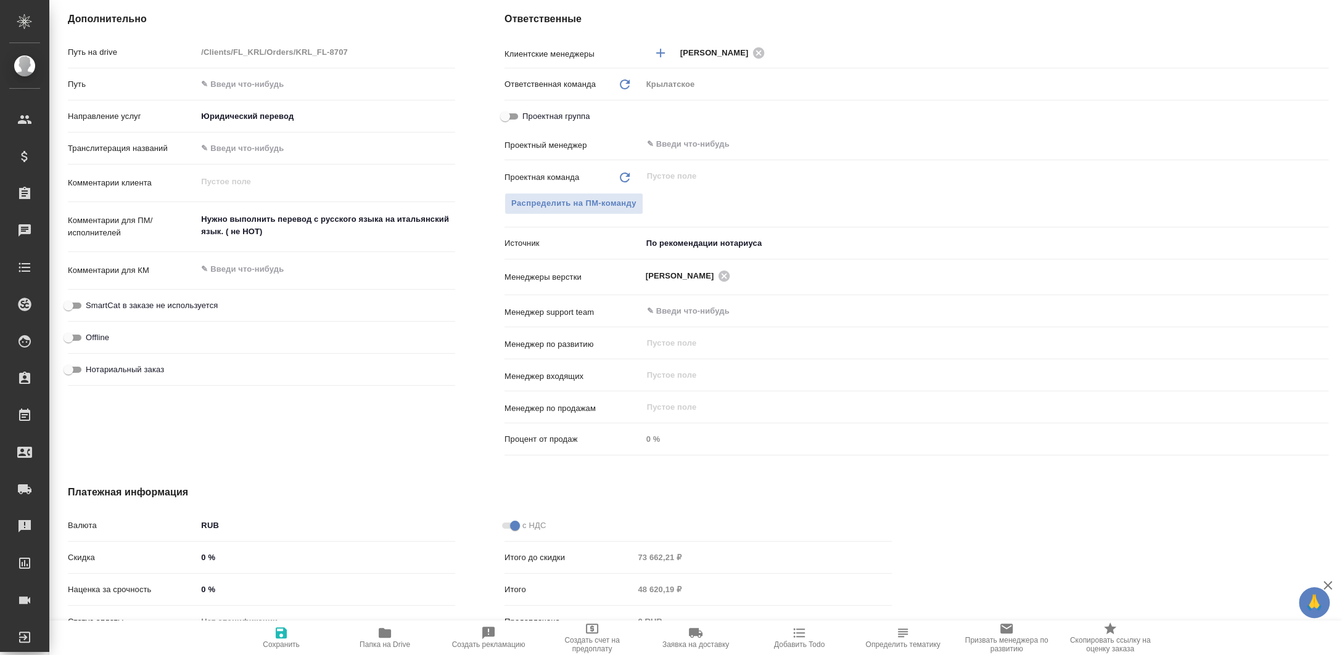
type textarea "x"
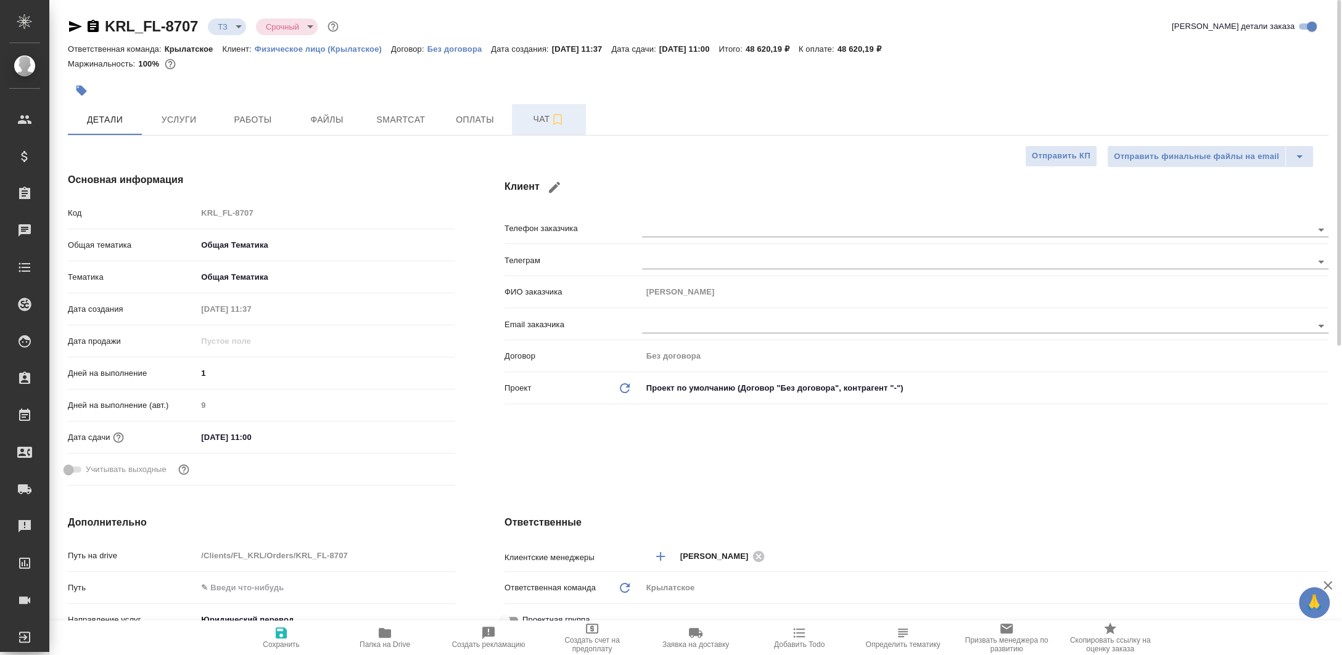
click at [520, 123] on span "Чат" at bounding box center [548, 119] width 59 height 15
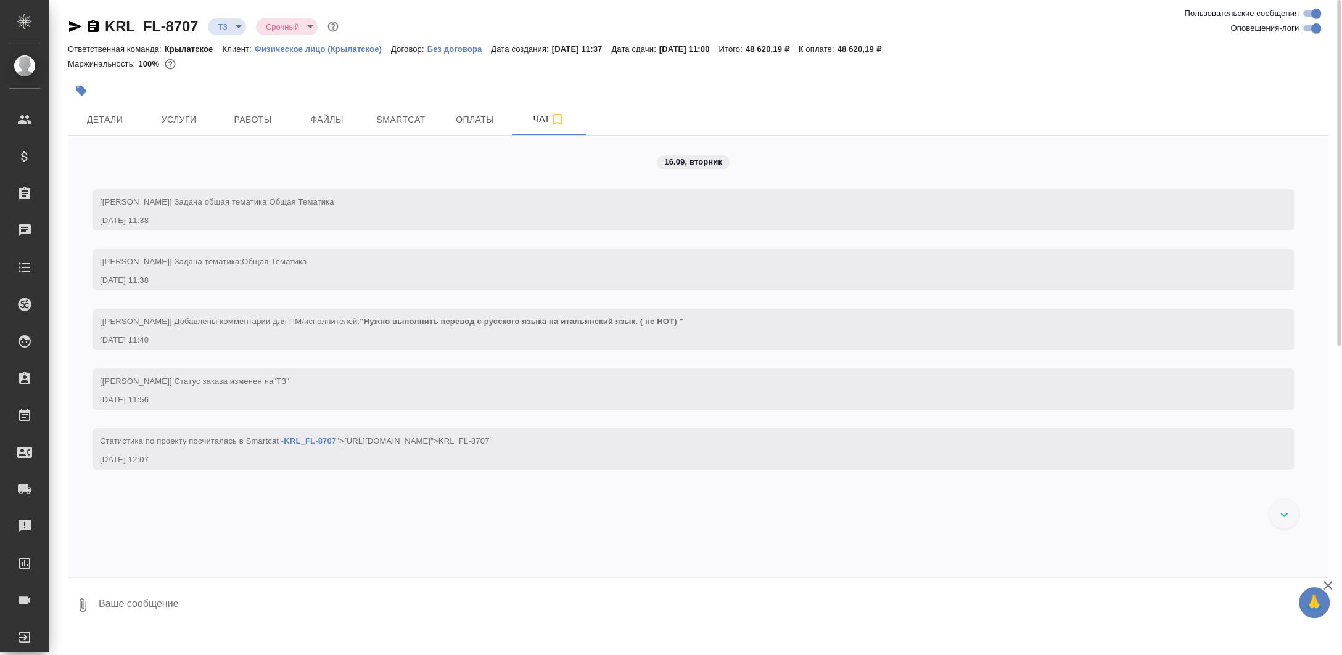
click at [248, 604] on textarea at bounding box center [712, 606] width 1231 height 42
type textarea "м"
type textarea "v"
type textarea "f"
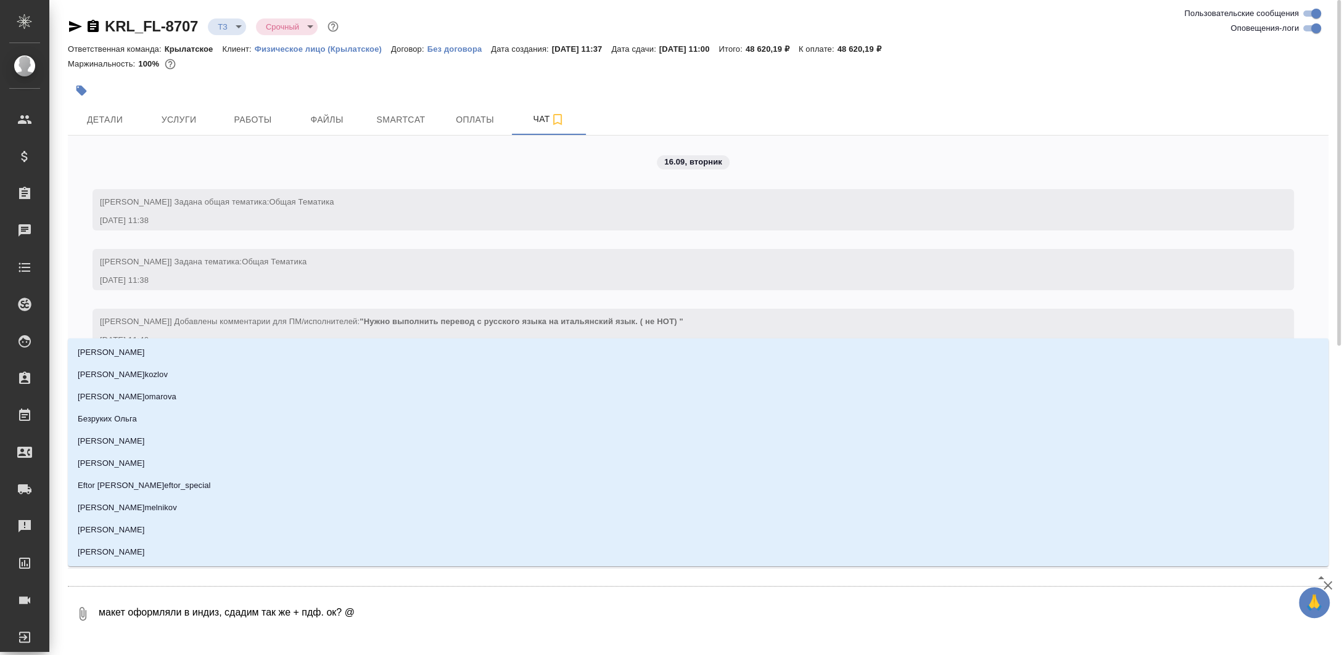
type textarea "макет оформляли в индиз, сдадим так же + пдф. ок? @К"
type input "К"
type textarea "макет оформляли в индиз, сдадим так же + пдф. ок? @Ка"
type input "Ка"
type textarea "макет оформляли в индиз, сдадим так же + пдф. ок? @Кам"
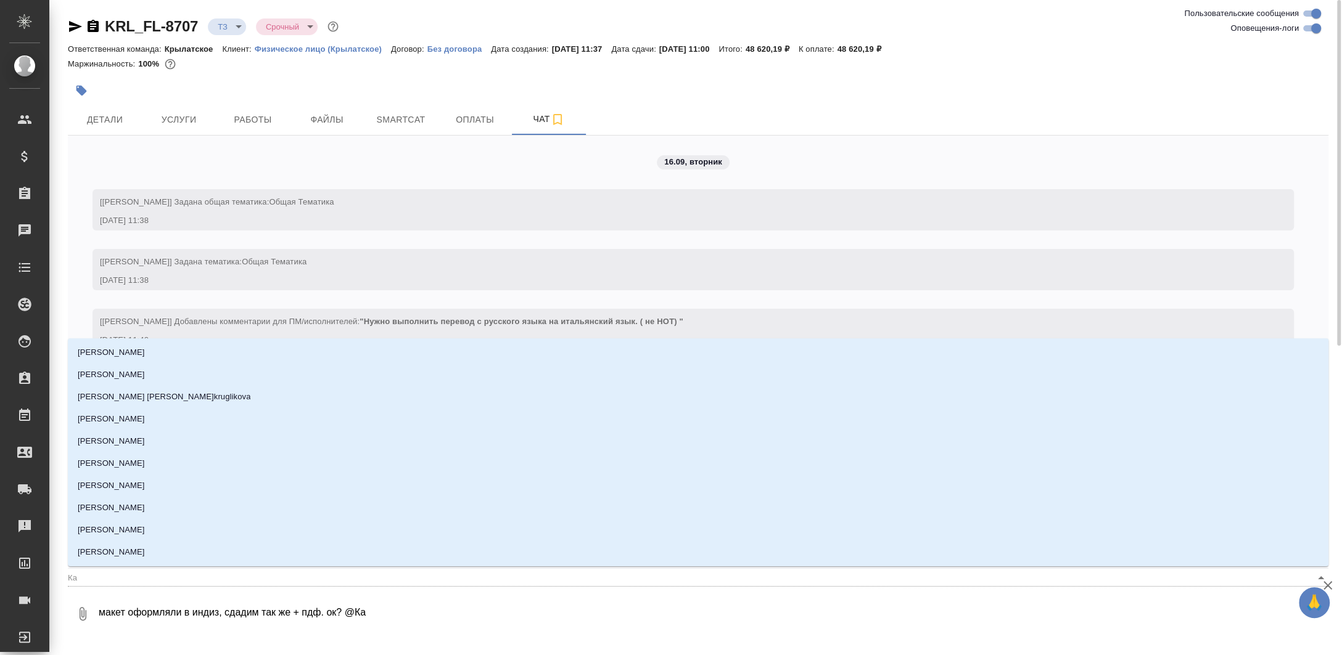
type input "Кам"
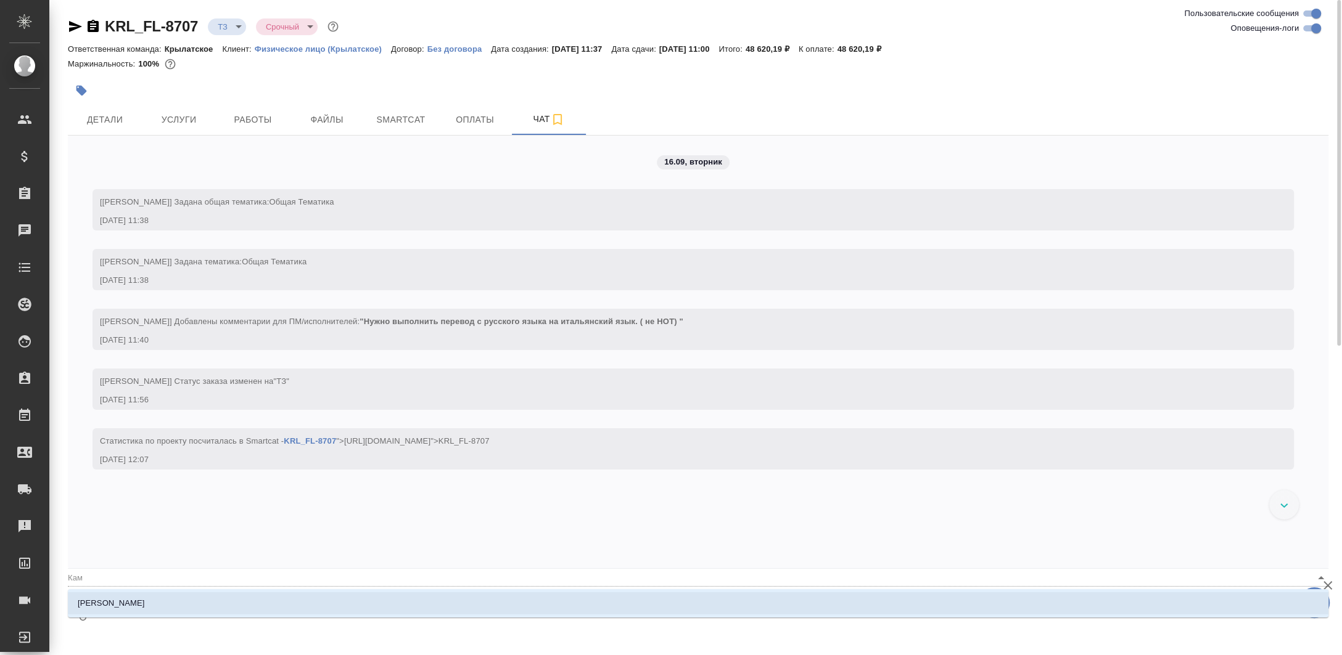
type textarea "макет оформляли в индиз, сдадим так же + пдф. ок? @Камы"
type input "Камы"
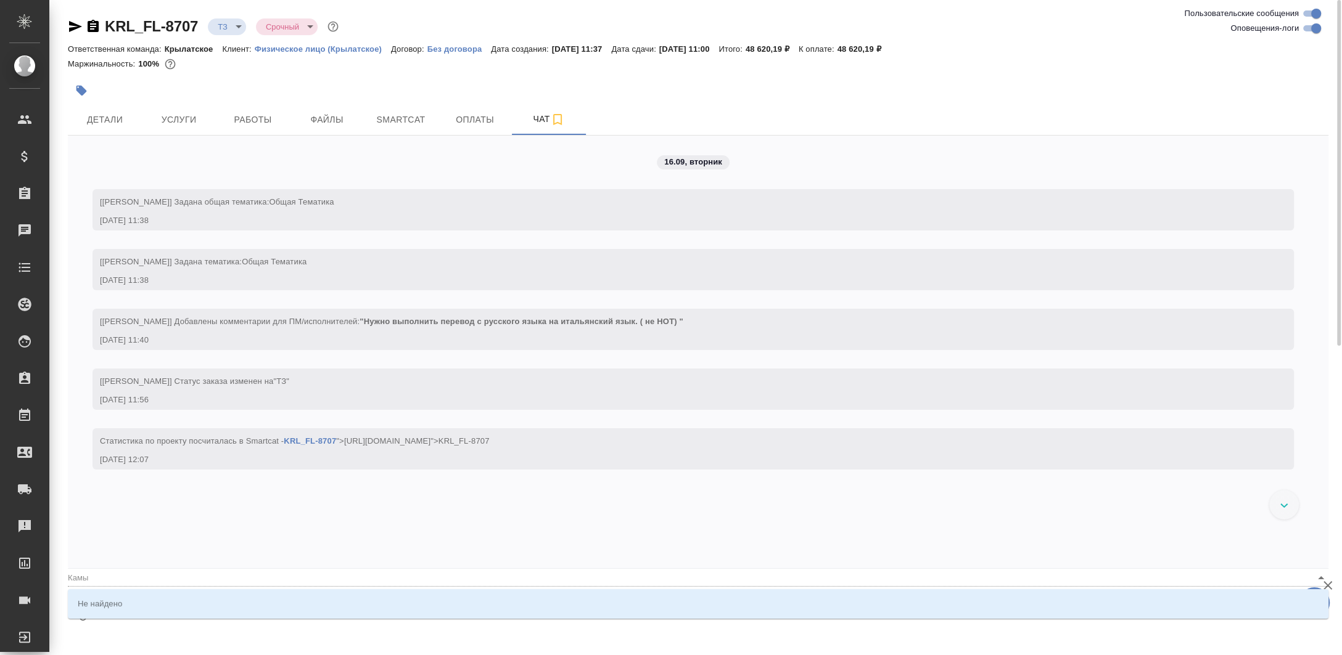
type textarea "макет оформляли в индиз, сдадим так же + пдф. ок? @Кам"
type input "Кам"
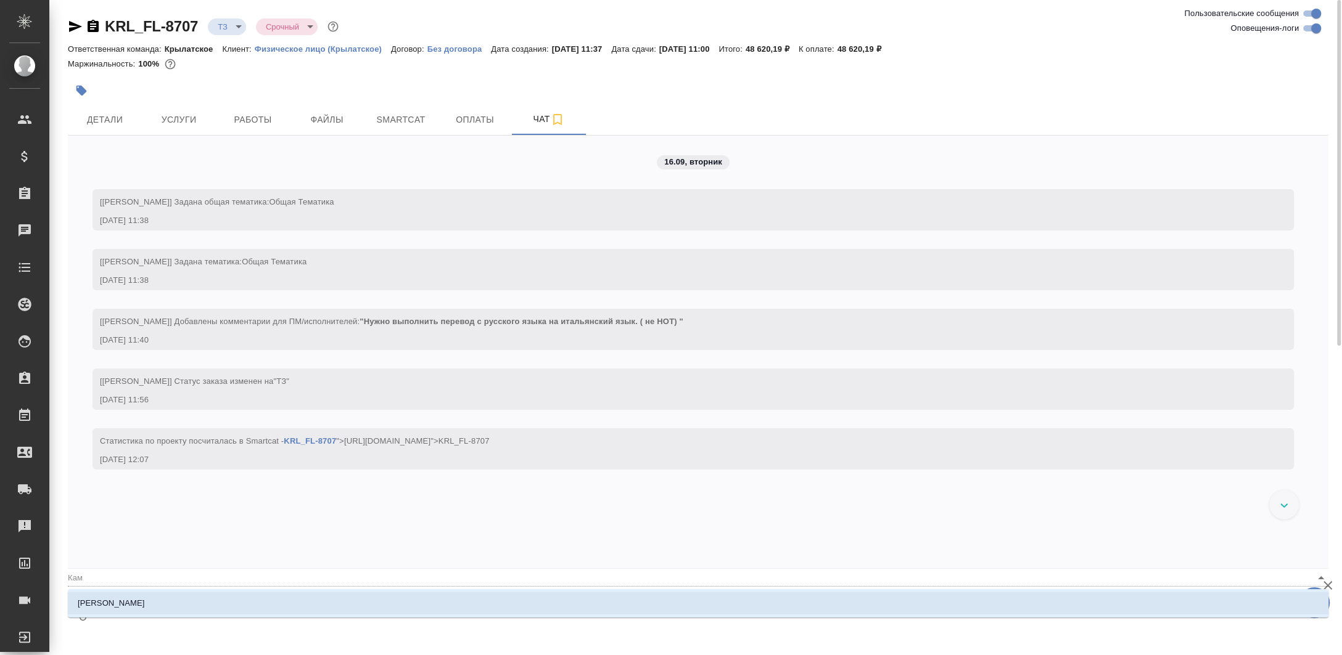
type textarea "макет оформляли в индиз, сдадим так же + пдф. ок? @Ка"
type input "Ка"
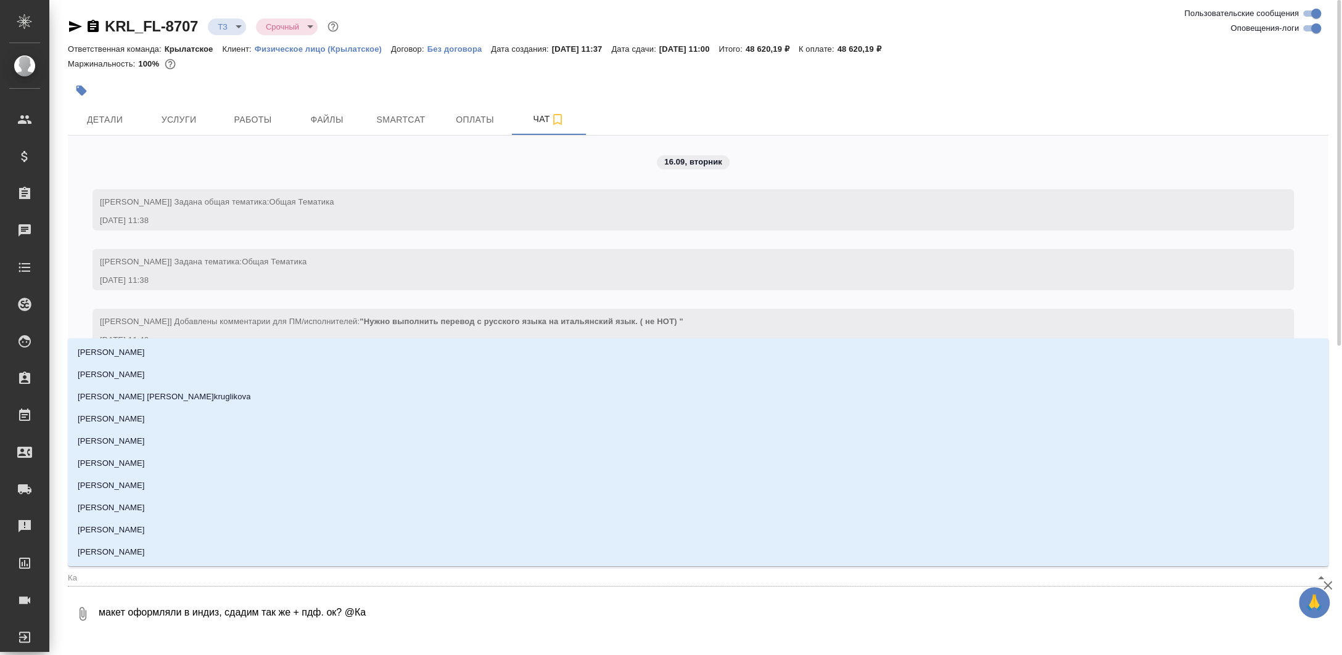
type textarea "макет оформляли в индиз, сдадим так же + пдф. ок? @Кас"
type input "Кас"
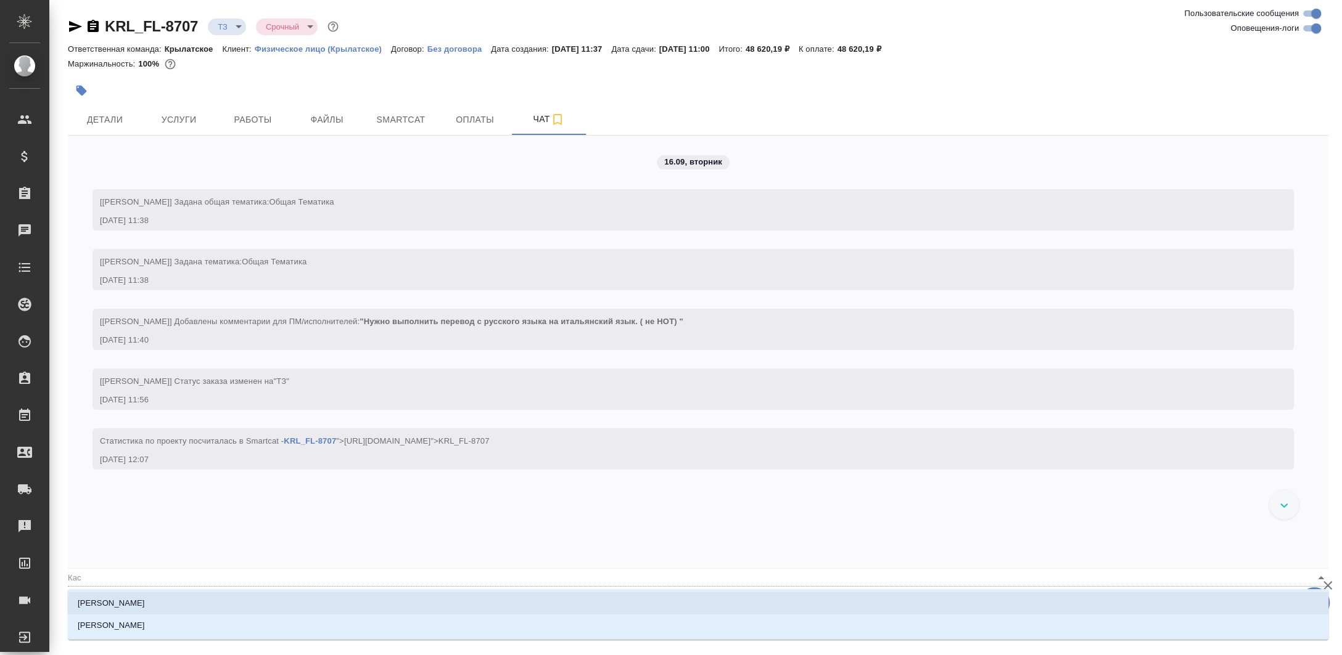
type textarea "макет оформляли в индиз, сдадим так же + пдф. ок? @Касы"
type input "Касы"
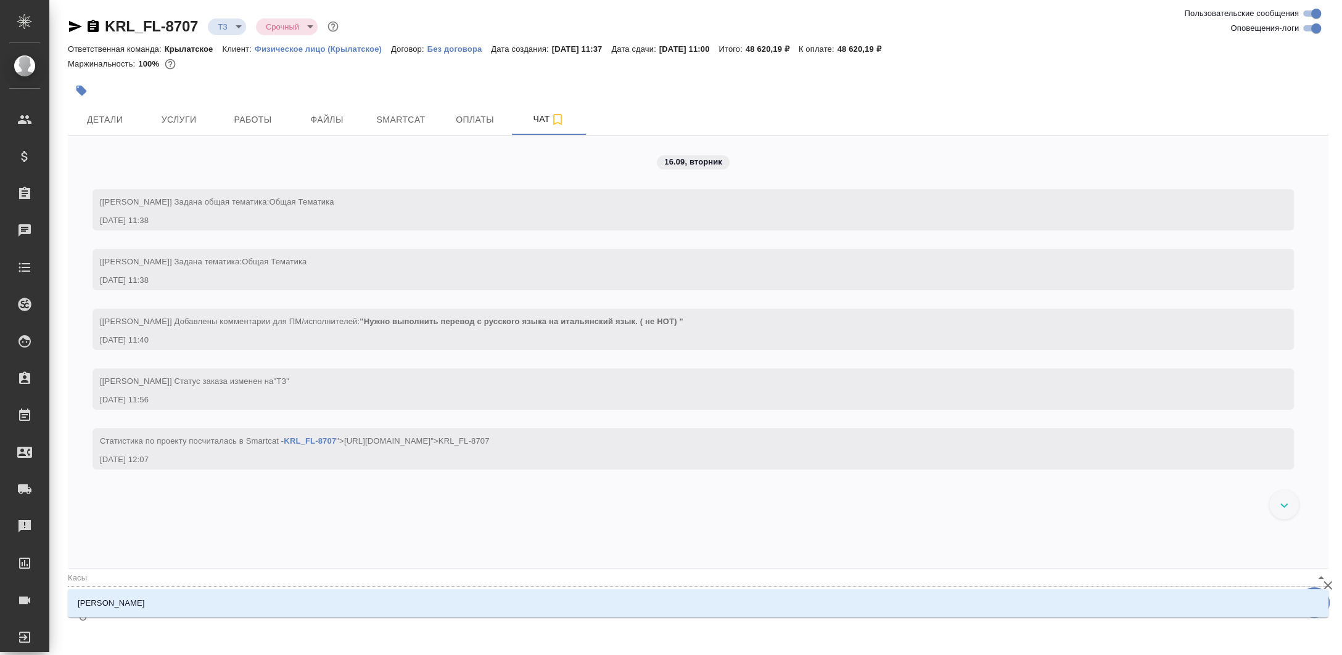
click at [189, 604] on li "Касымов Тимур" at bounding box center [698, 604] width 1260 height 22
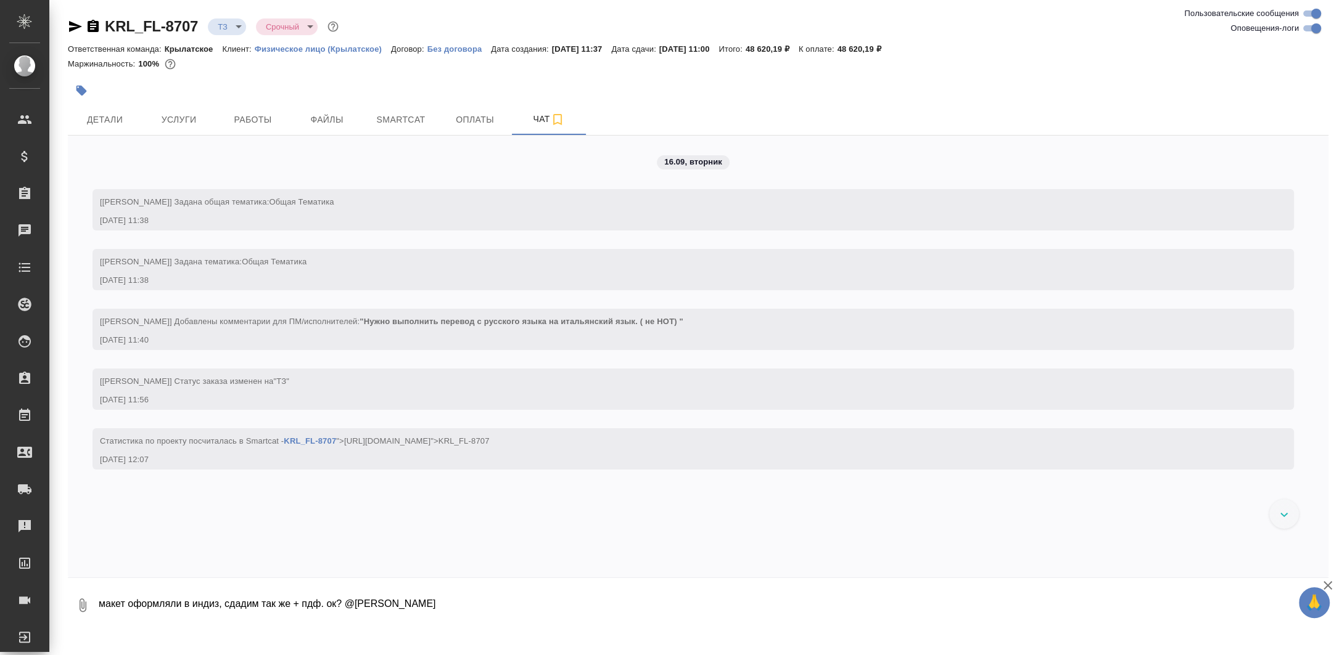
type textarea "макет оформляли в индиз, сдадим так же + пдф. ок? @Касымов Тимур"
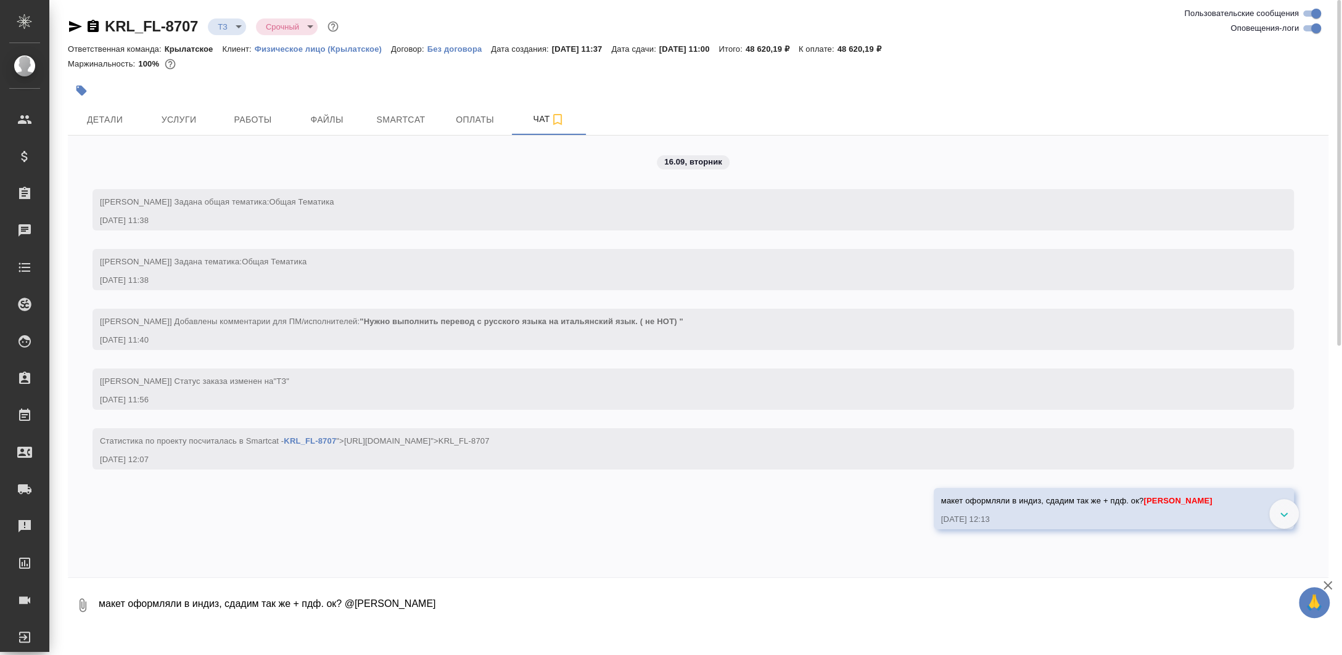
click at [200, 588] on textarea "макет оформляли в индиз, сдадим так же + пдф. ок? @Касымов Тимур" at bounding box center [712, 606] width 1231 height 42
click at [196, 594] on textarea "макет оформляли в индиз, сдадим так же + пдф. ок? @Касымов Тимур" at bounding box center [712, 606] width 1231 height 42
paste textarea "н"
type textarea "на 1 стр в тексте есть вопросы, оставляем так же?"
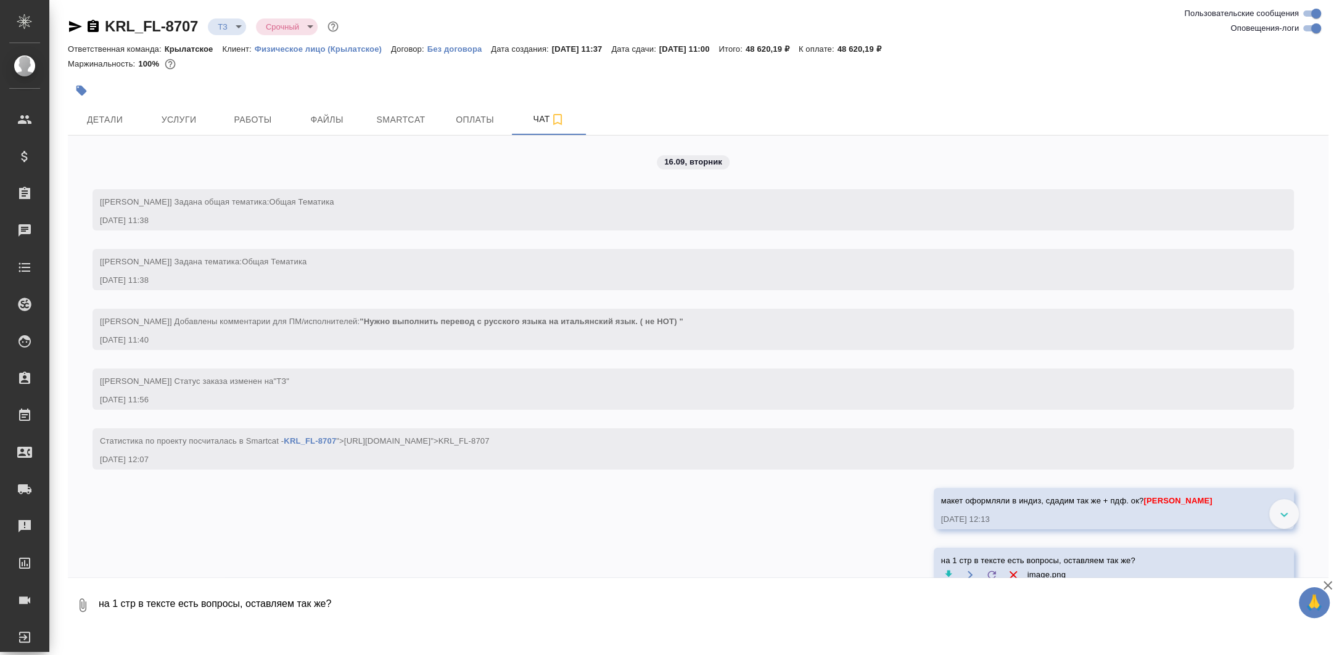
scroll to position [67, 0]
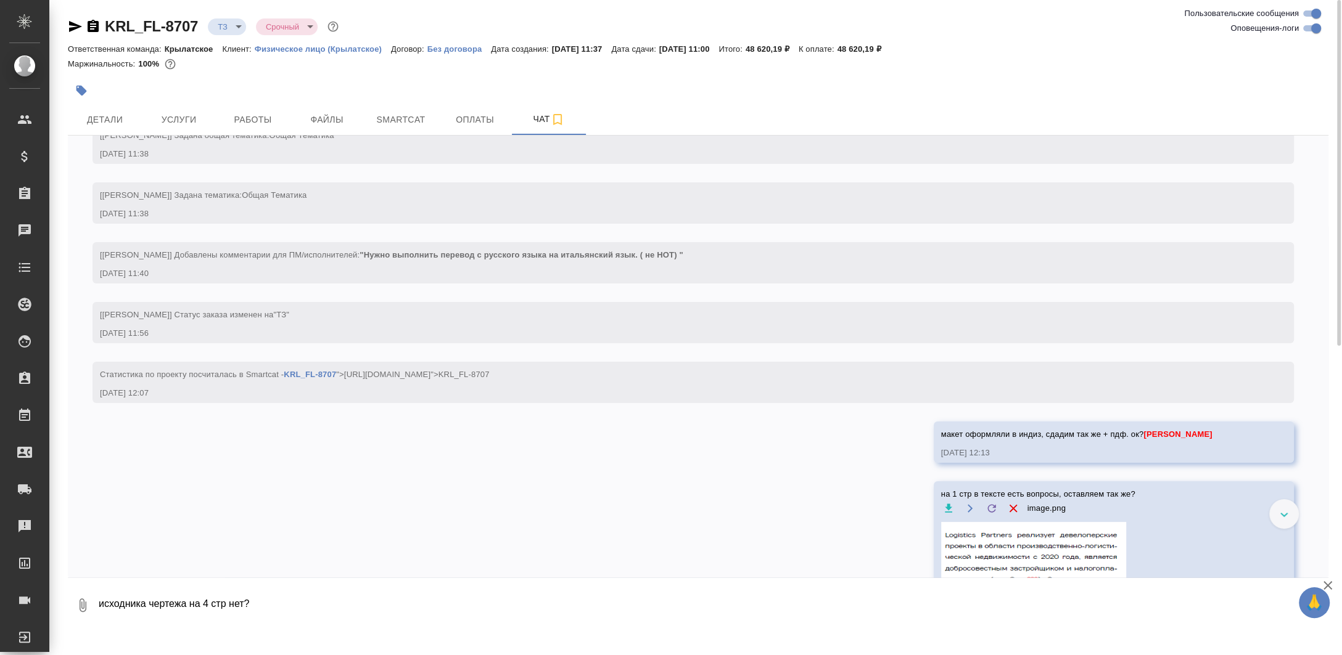
click at [228, 596] on textarea "исходника чертежа на 4 стр нет?" at bounding box center [702, 606] width 1210 height 42
click at [176, 606] on textarea "исходника чертежа на 4 стр нет?" at bounding box center [702, 606] width 1210 height 42
click at [277, 607] on textarea "исходника схемы на 4 стр нет?" at bounding box center [702, 606] width 1210 height 42
type textarea "исходника схемы на 4 стр нет?"
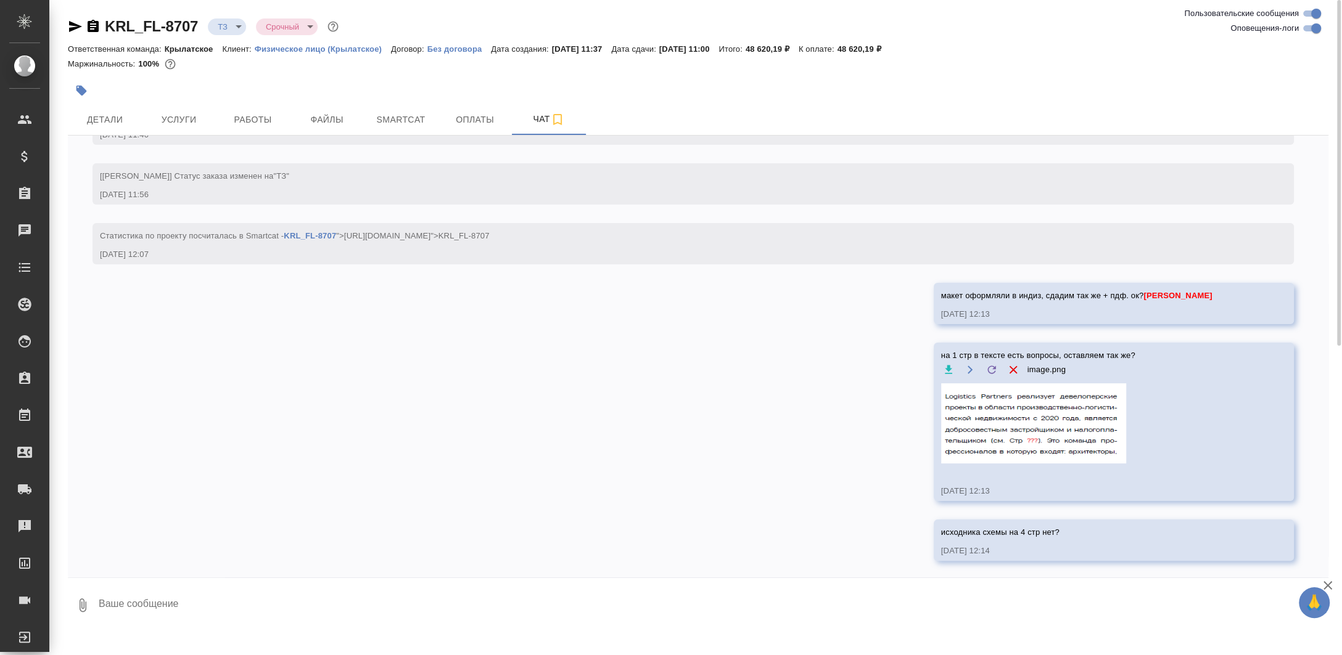
scroll to position [207, 0]
click at [138, 378] on div "16.09, вторник [Касымов Тимур] Задана общая тематика: Общая Тематика 16.09.25, …" at bounding box center [698, 357] width 1260 height 442
click at [82, 604] on icon "button" at bounding box center [83, 606] width 7 height 14
click at [100, 541] on span "С локального диска" at bounding box center [78, 540] width 84 height 15
click at [0, 0] on input "С локального диска" at bounding box center [0, 0] width 0 height 0
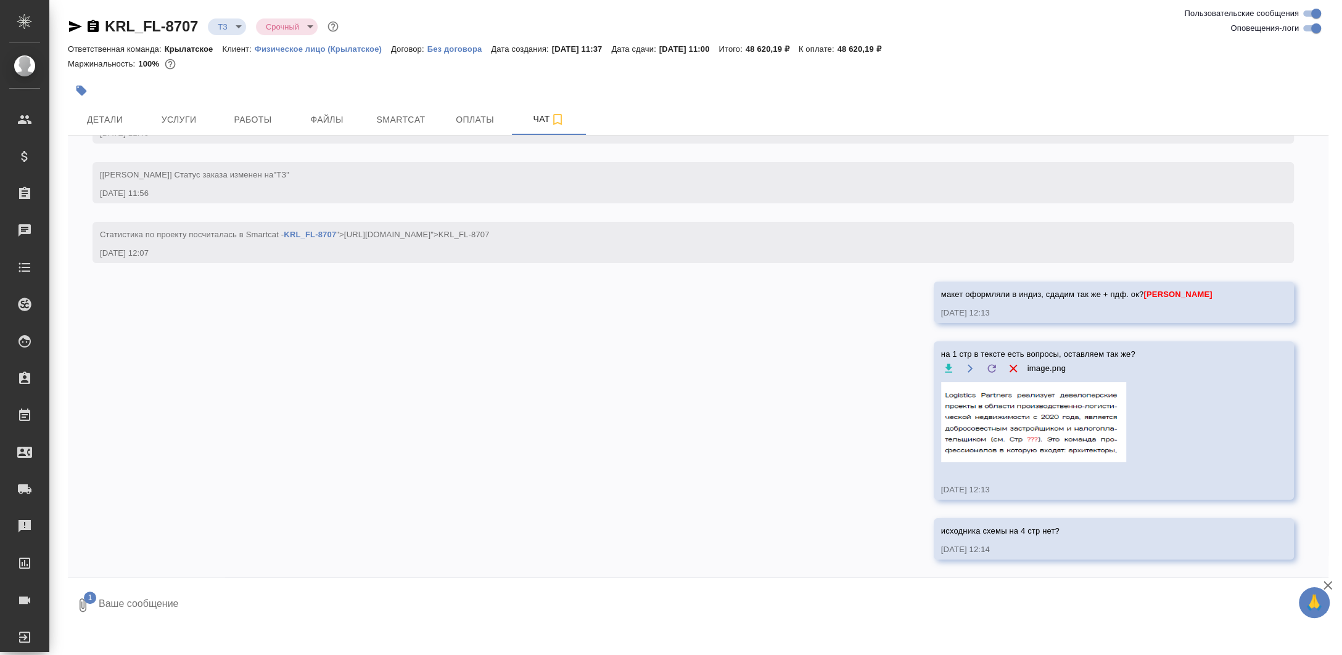
click at [181, 622] on textarea at bounding box center [702, 606] width 1210 height 42
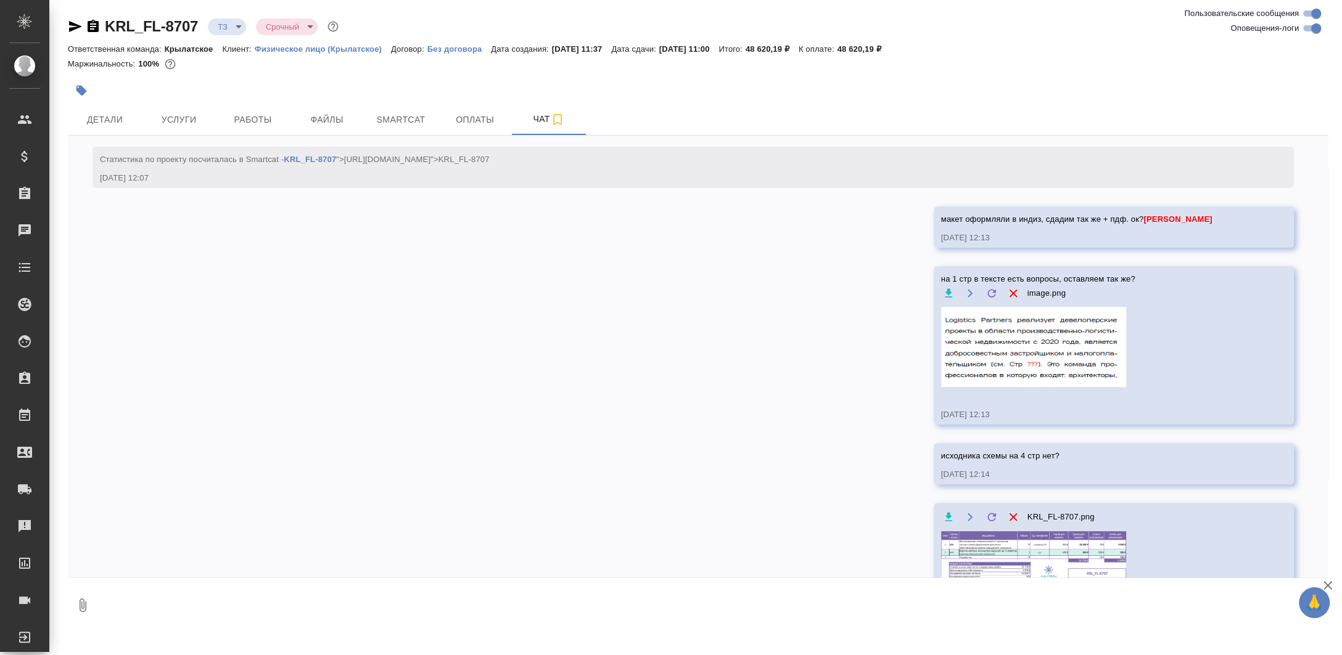
scroll to position [291, 0]
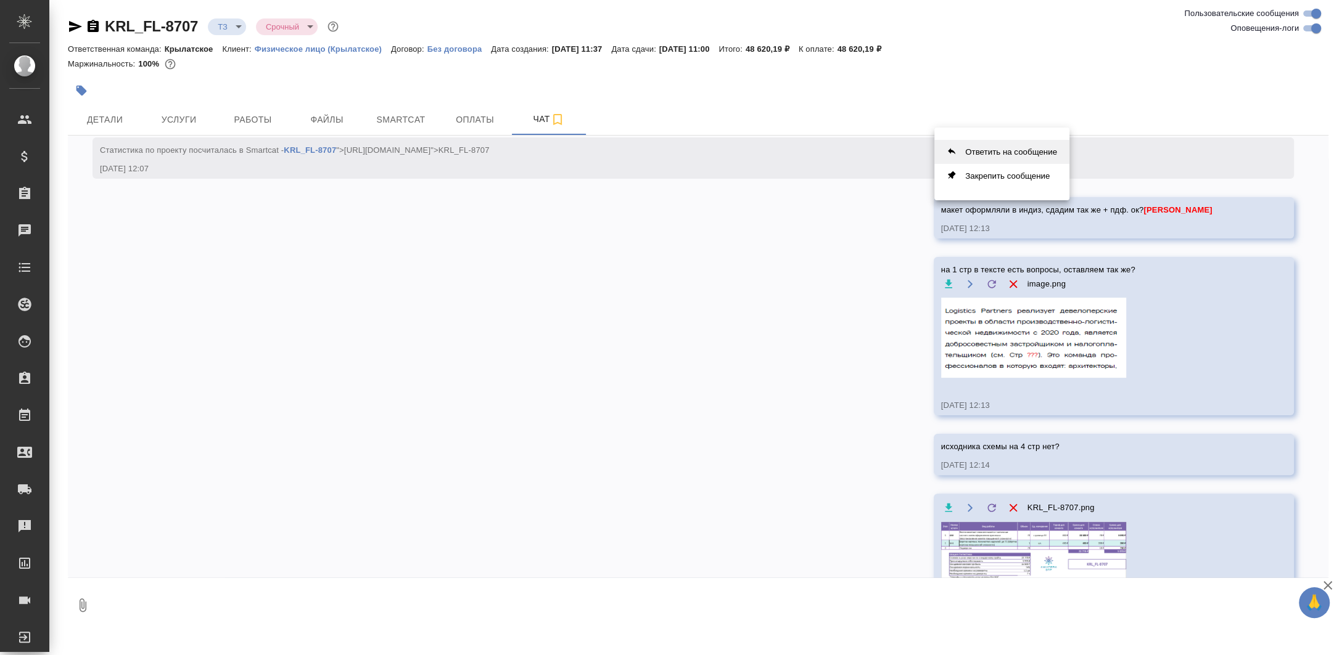
click at [971, 150] on button "Ответить на сообщение" at bounding box center [1001, 152] width 135 height 24
click at [413, 610] on textarea at bounding box center [712, 614] width 1231 height 42
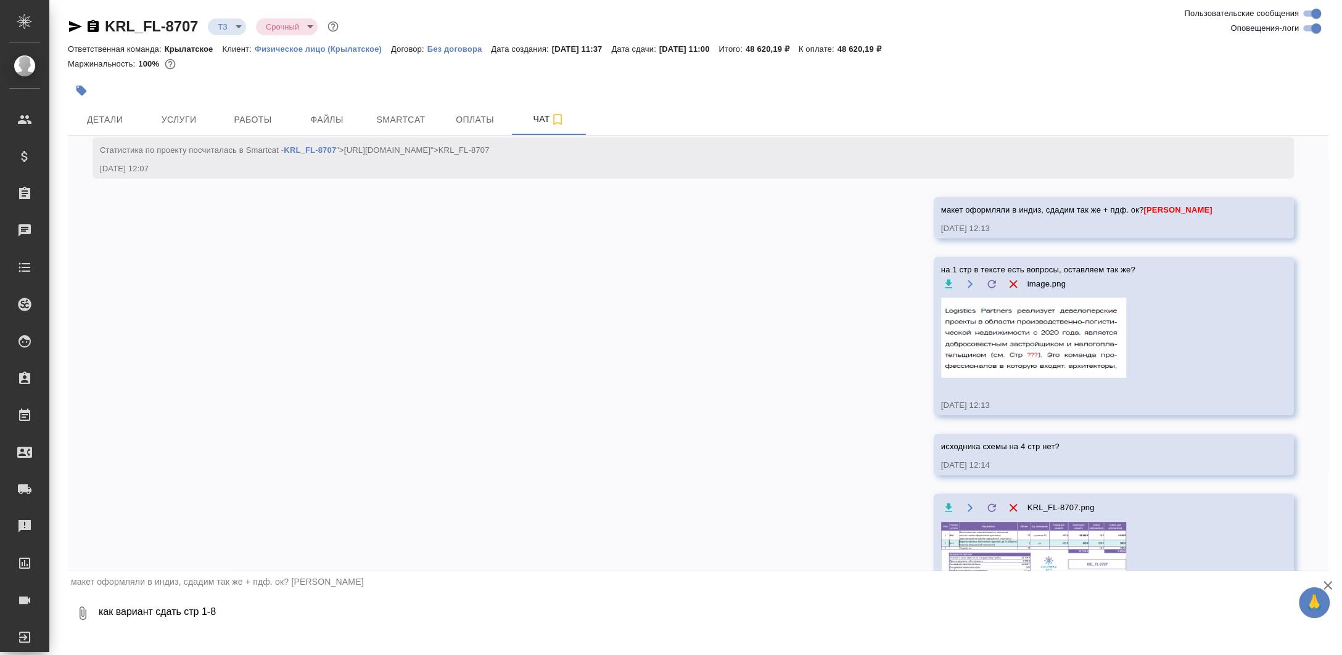
click at [230, 623] on textarea "как вариант сдать стр 1-8" at bounding box center [702, 614] width 1210 height 42
click at [375, 634] on div ".cls-1 fill:#fff; AWATERA Zaborova Aleksandra Клиенты Спецификации Заказы 0 Чат…" at bounding box center [671, 327] width 1342 height 655
click at [371, 622] on textarea "как вариант сдать стр 1-8 в пдф, а стр 9-73 в ворд" at bounding box center [702, 614] width 1210 height 42
type textarea "как вариант сдать стр 1-8 в пдф, а стр 9-73 в ворд - внутри одного файла разные…"
click at [195, 615] on textarea "как вариант сдать стр 1-8 в пдф, а стр 9-73 в ворд - внутри одного файла разные…" at bounding box center [702, 614] width 1210 height 42
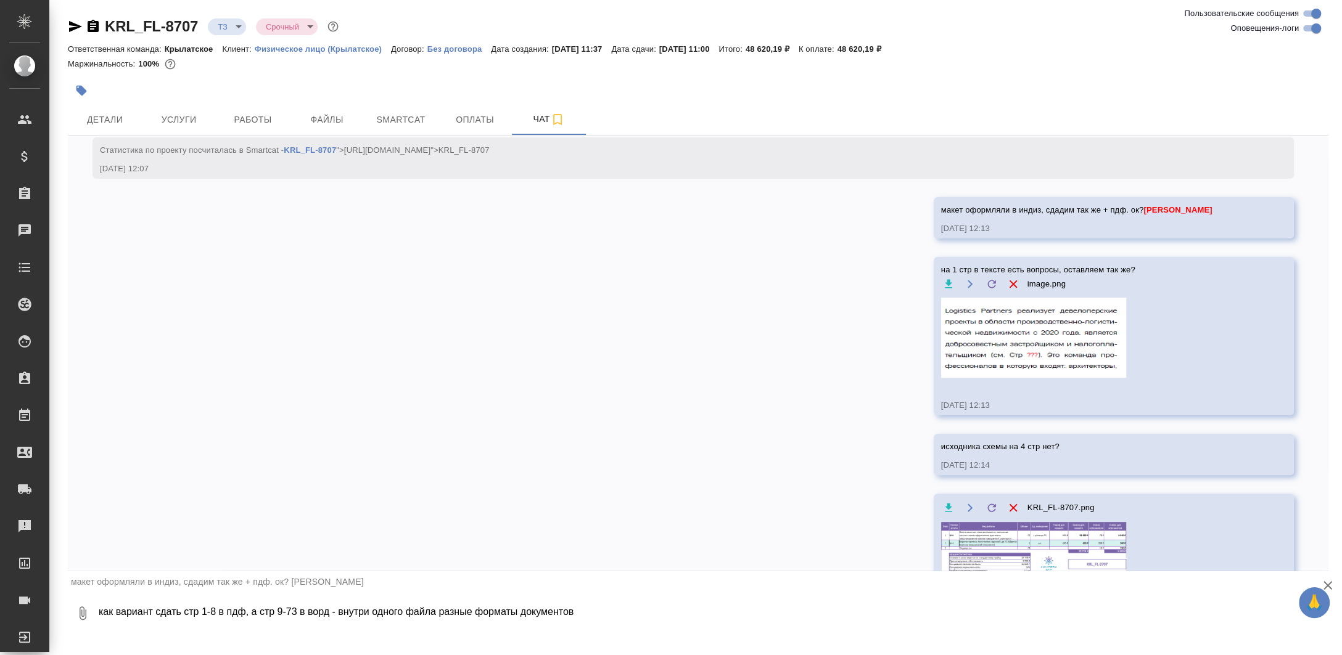
click at [195, 615] on textarea "как вариант сдать стр 1-8 в пдф, а стр 9-73 в ворд - внутри одного файла разные…" at bounding box center [702, 614] width 1210 height 42
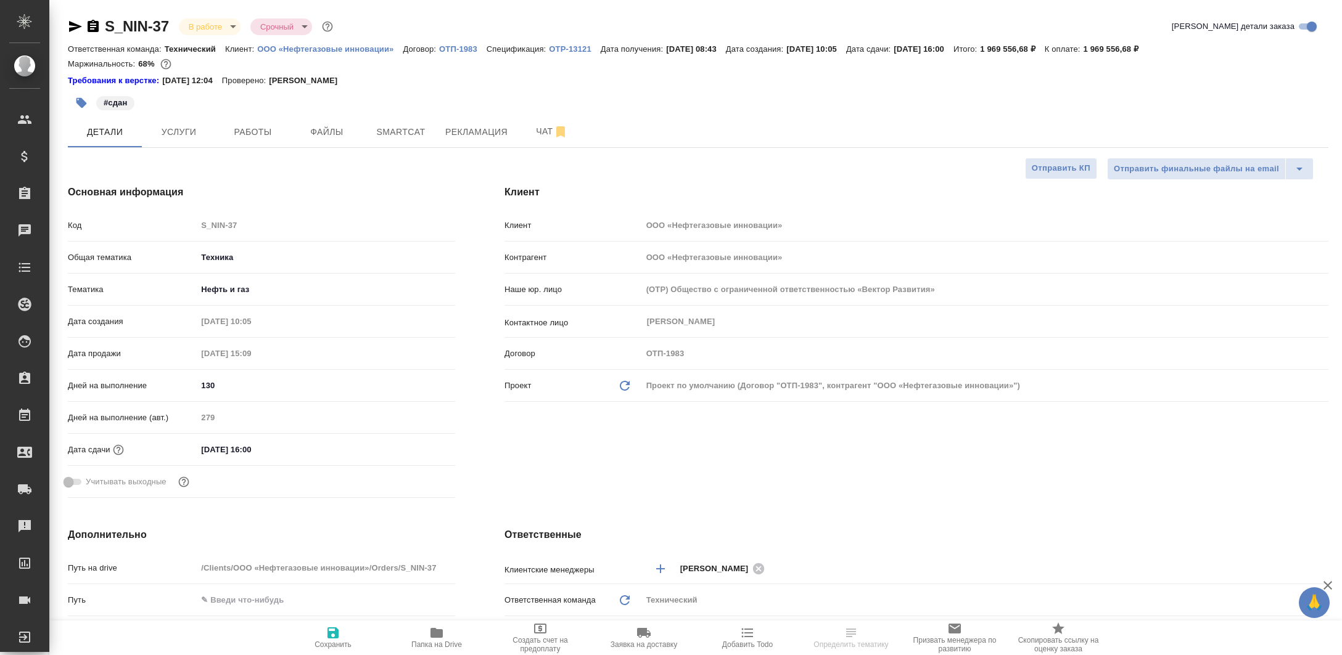
select select "RU"
type textarea "x"
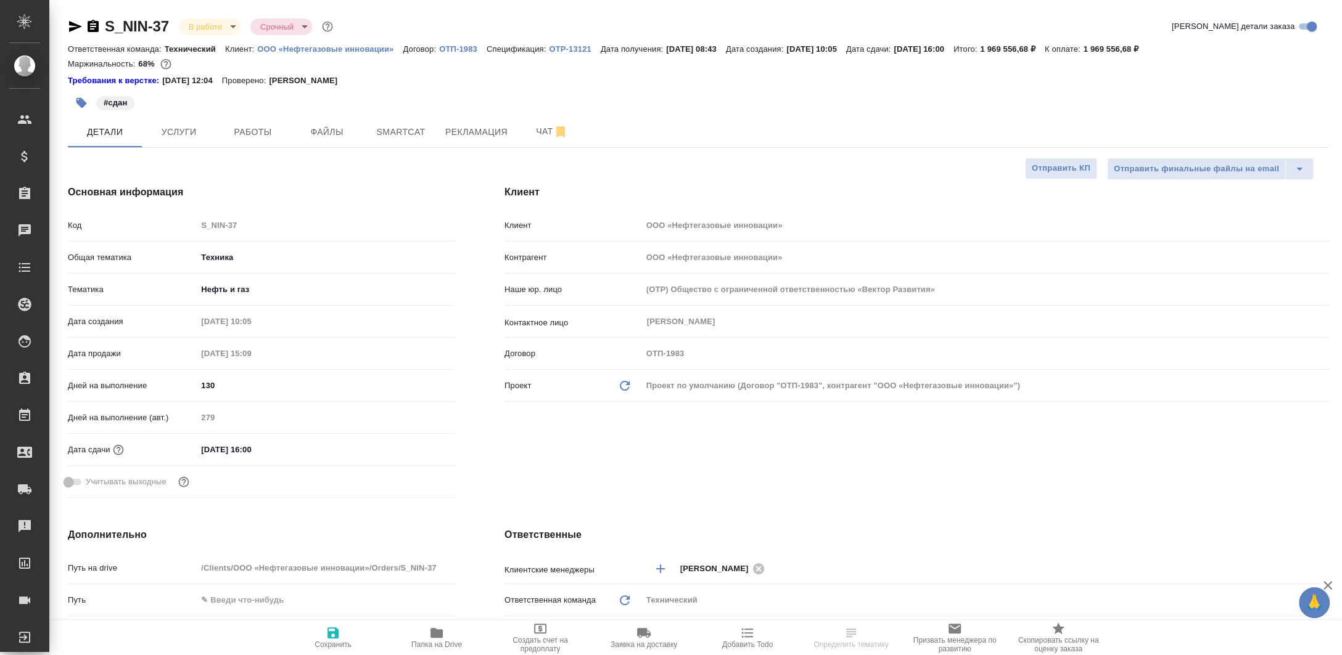
type textarea "x"
select select "RU"
type textarea "x"
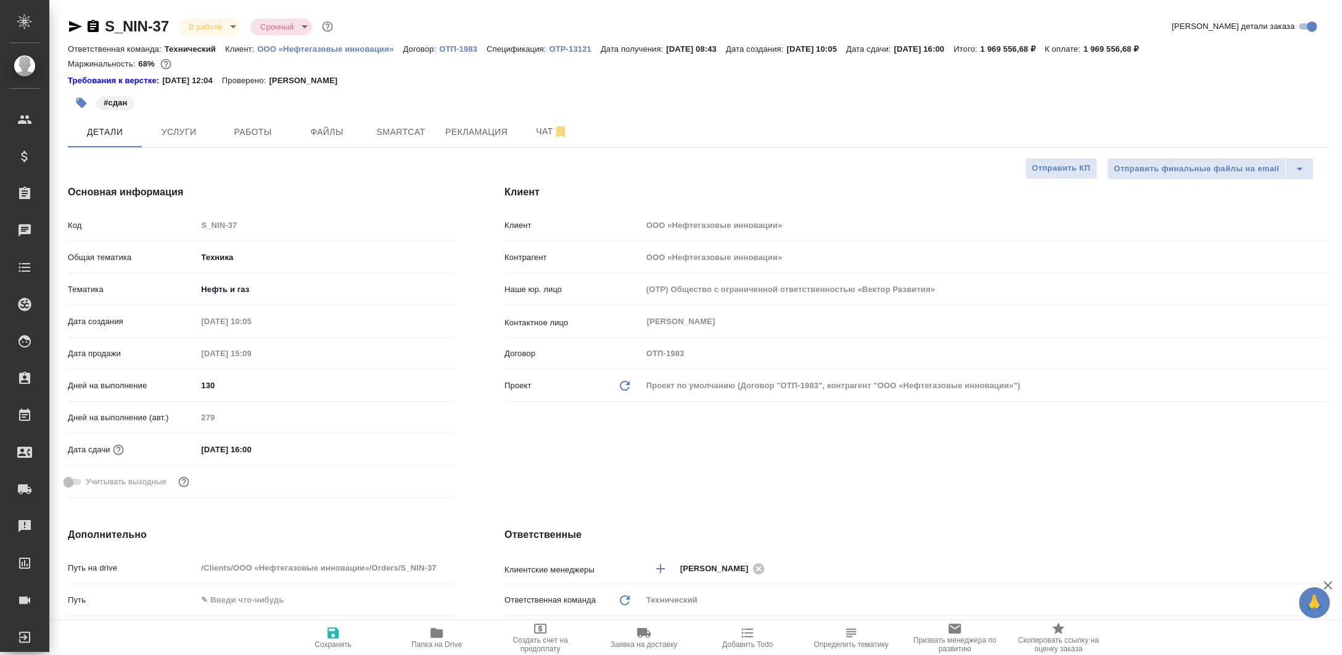
type textarea "x"
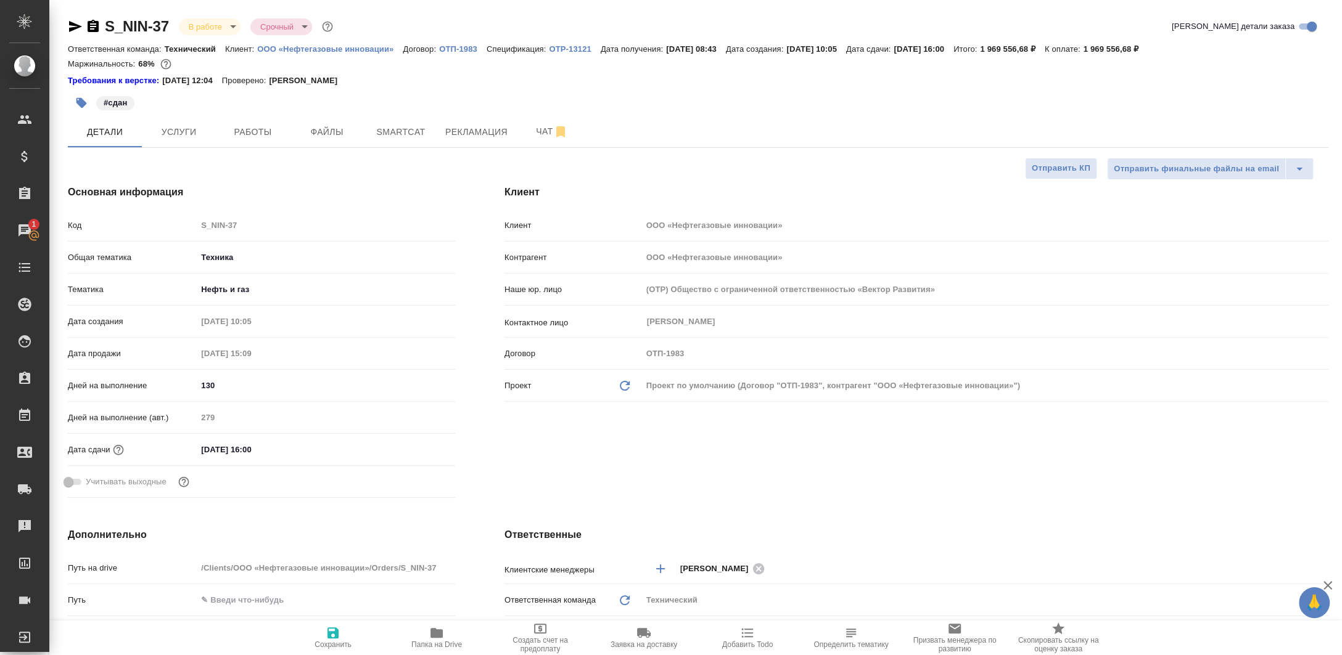
type textarea "x"
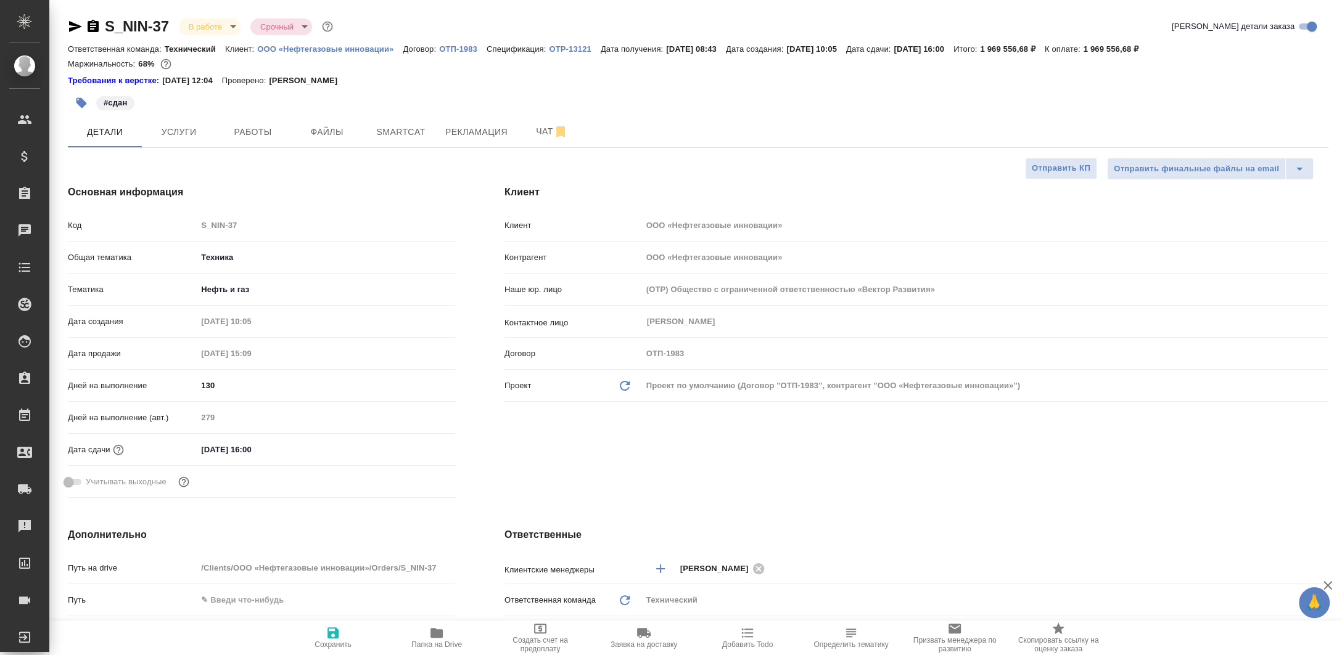
type textarea "x"
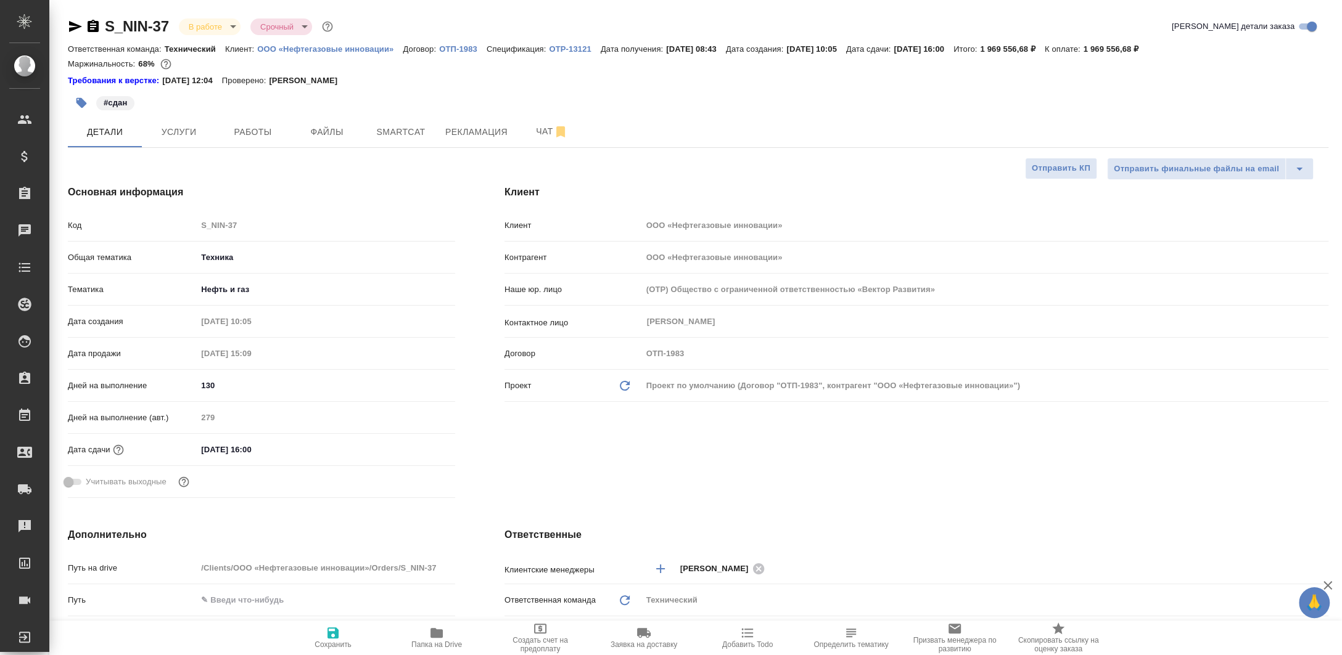
type textarea "x"
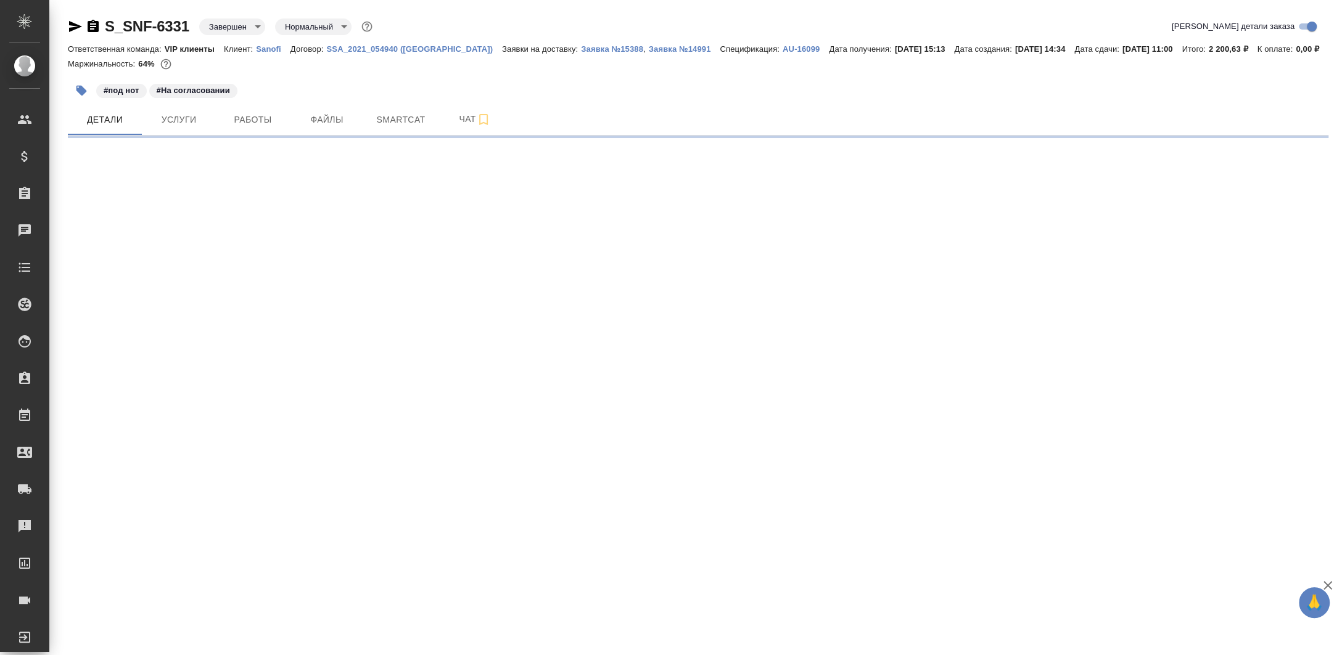
select select "RU"
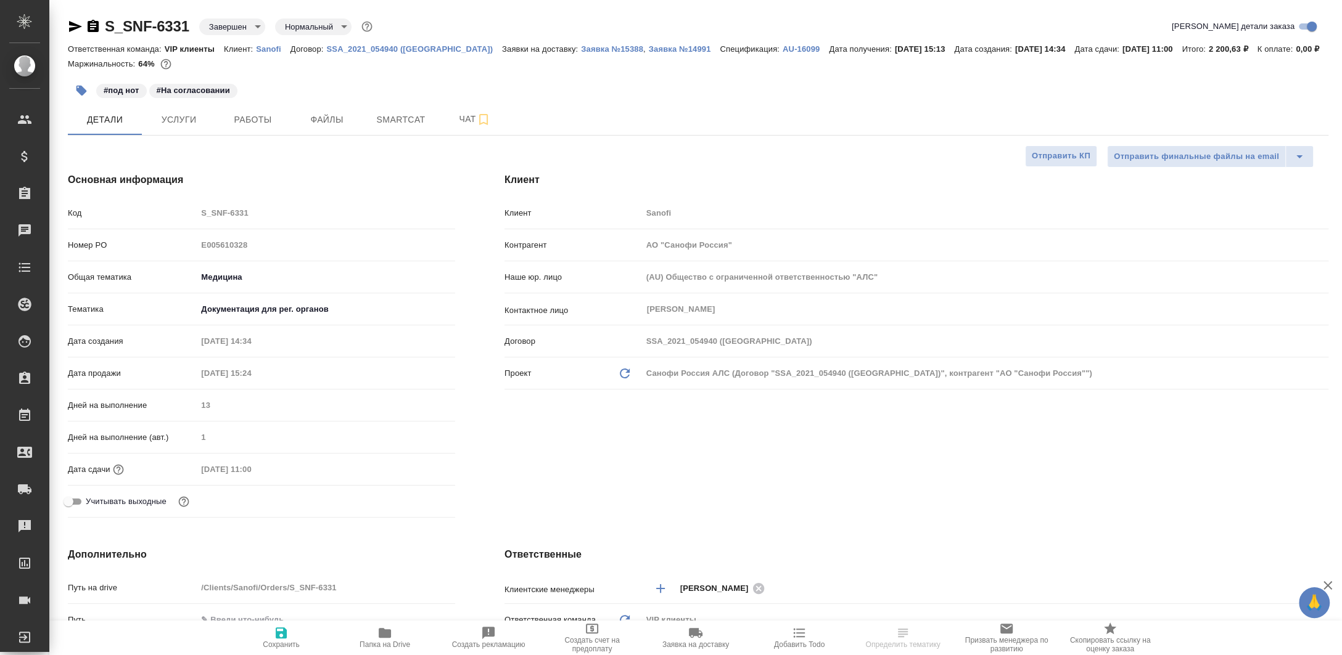
type textarea "x"
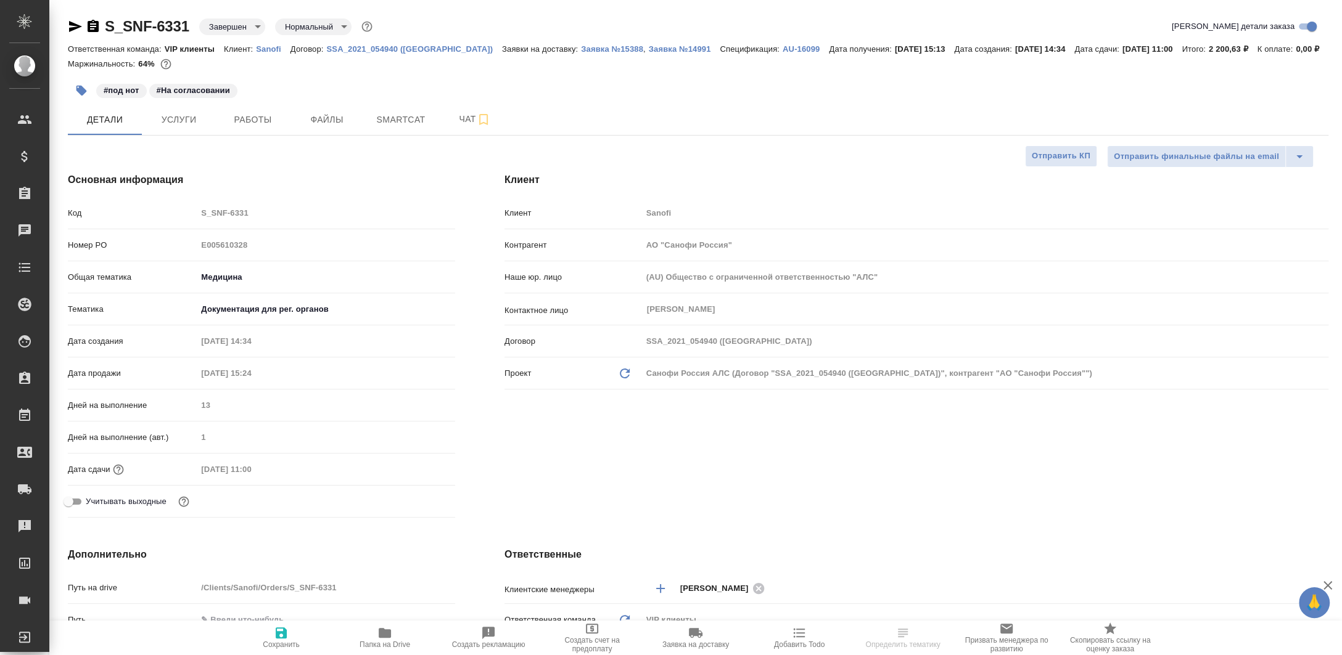
type textarea "x"
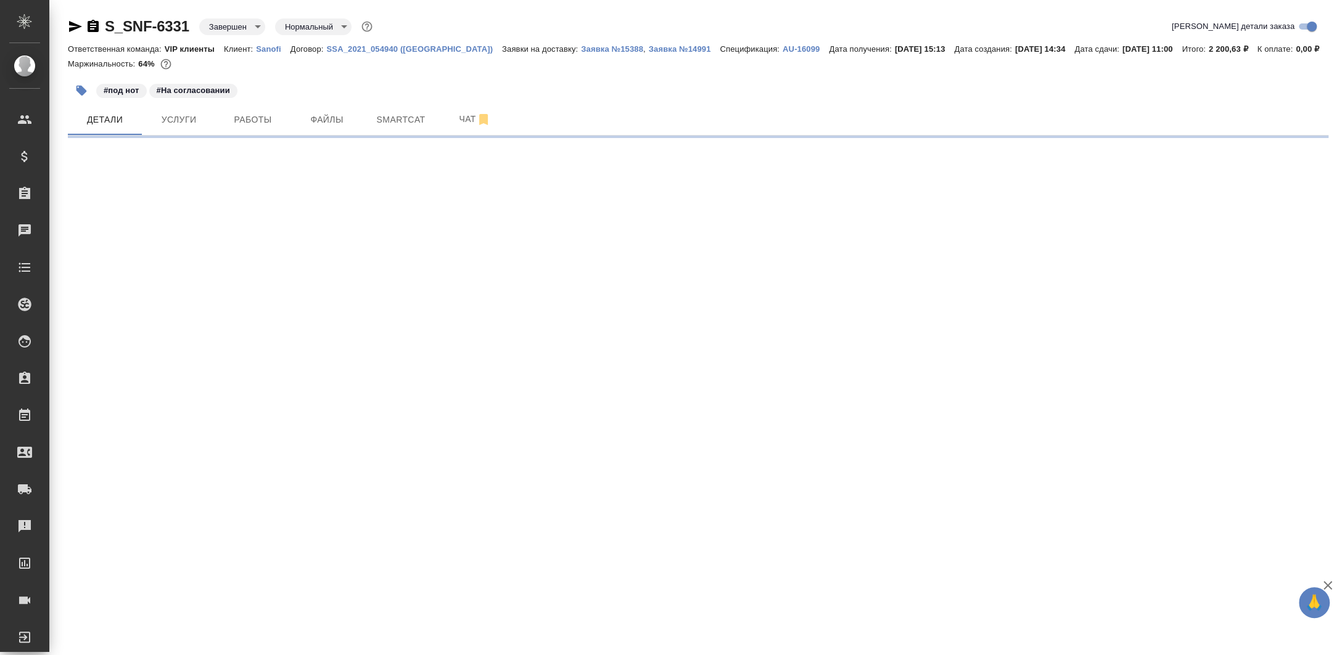
select select "RU"
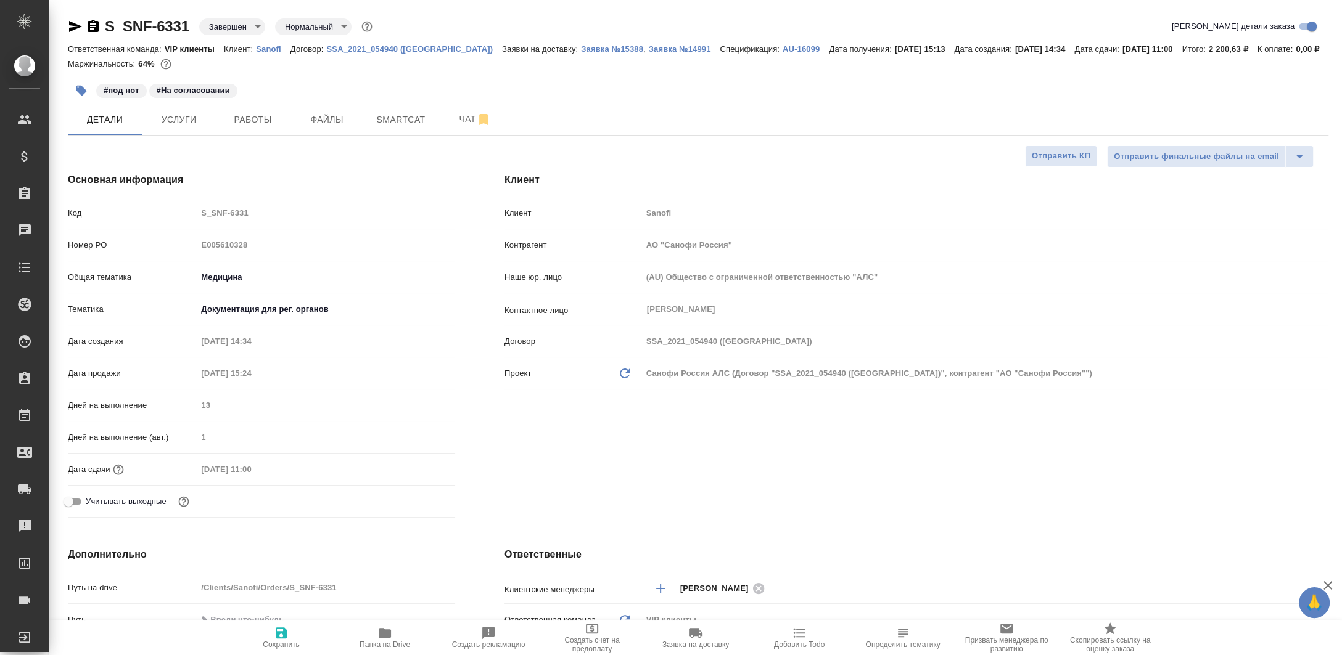
type textarea "x"
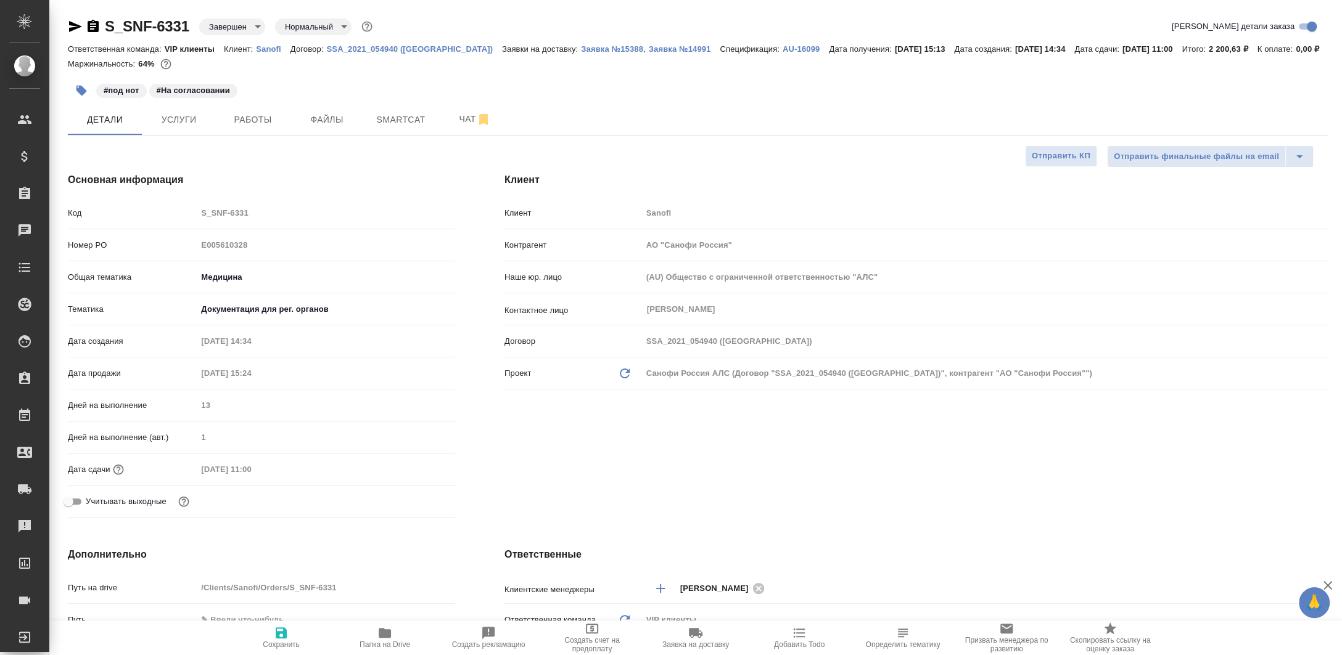
type textarea "x"
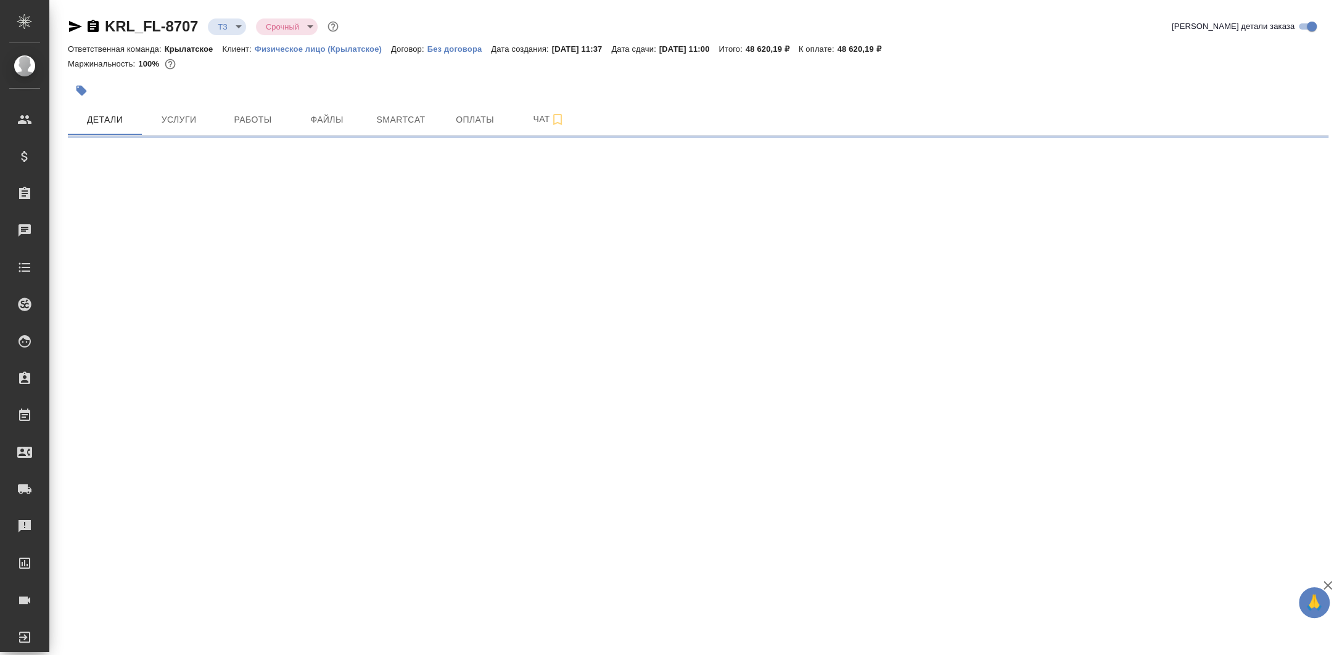
click at [216, 14] on div "KRL_FL-8707 ТЗ tz Срочный urgent Кратко детали заказа Ответственная команда: Кр…" at bounding box center [698, 72] width 1274 height 145
click at [220, 23] on body "🙏 .cls-1 fill:#fff; AWATERA Zaborova Aleksandra Клиенты Спецификации Заказы Чат…" at bounding box center [671, 327] width 1342 height 655
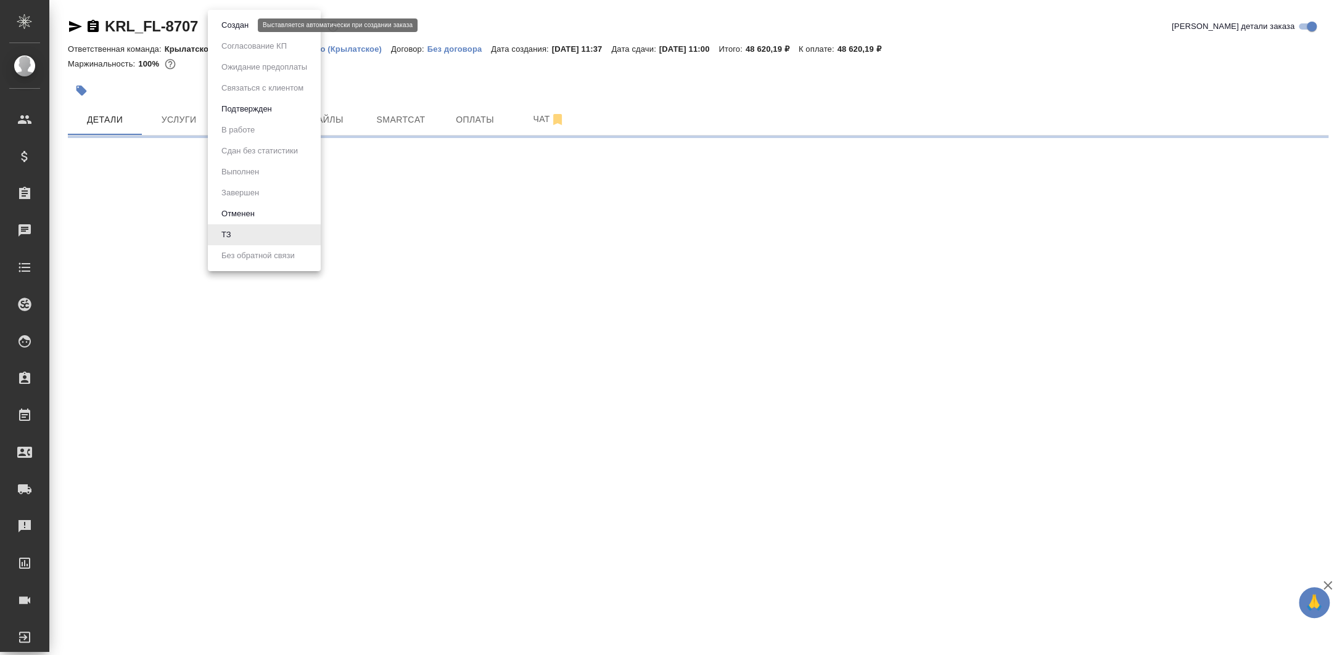
click at [228, 30] on button "Создан" at bounding box center [235, 25] width 35 height 14
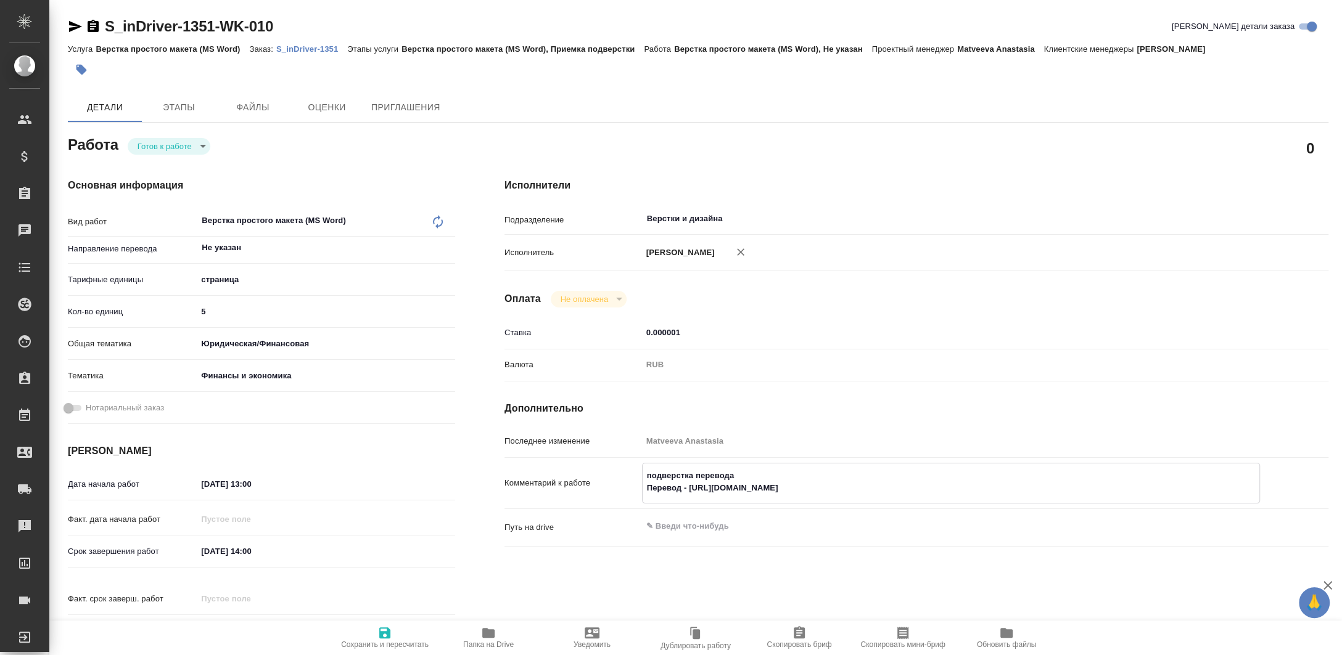
drag, startPoint x: 689, startPoint y: 489, endPoint x: 967, endPoint y: 486, distance: 278.1
click at [967, 486] on textarea "подверстка перевода Перевод - [URL][DOMAIN_NAME]" at bounding box center [951, 482] width 617 height 33
click at [472, 634] on span "Папка на Drive" at bounding box center [488, 637] width 89 height 23
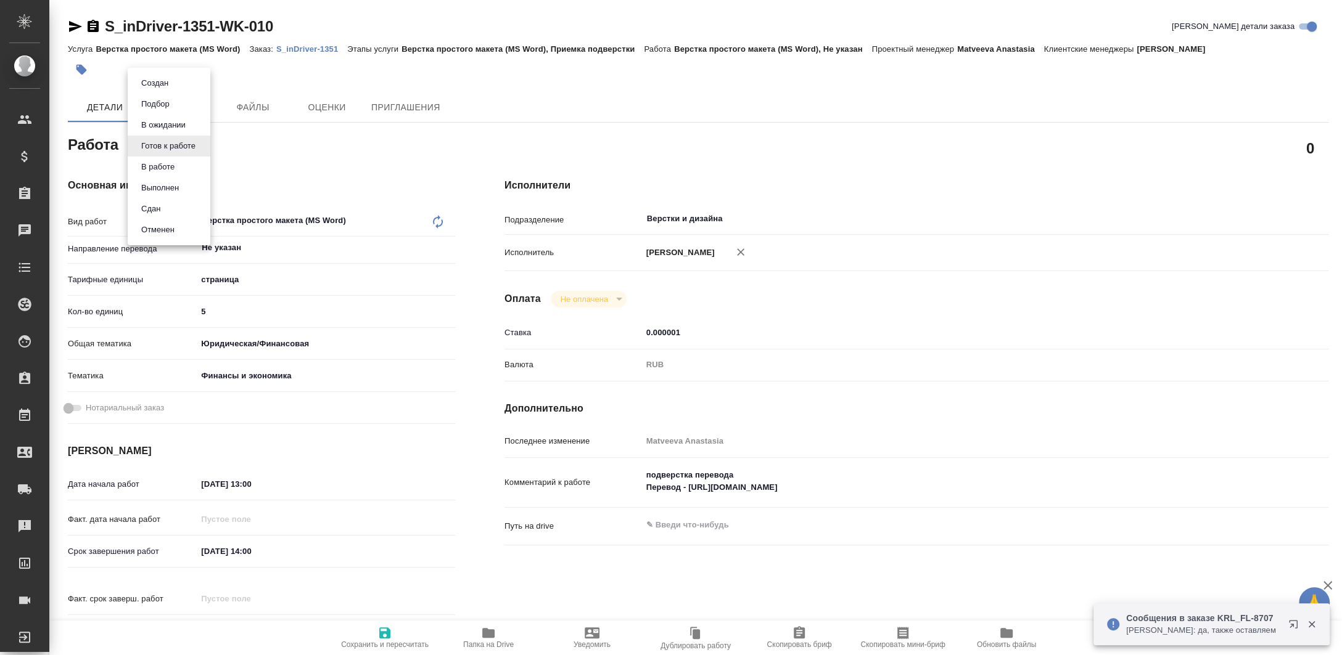
click at [160, 146] on body "🙏 .cls-1 fill:#fff; AWATERA [PERSON_NAME] Спецификации Заказы 0 Чаты Todo Проек…" at bounding box center [671, 327] width 1342 height 655
click at [158, 207] on button "Сдан" at bounding box center [151, 209] width 27 height 14
type textarea "x"
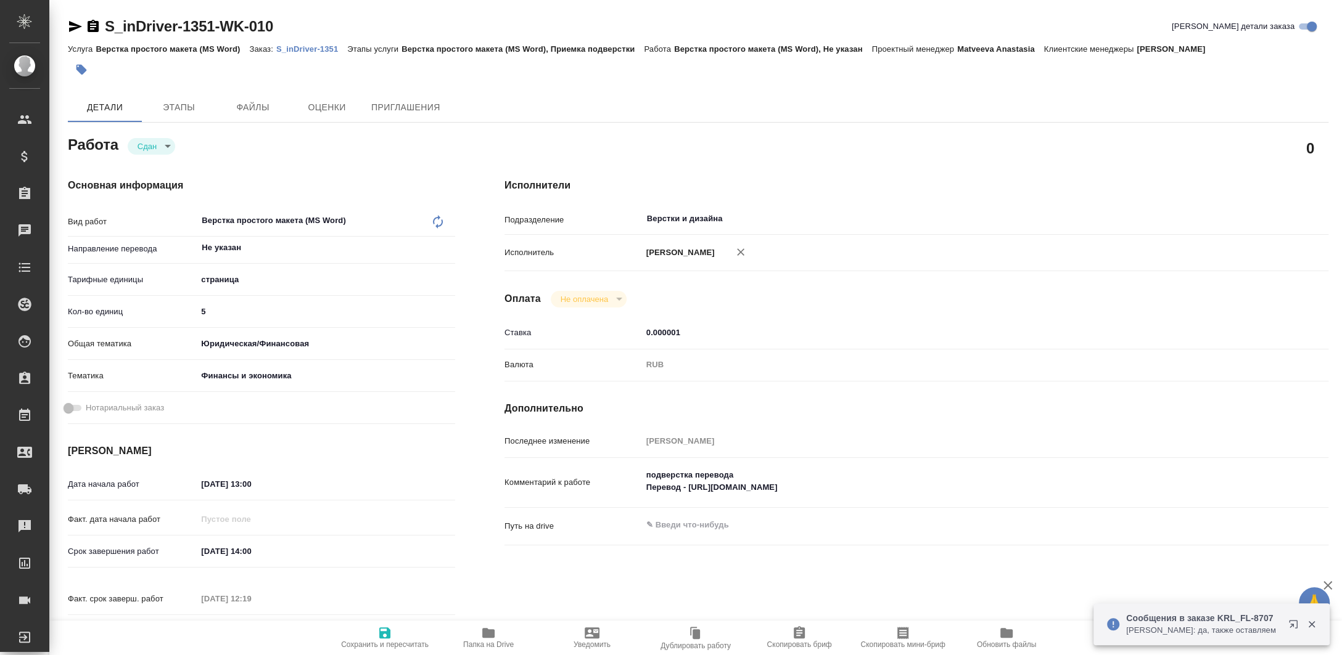
type textarea "x"
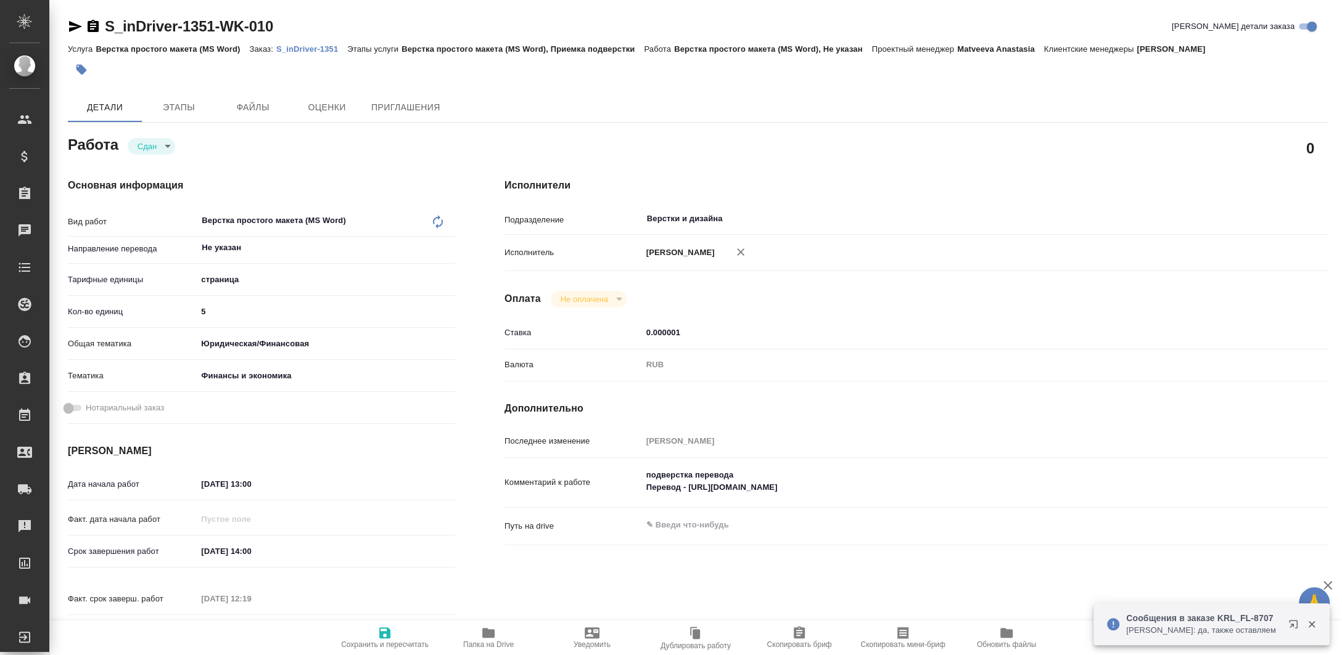
type textarea "x"
click at [295, 53] on p "S_inDriver-1351" at bounding box center [311, 48] width 71 height 9
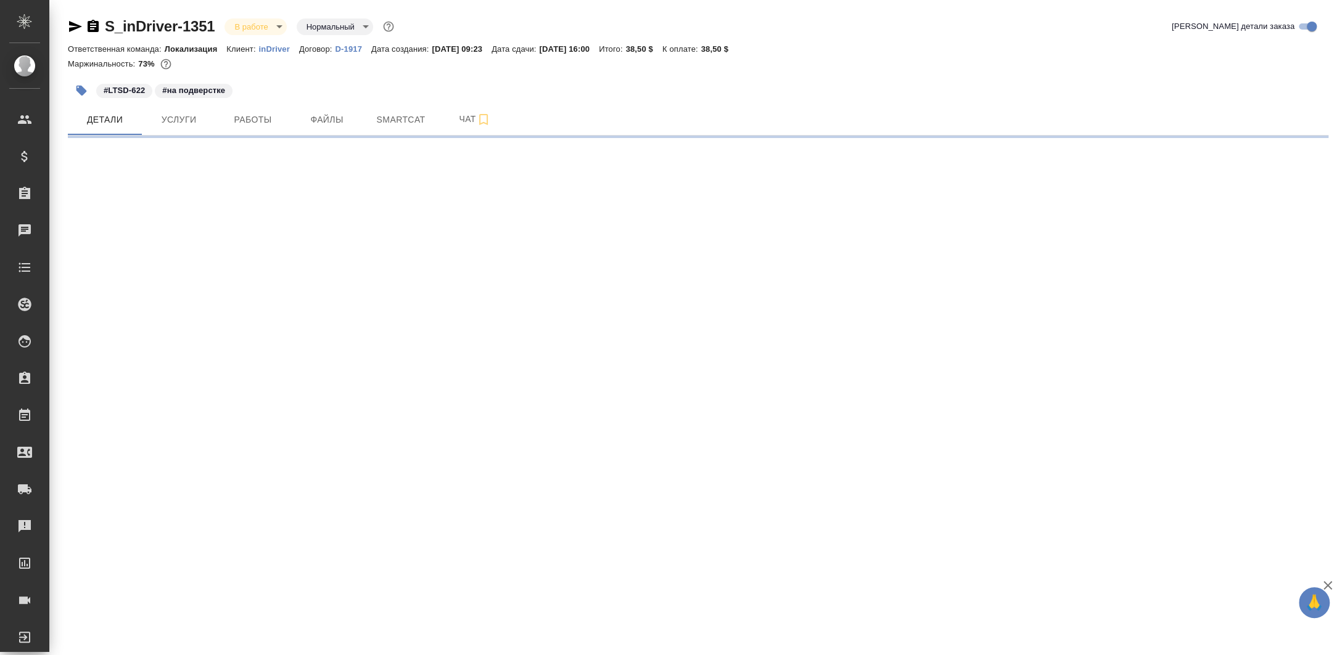
click at [466, 116] on span "Чат" at bounding box center [474, 119] width 59 height 15
select select "RU"
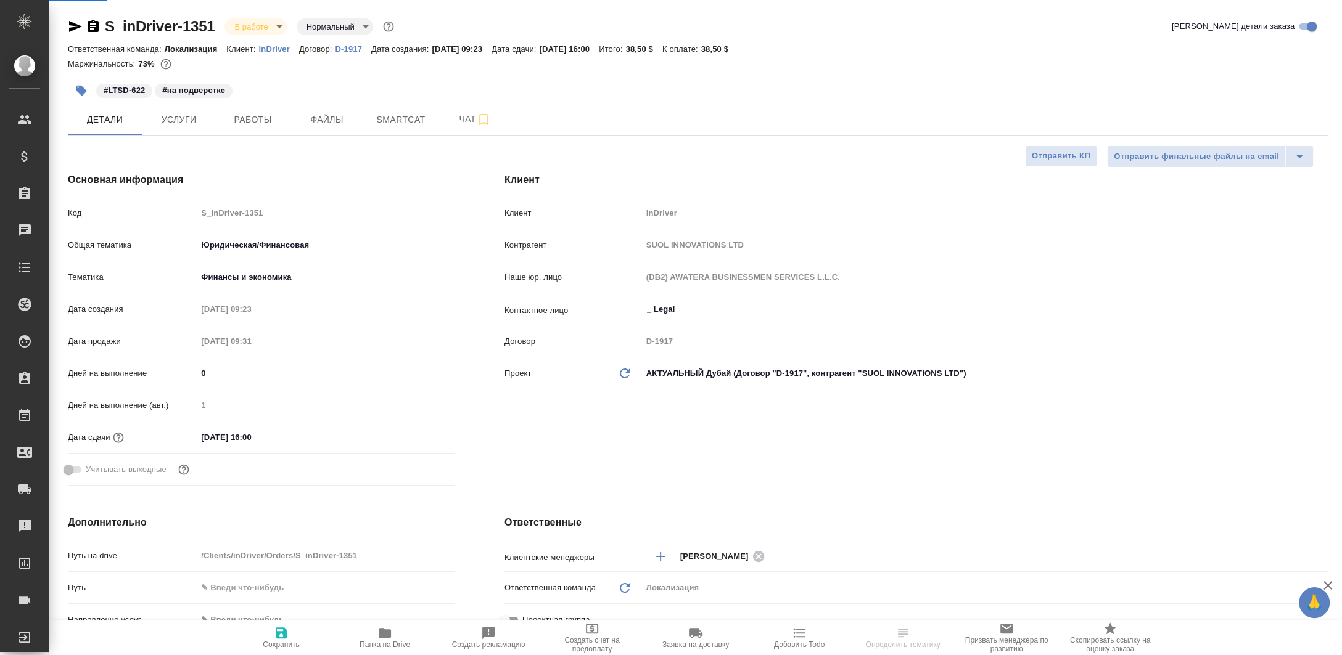
type textarea "x"
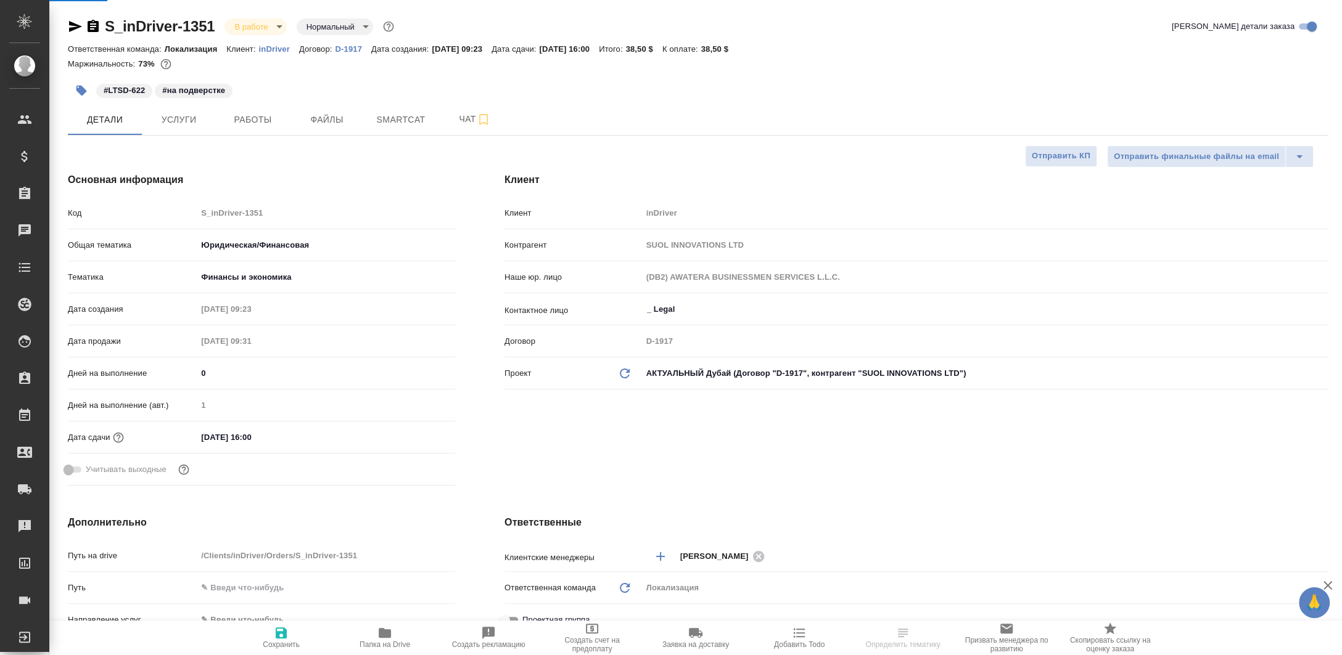
type textarea "x"
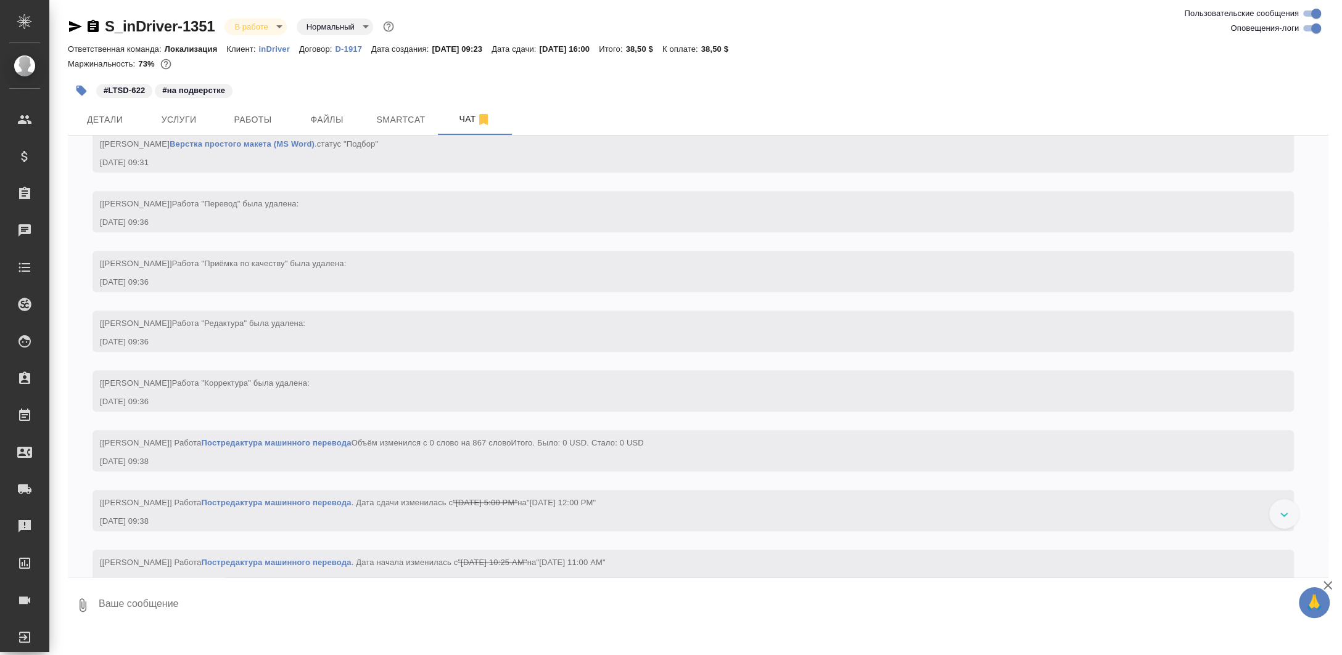
click at [322, 599] on textarea at bounding box center [712, 606] width 1231 height 42
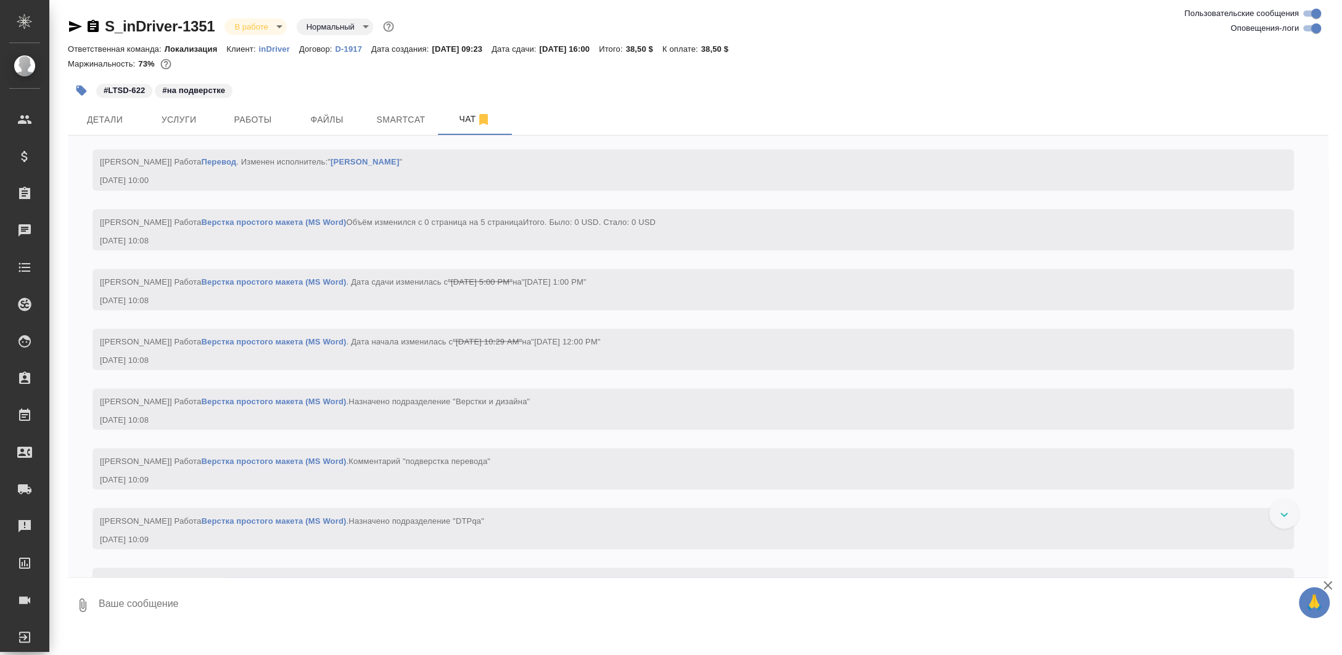
paste textarea "[URL][DOMAIN_NAME]"
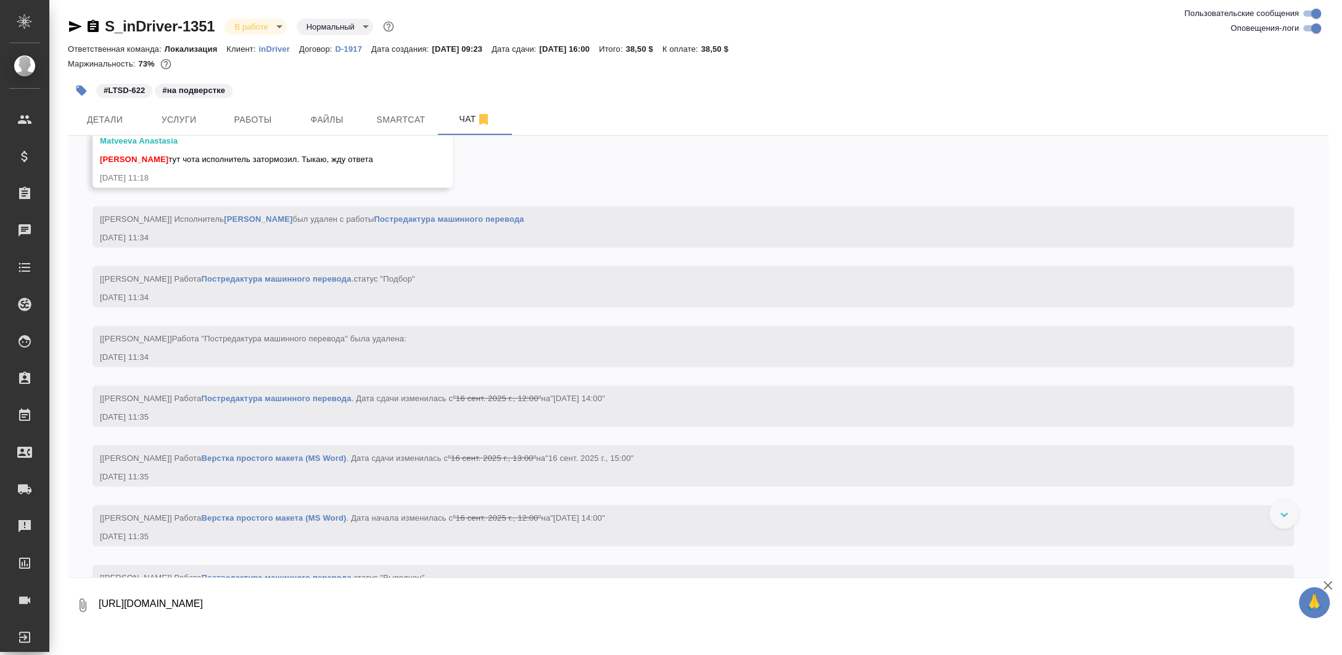
type textarea "[URL][DOMAIN_NAME]"
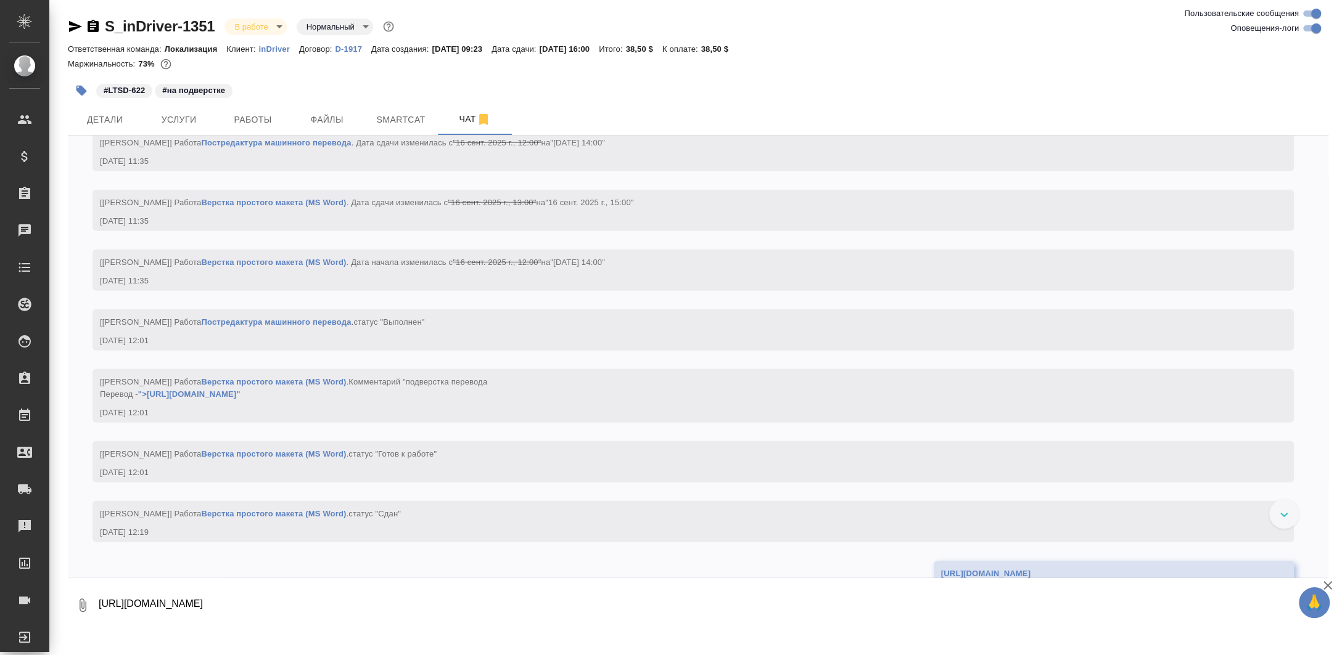
scroll to position [3827, 0]
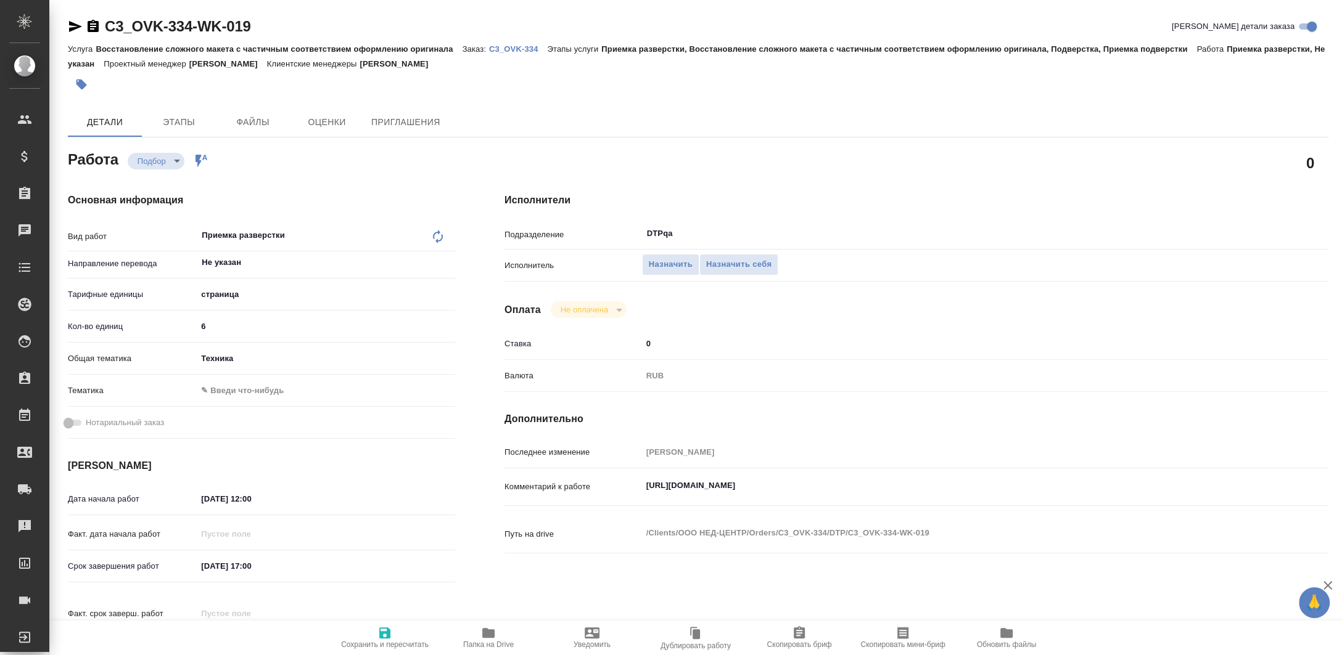
type textarea "x"
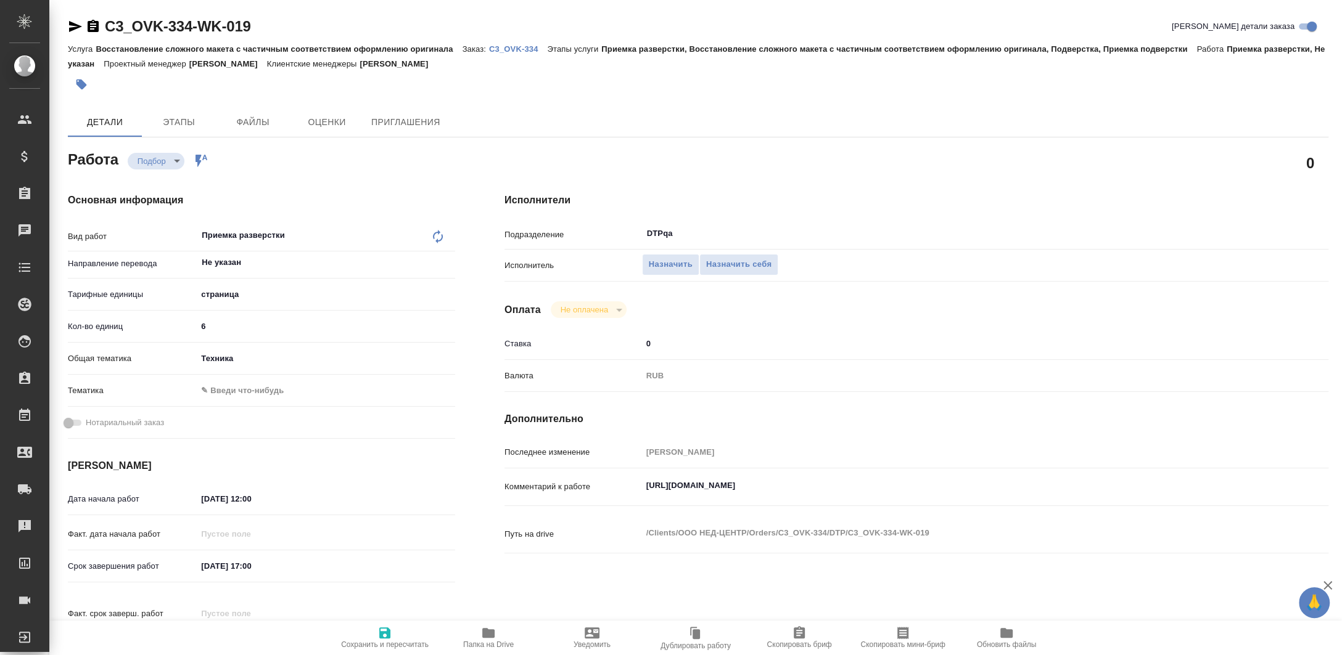
type textarea "x"
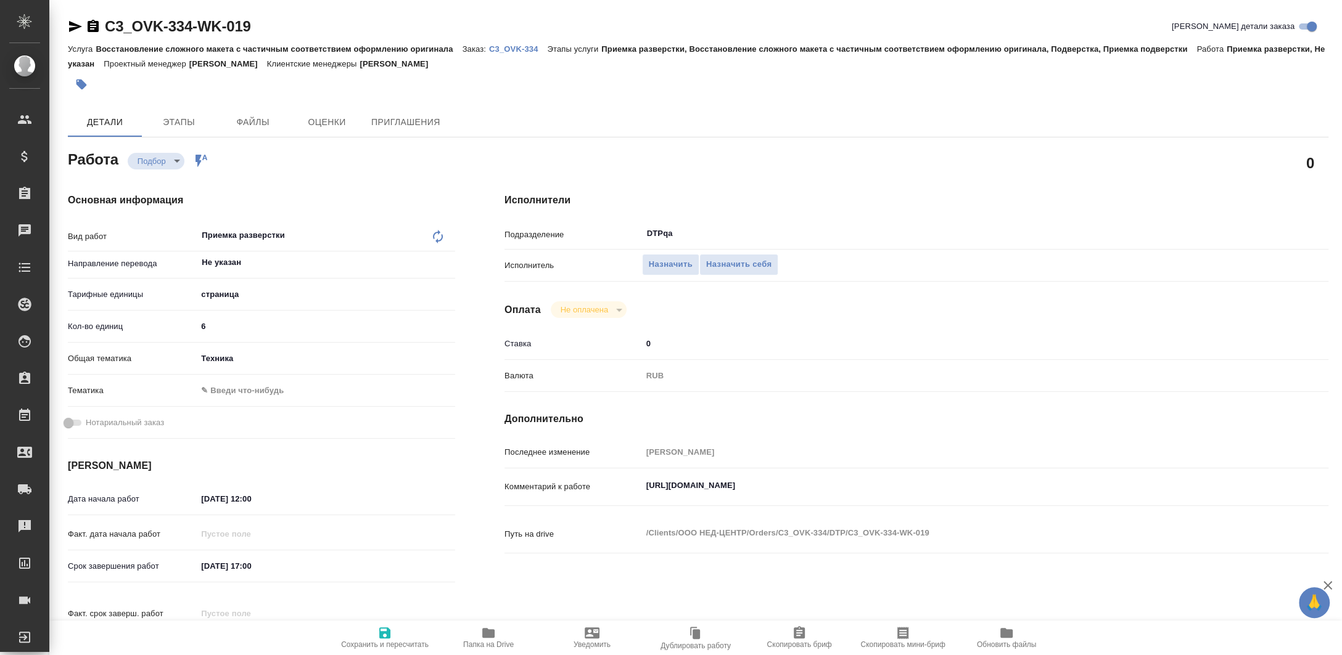
click at [65, 25] on div "C3_OVK-334-WK-019 Кратко детали заказа Услуга Восстановление сложного макета с …" at bounding box center [698, 532] width 1274 height 1064
type textarea "x"
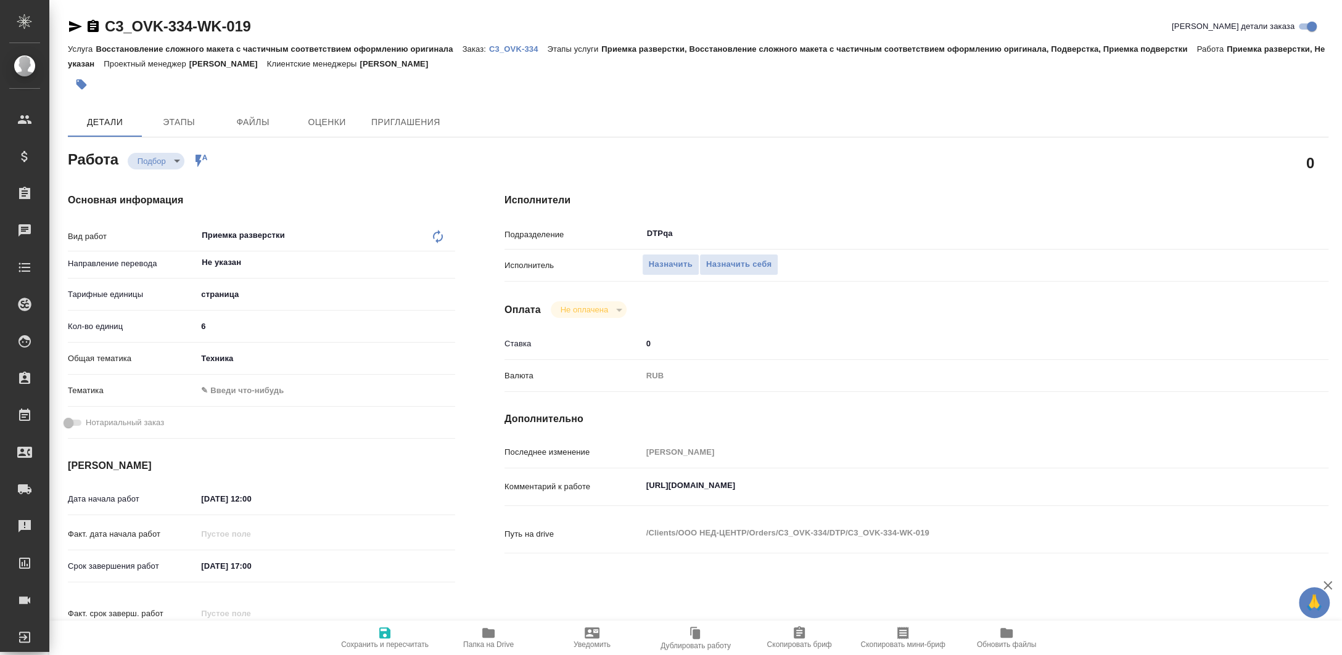
type textarea "x"
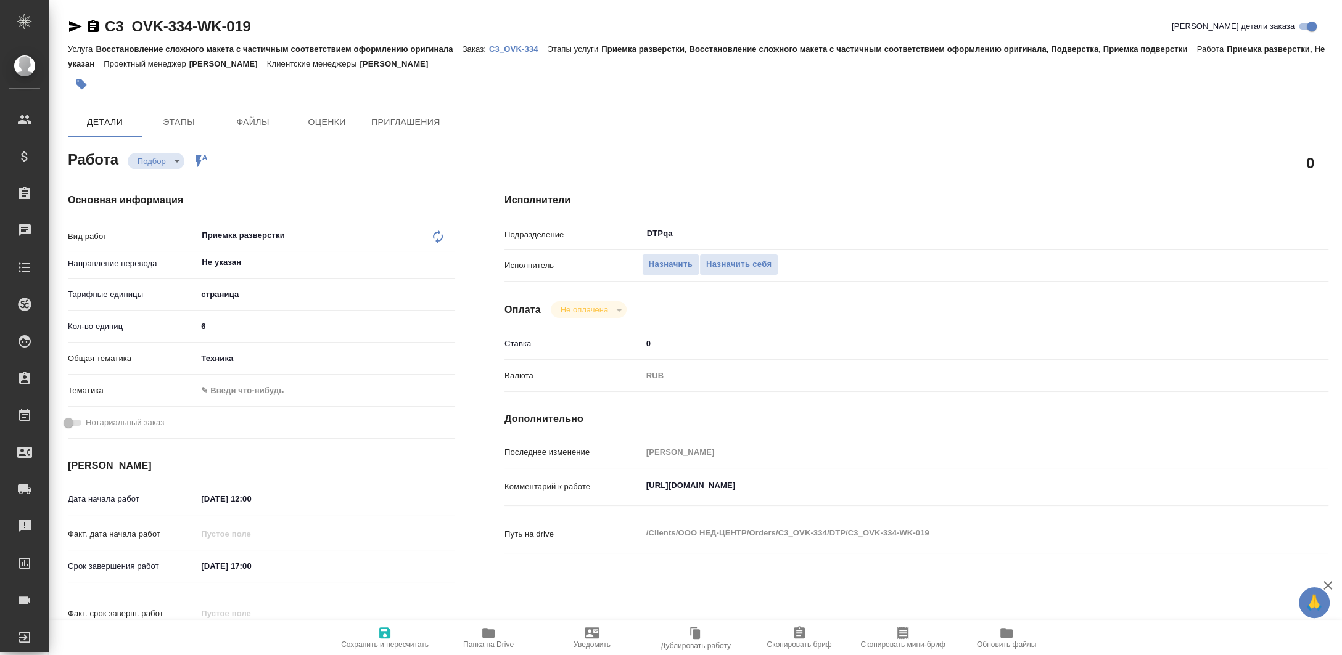
type textarea "x"
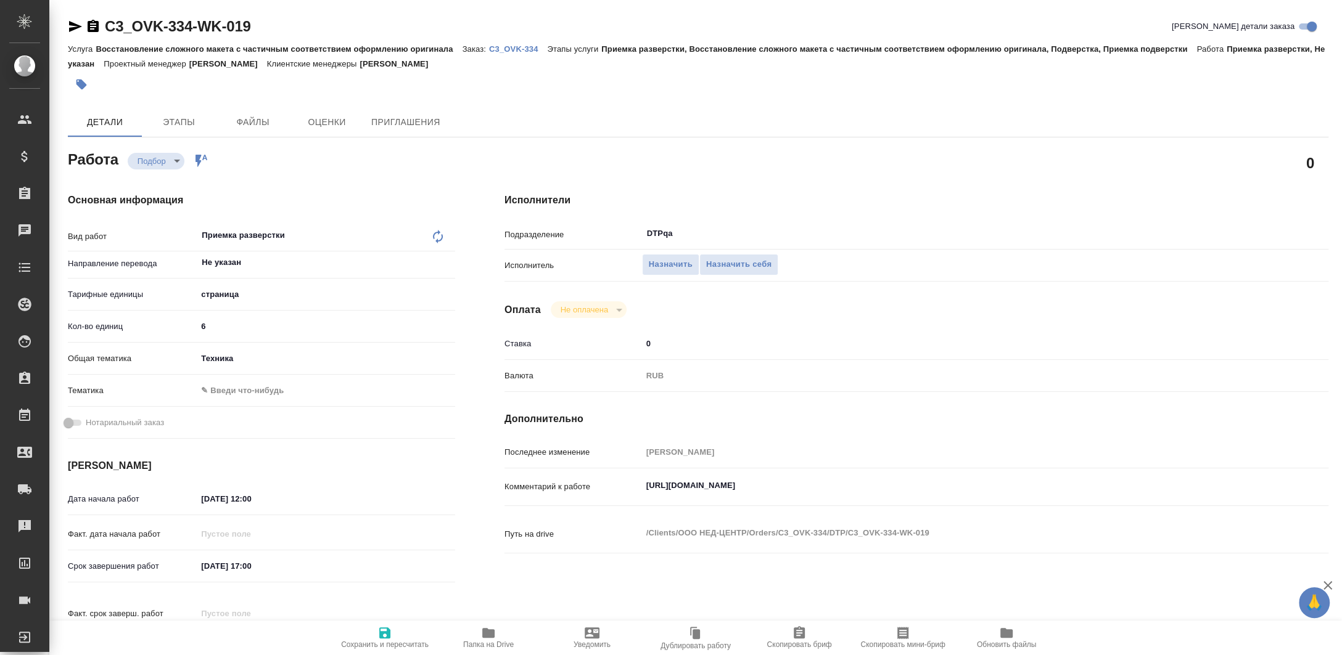
type textarea "x"
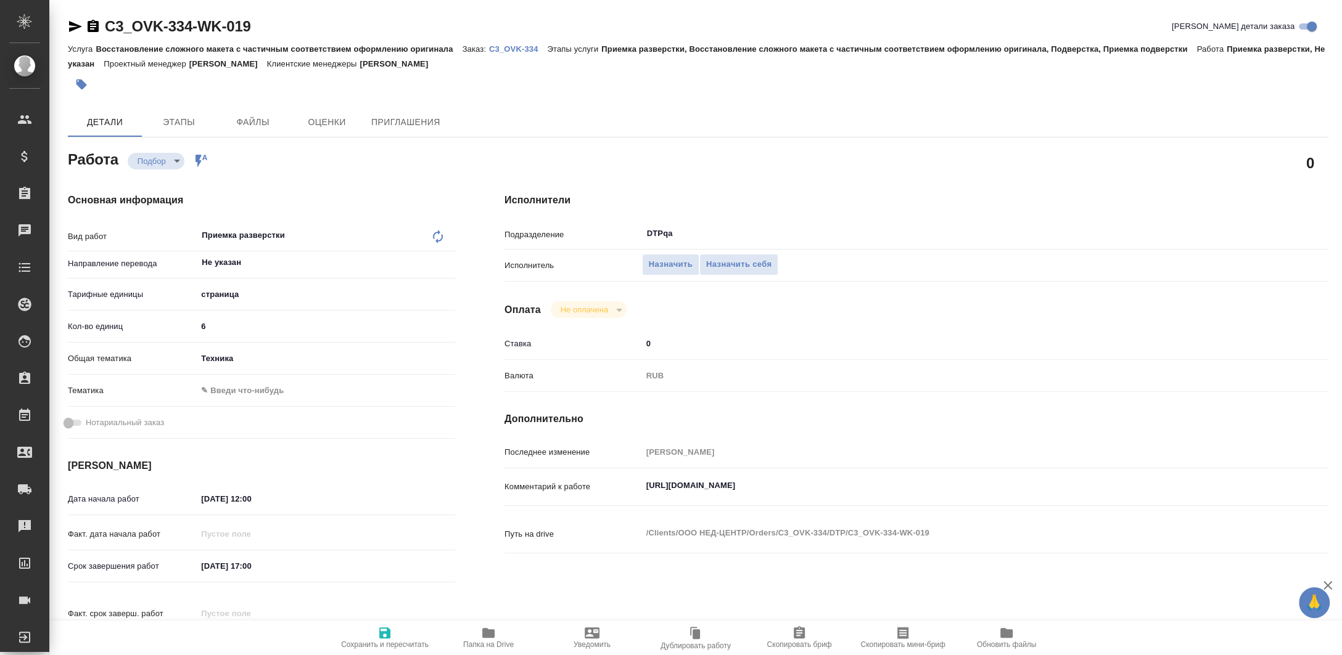
type textarea "x"
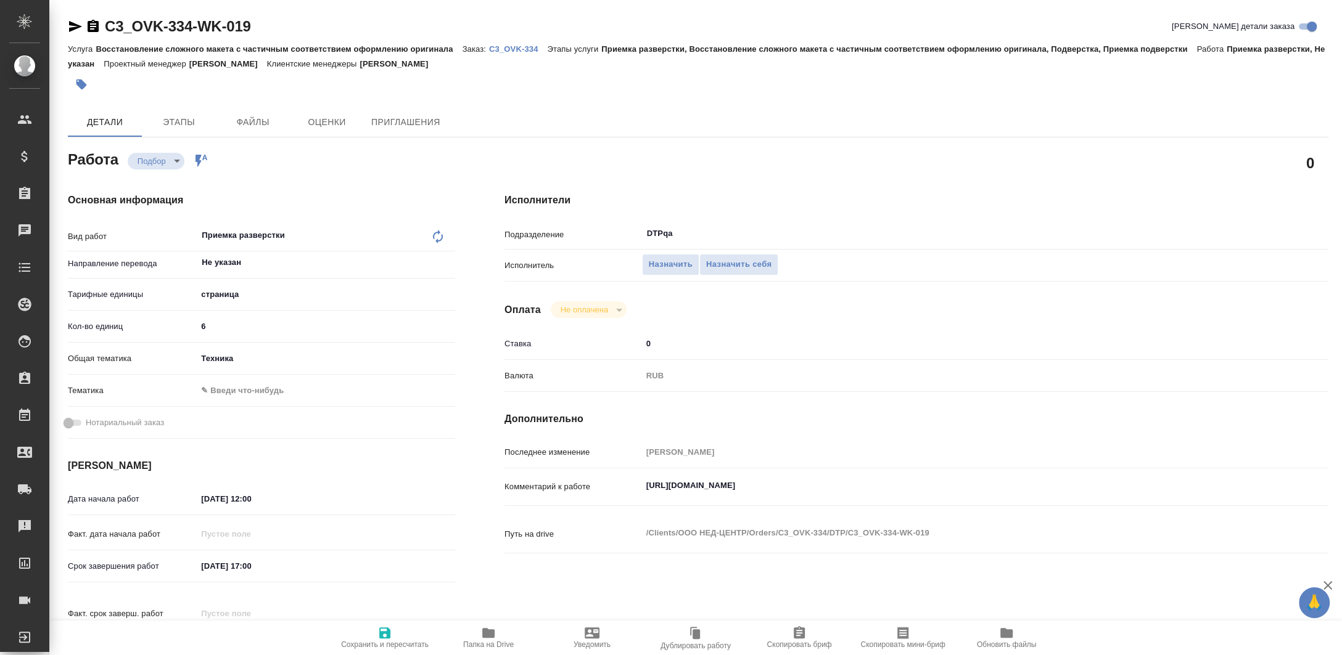
type textarea "x"
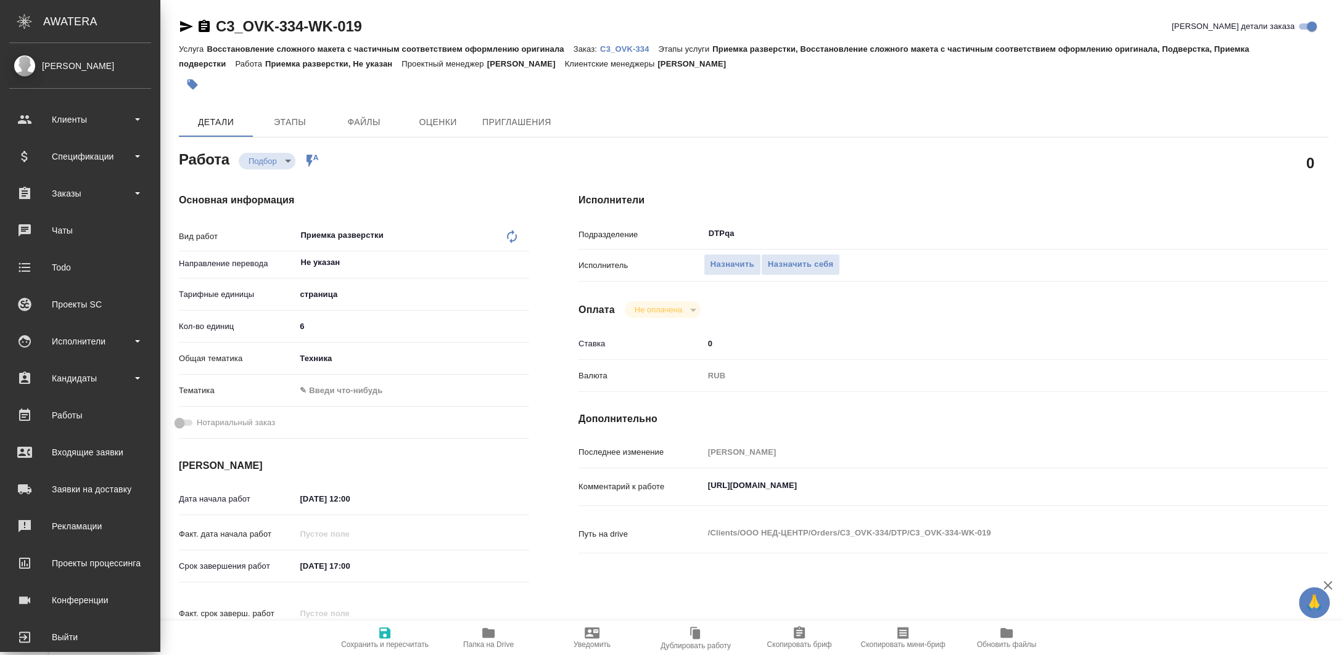
type textarea "x"
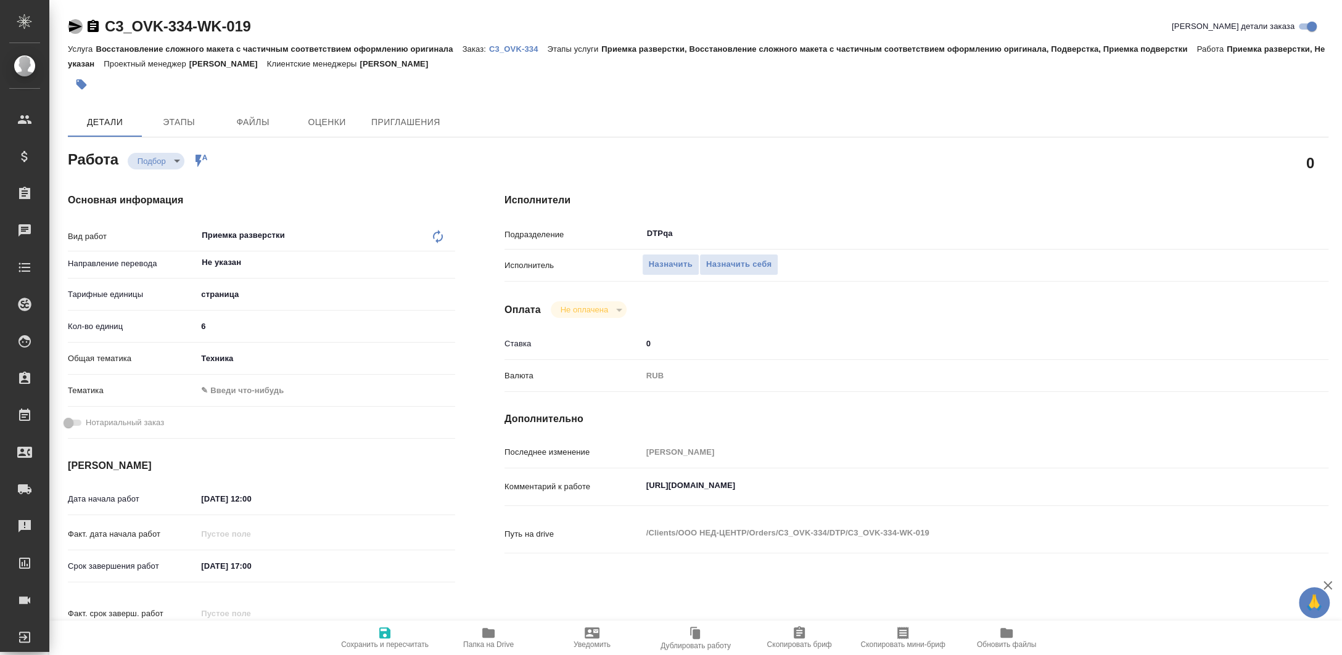
click at [74, 26] on icon "button" at bounding box center [75, 26] width 15 height 15
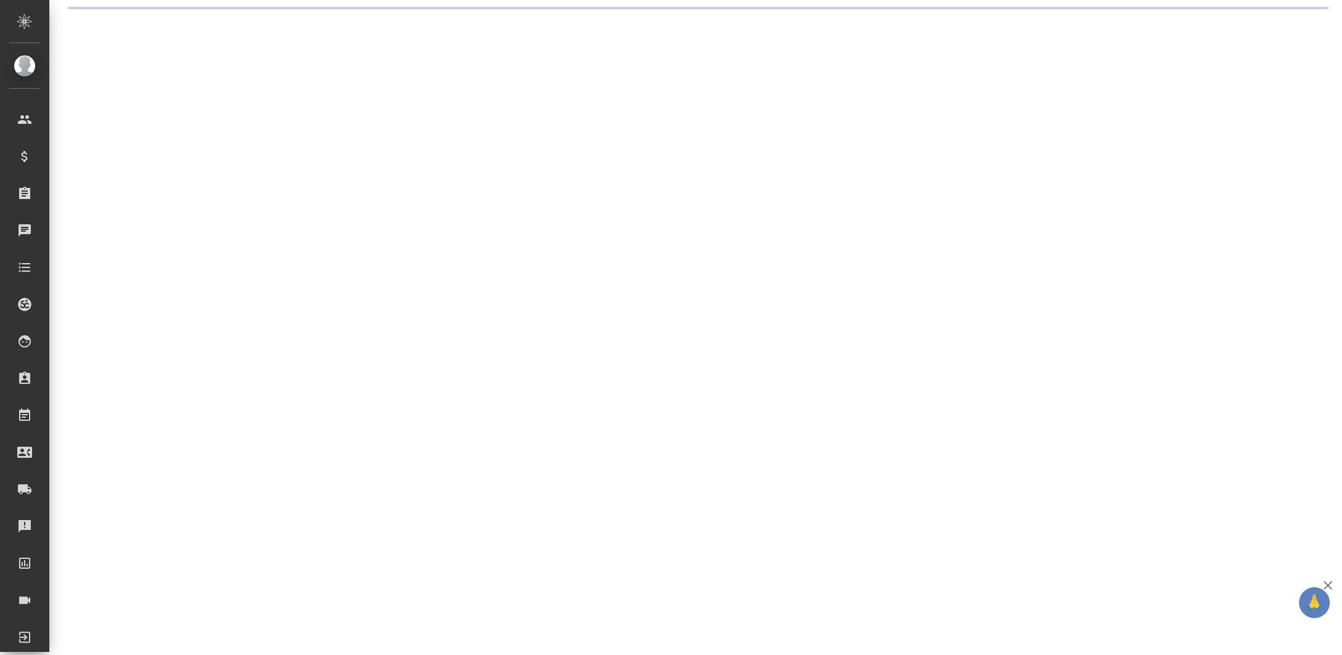
select select "RU"
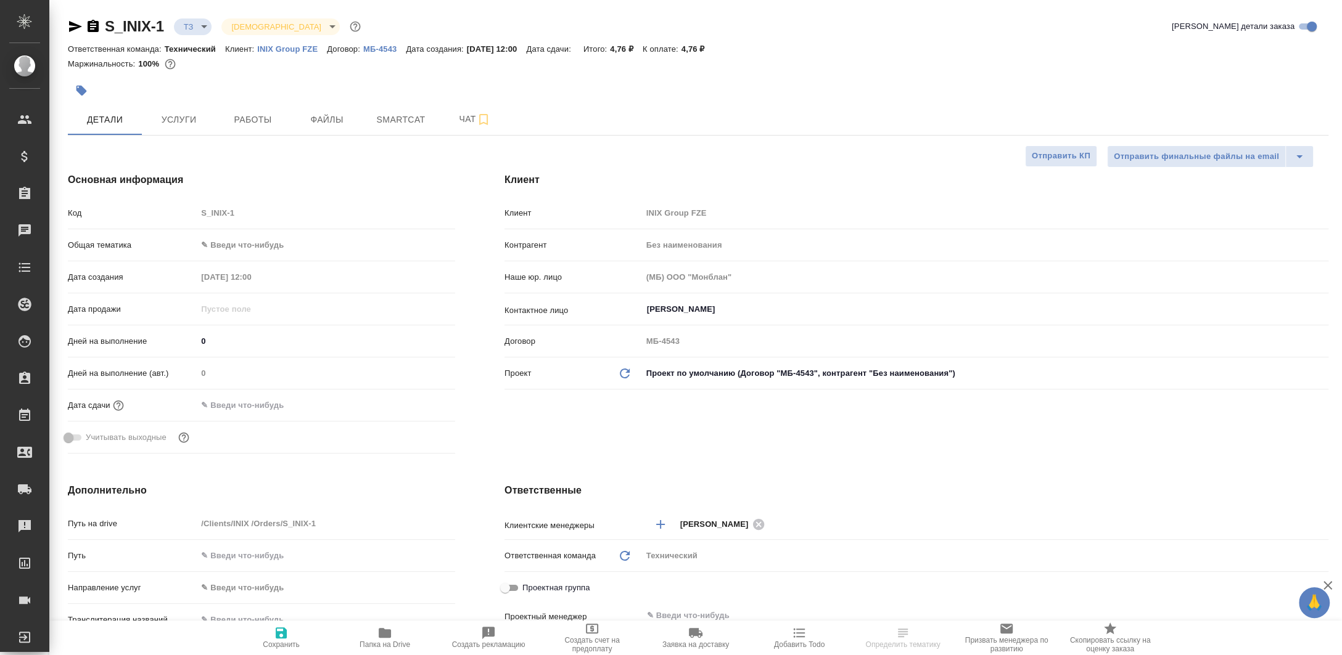
type textarea "x"
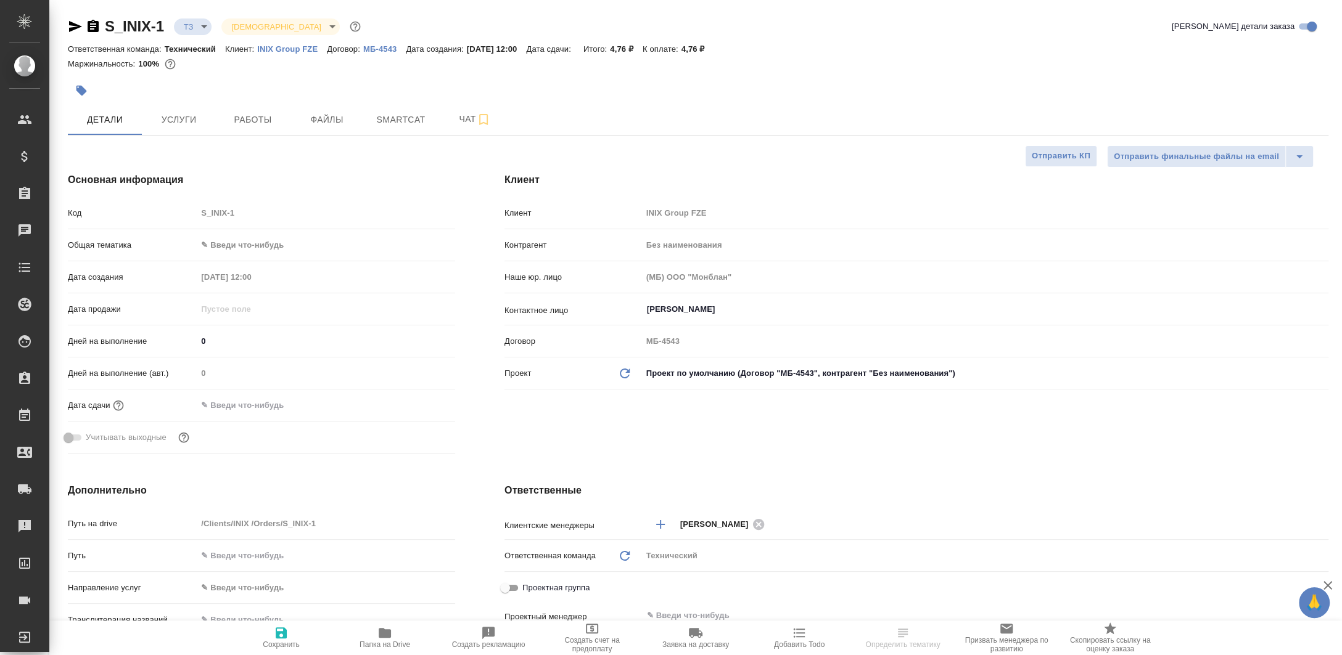
type textarea "x"
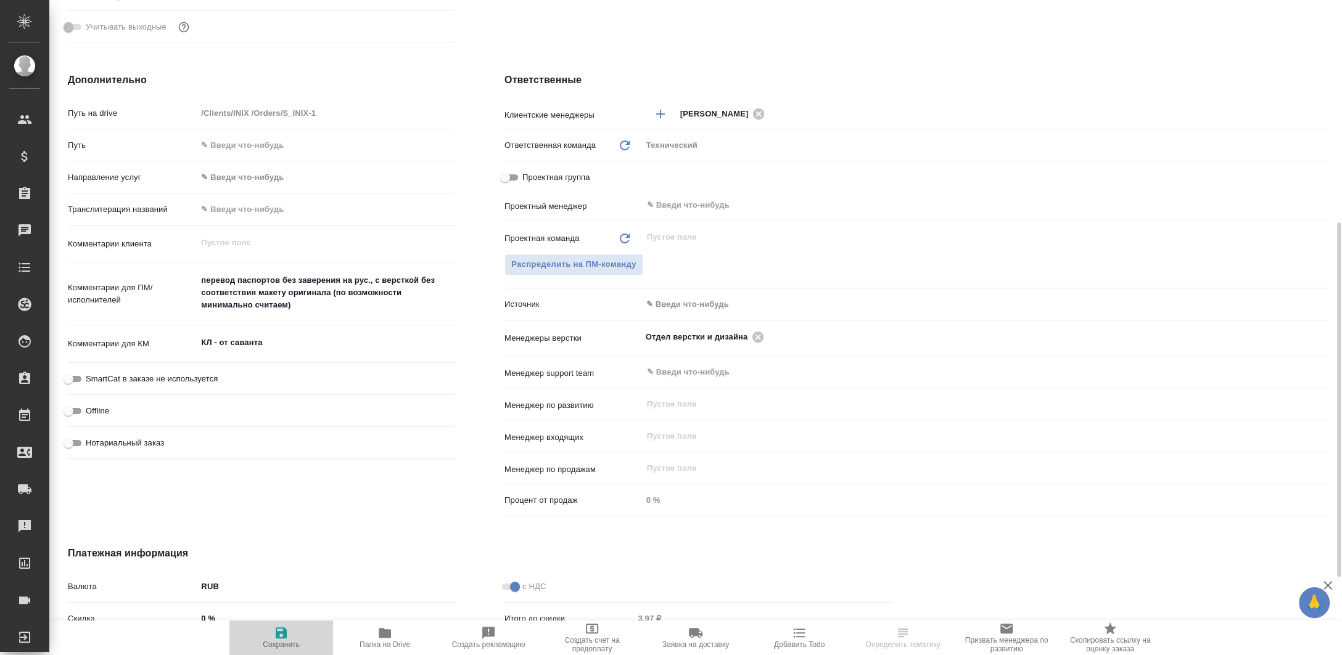
click at [291, 639] on span "Сохранить" at bounding box center [281, 637] width 89 height 23
type textarea "x"
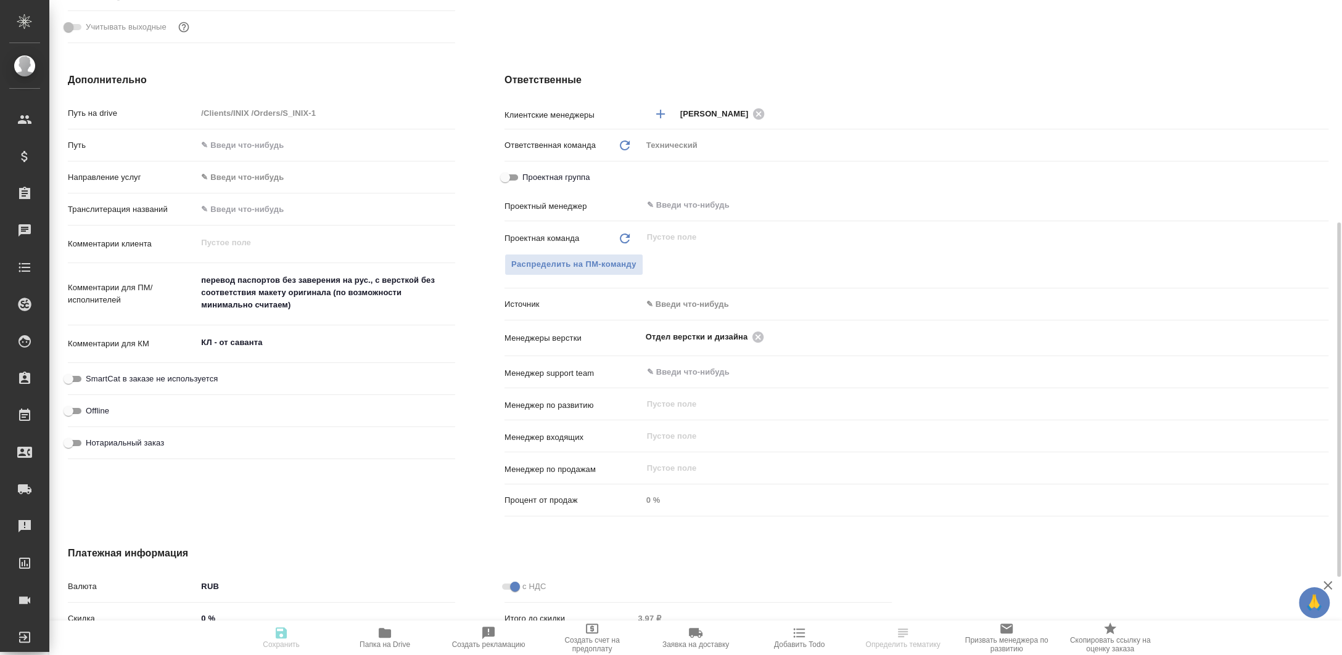
type textarea "x"
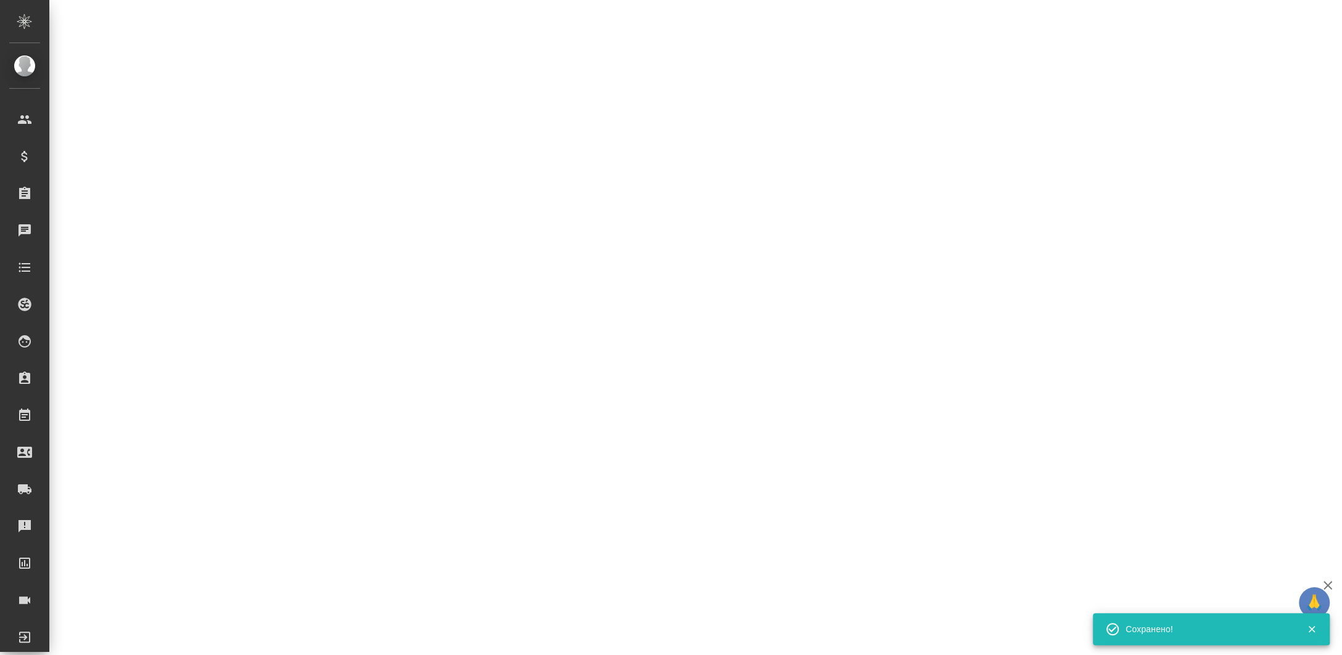
click at [395, 634] on div ".cls-1 fill:#fff; AWATERA Zaborova Aleksandra Клиенты Спецификации Заказы Чаты …" at bounding box center [671, 327] width 1342 height 655
select select "RU"
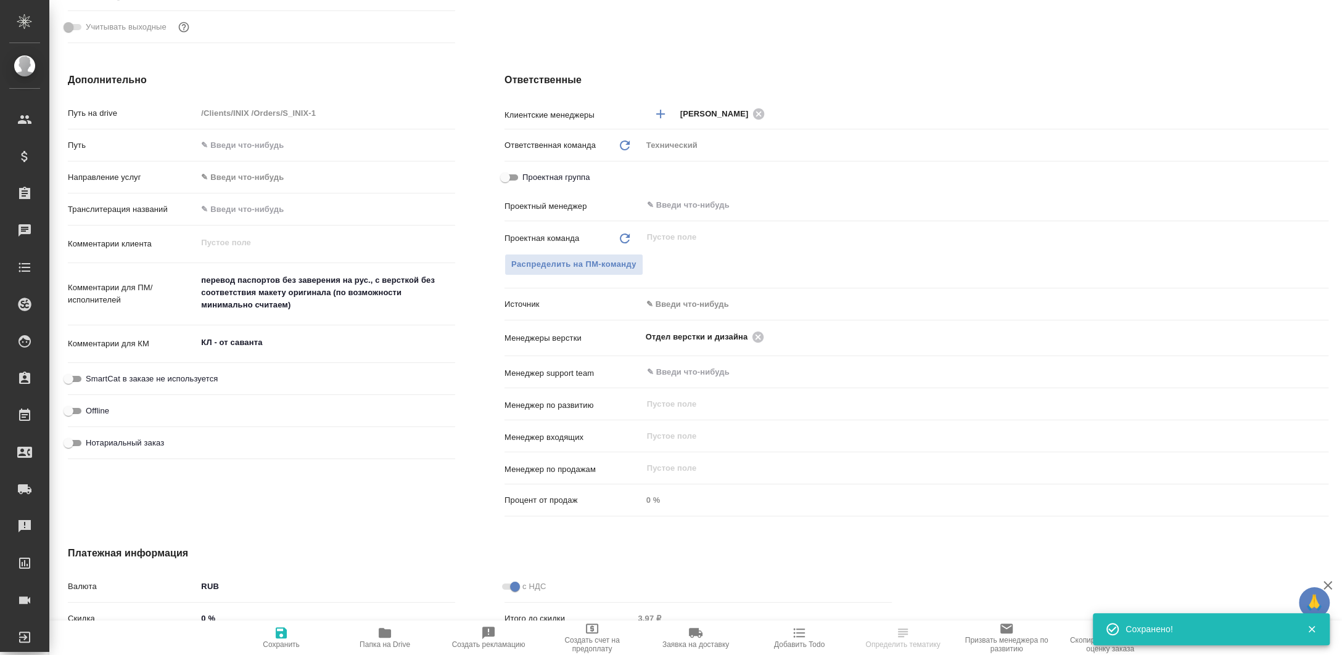
type textarea "x"
click at [395, 638] on span "Папка на Drive" at bounding box center [384, 637] width 89 height 23
type textarea "x"
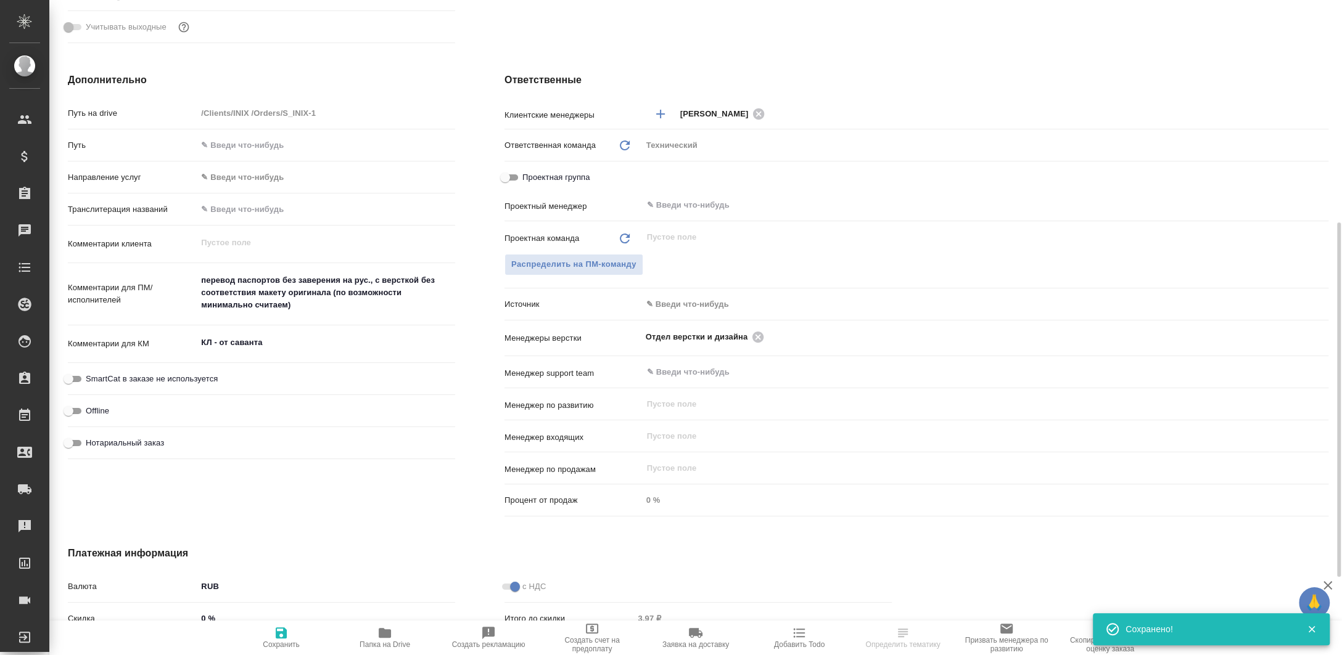
type textarea "x"
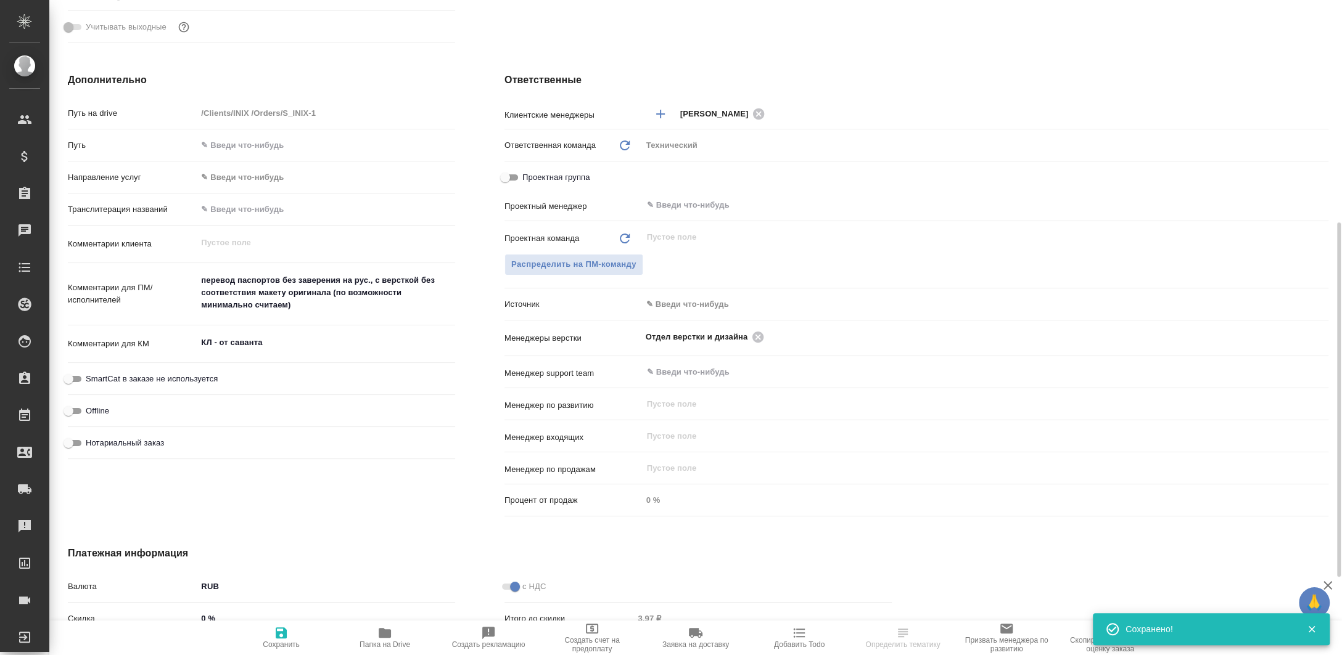
select select "RU"
